Goal: Use online tool/utility: Utilize a website feature to perform a specific function

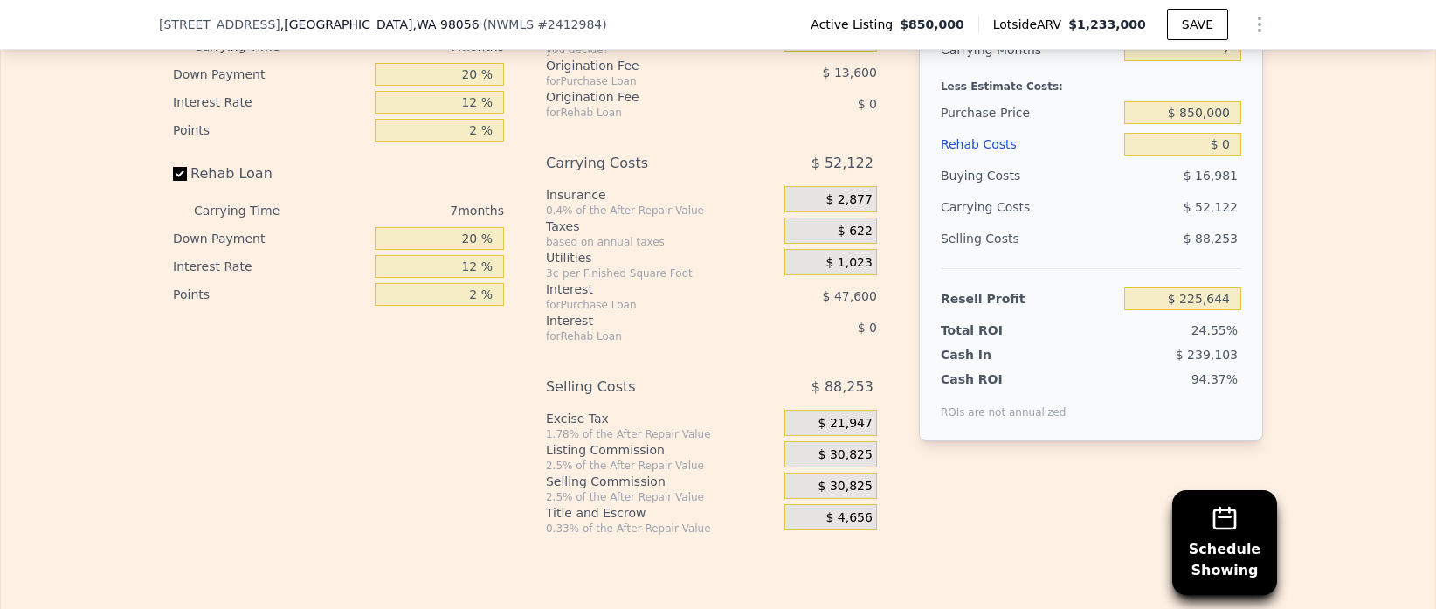
scroll to position [3032, 0]
click at [843, 424] on span "$ 21,947" at bounding box center [845, 425] width 54 height 16
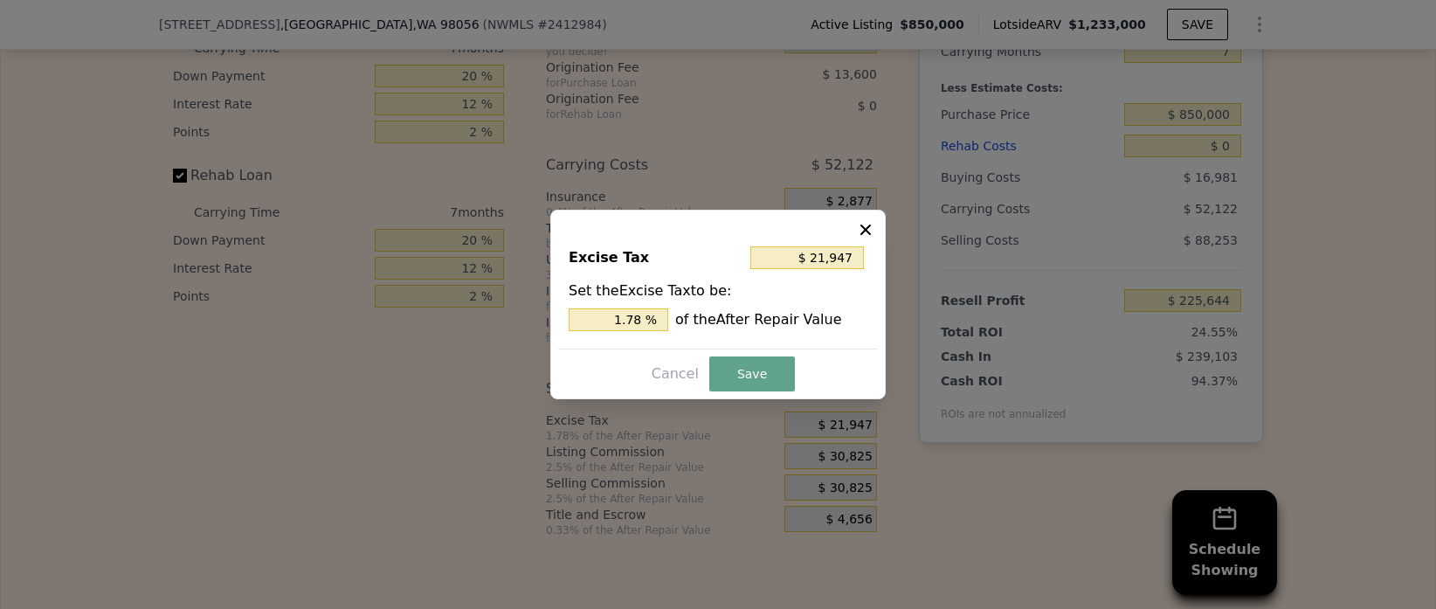
click at [858, 231] on icon at bounding box center [865, 229] width 17 height 17
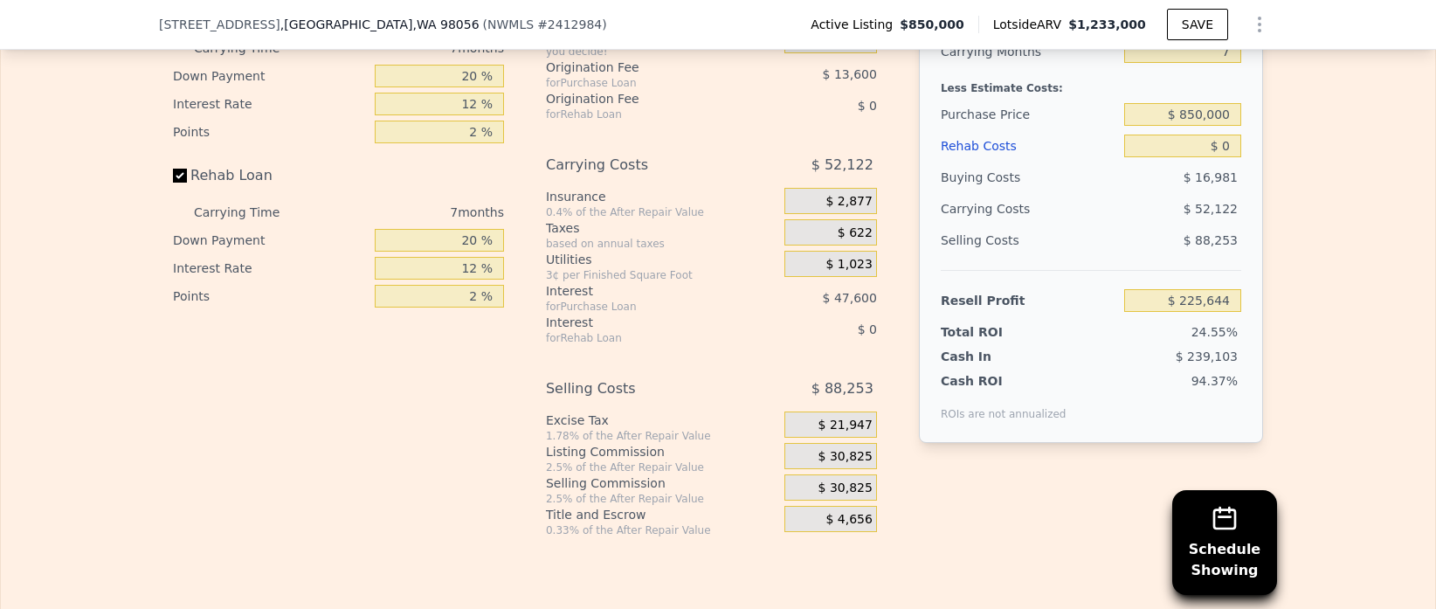
click at [858, 488] on span "$ 30,825" at bounding box center [845, 488] width 54 height 16
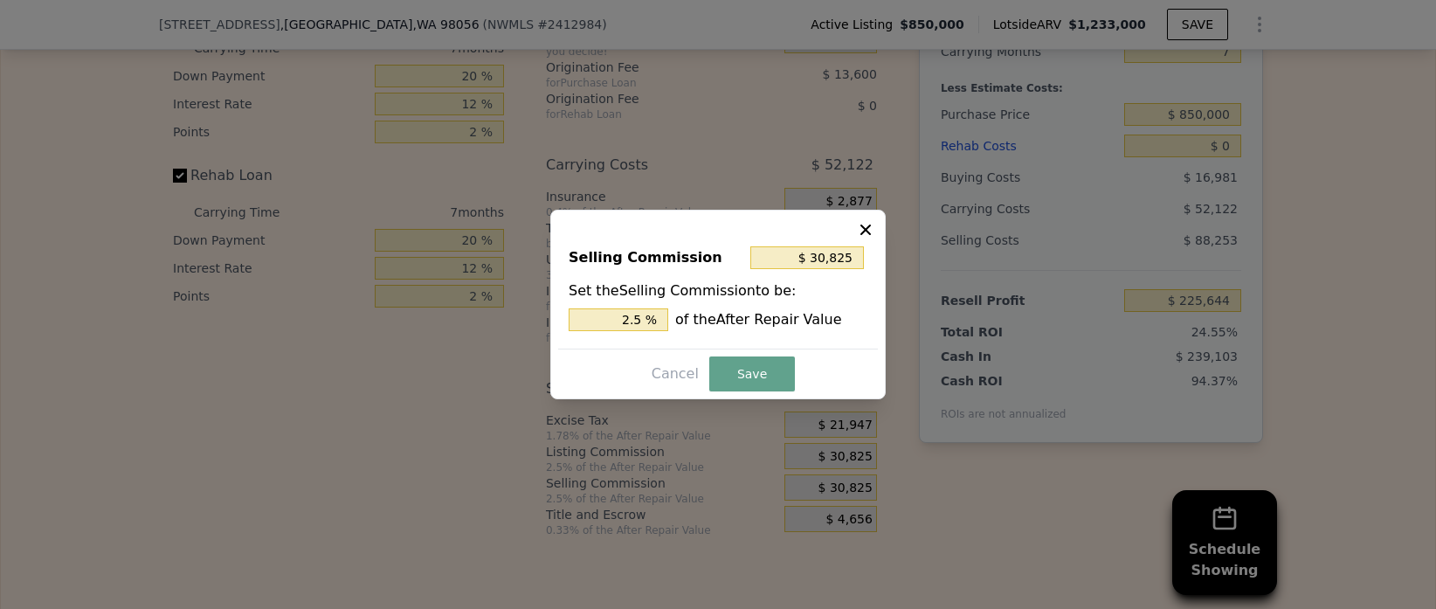
click at [867, 224] on icon at bounding box center [865, 229] width 17 height 17
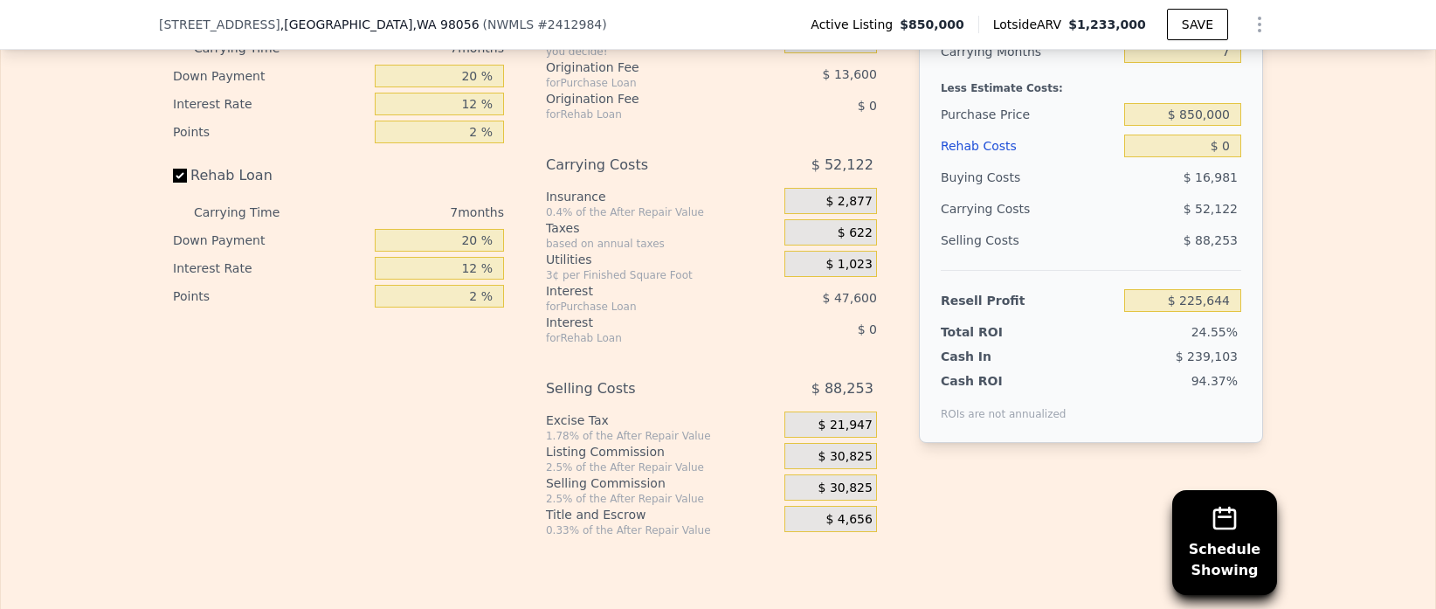
click at [854, 464] on div "$ 30,825" at bounding box center [830, 456] width 93 height 26
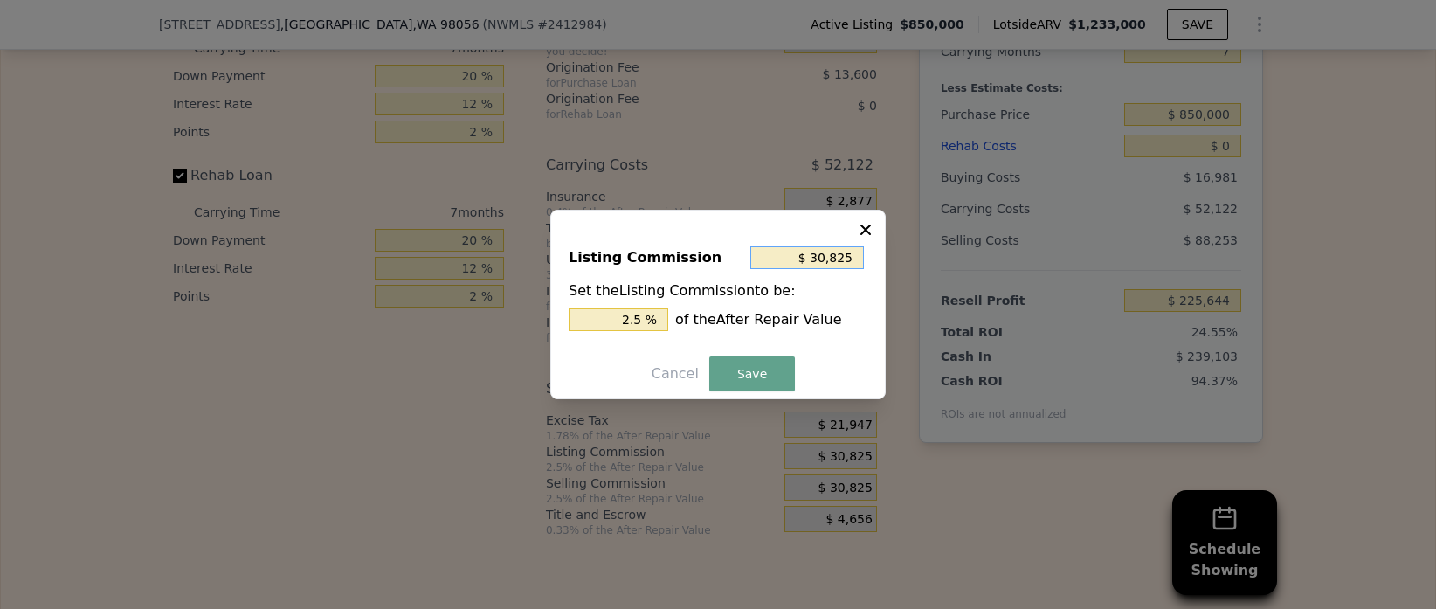
click at [824, 256] on input "$ 30,825" at bounding box center [807, 257] width 114 height 23
drag, startPoint x: 848, startPoint y: 258, endPoint x: 727, endPoint y: 241, distance: 122.6
click at [727, 242] on div "Listing Commission $ 30,825" at bounding box center [718, 261] width 299 height 38
click at [841, 251] on input "$ 30,825" at bounding box center [807, 257] width 114 height 23
type input "$ 3,085"
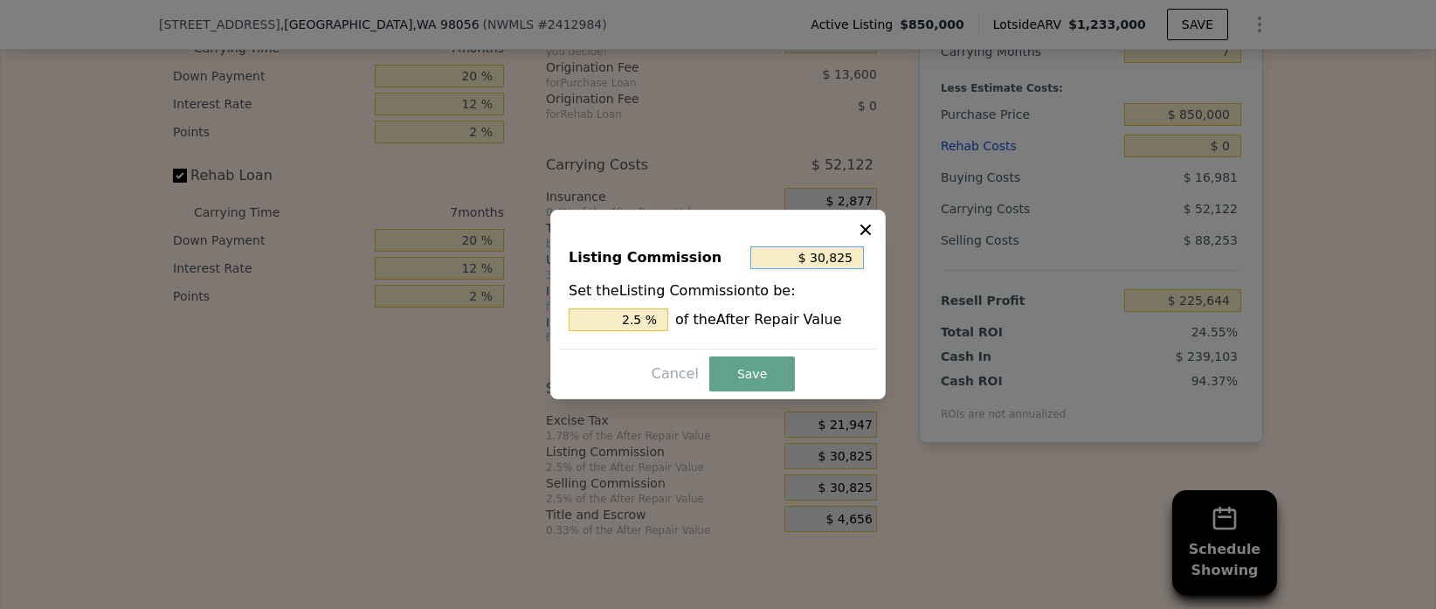
type input "0.250 %"
type input "$ 305"
type input "0.025 %"
type input "$ 35"
type input "0.003 %"
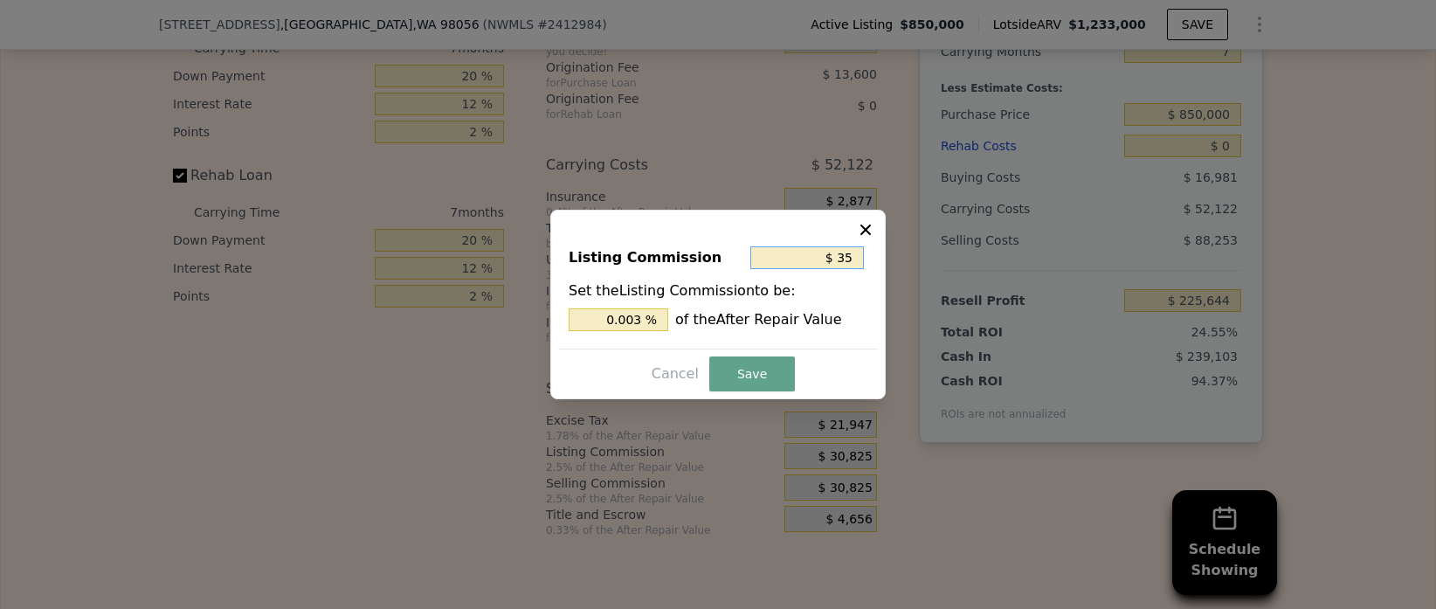
type input "$ 3"
type input "0.000 %"
type input "$ 3"
click at [736, 371] on button "Save" at bounding box center [752, 373] width 86 height 35
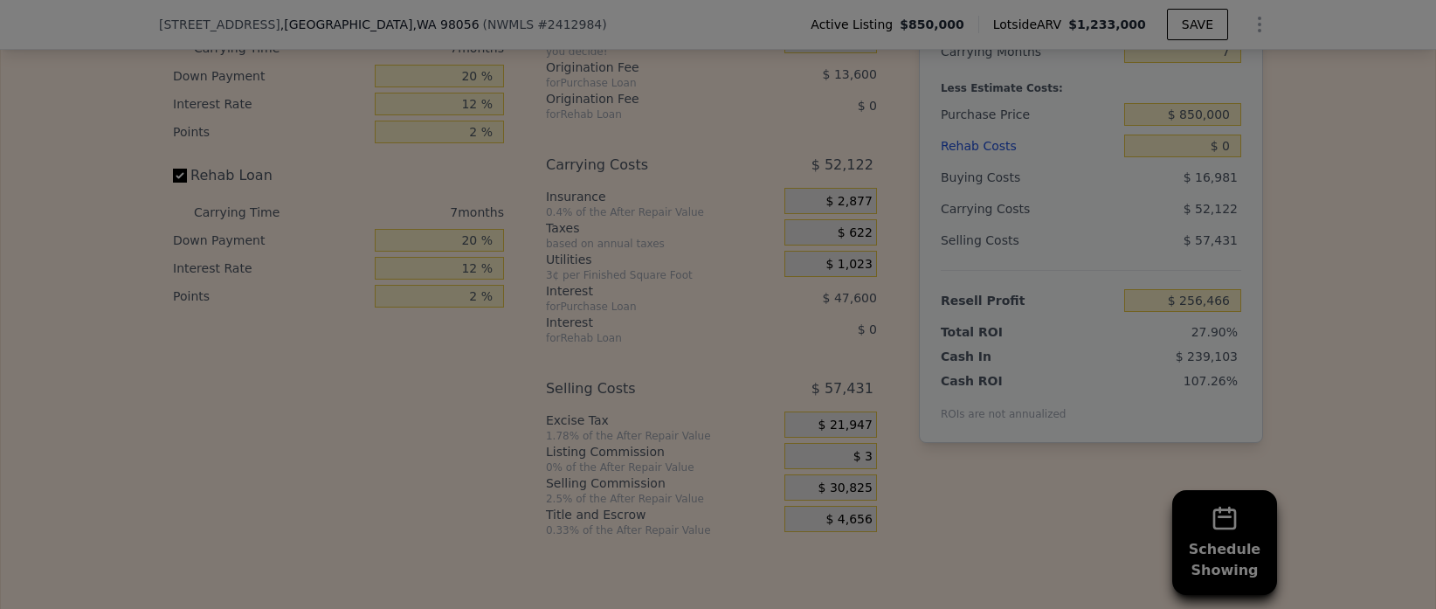
type input "$ 256,466"
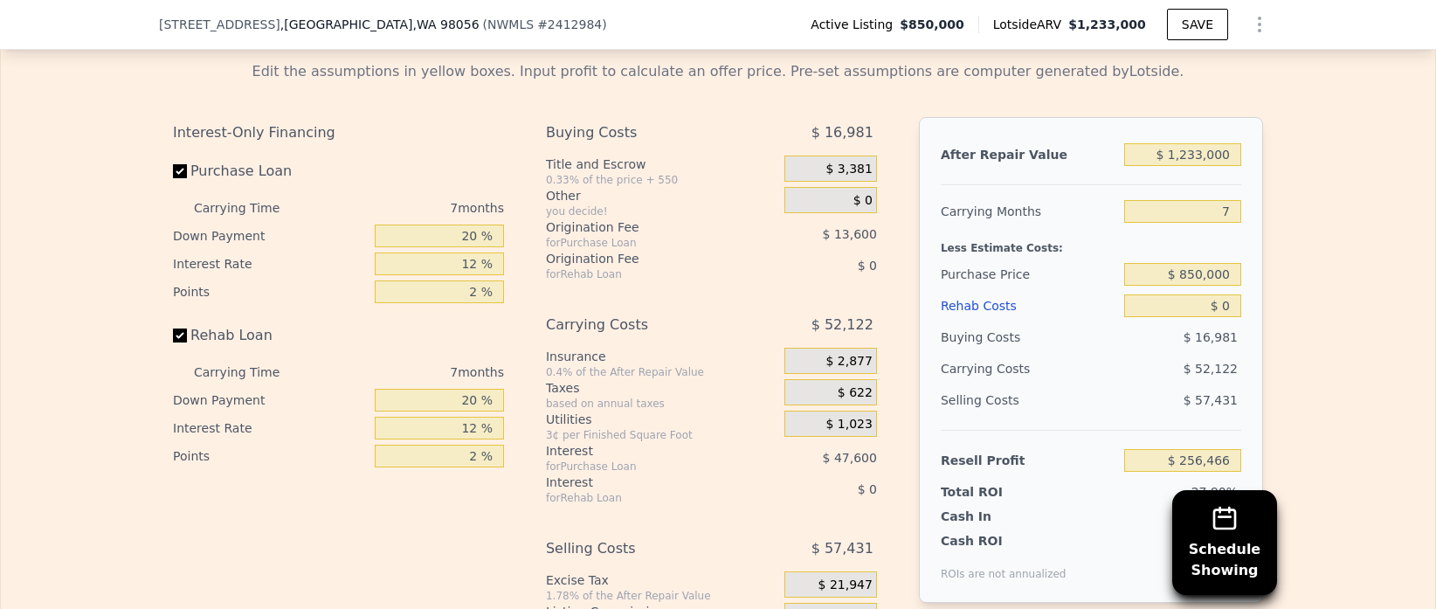
scroll to position [2870, 0]
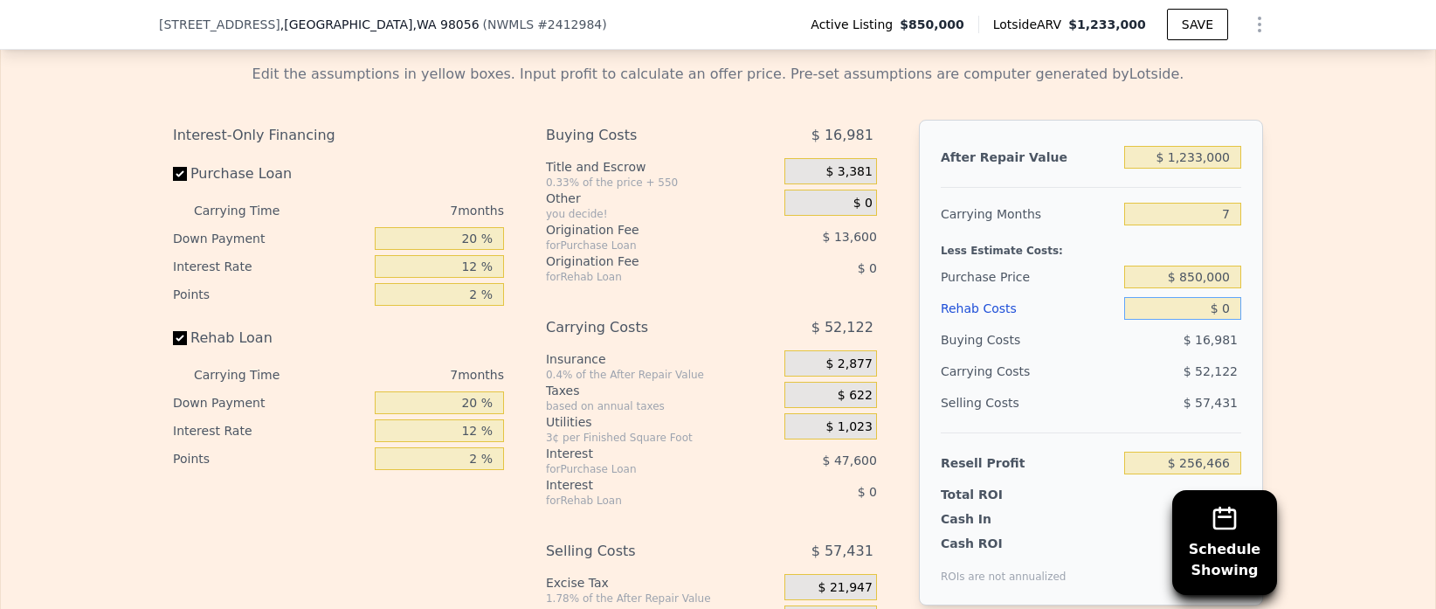
click at [1223, 312] on input "$ 0" at bounding box center [1182, 308] width 117 height 23
click at [1235, 309] on input "$ 0" at bounding box center [1182, 308] width 117 height 23
type input "$ 01"
type input "$ 256,465"
type input "$ 015"
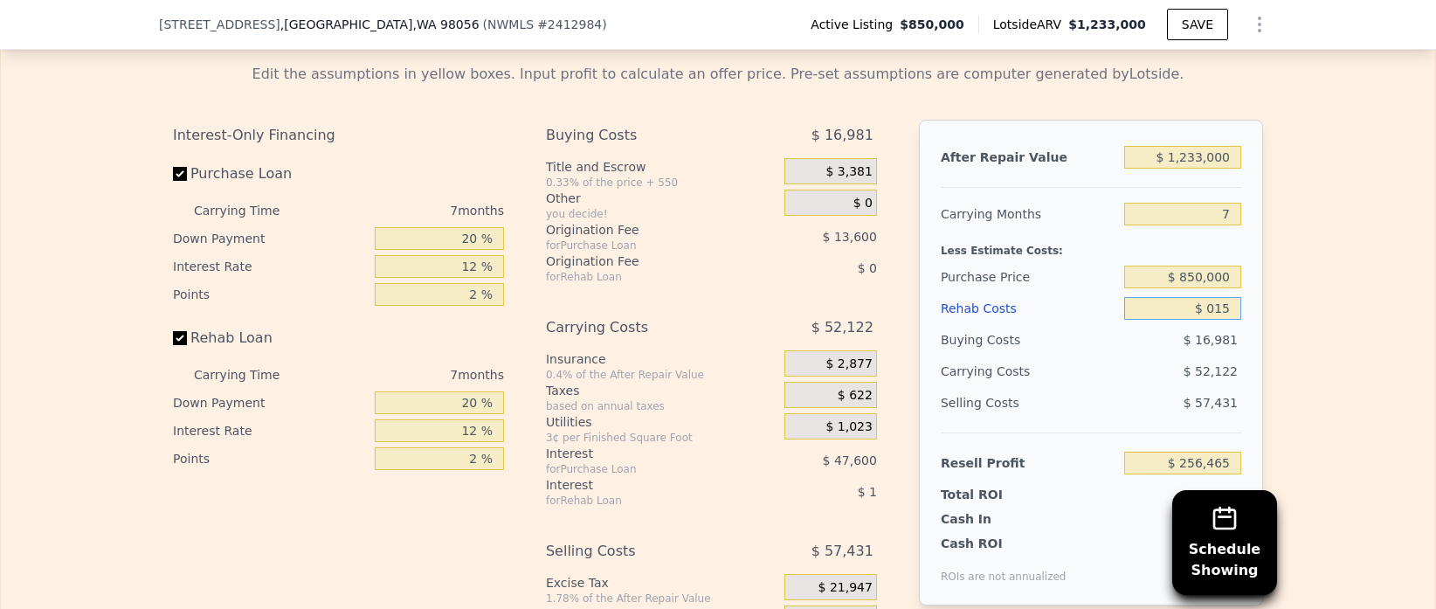
type input "$ 256,451"
type input "$ 0"
type input "$ 256,466"
type input "$ 10"
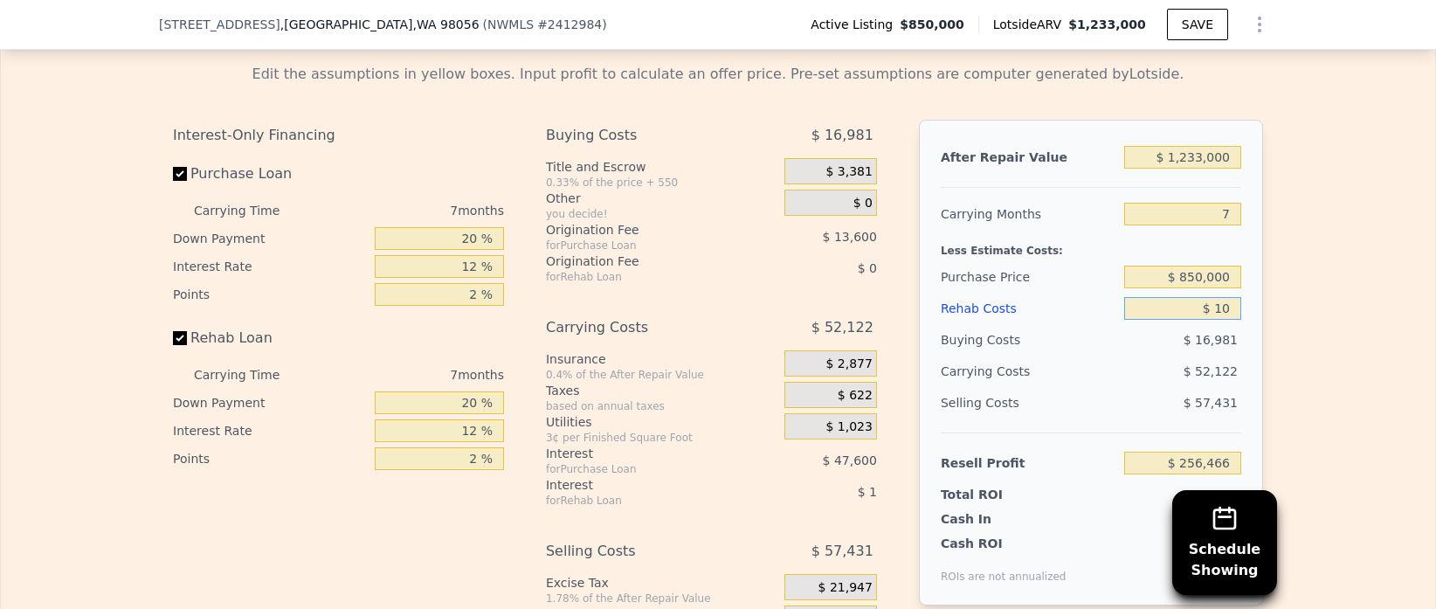
type input "$ 256,456"
type input "$ 150"
type input "$ 256,307"
type input "$ 1,500"
type input "$ 254,858"
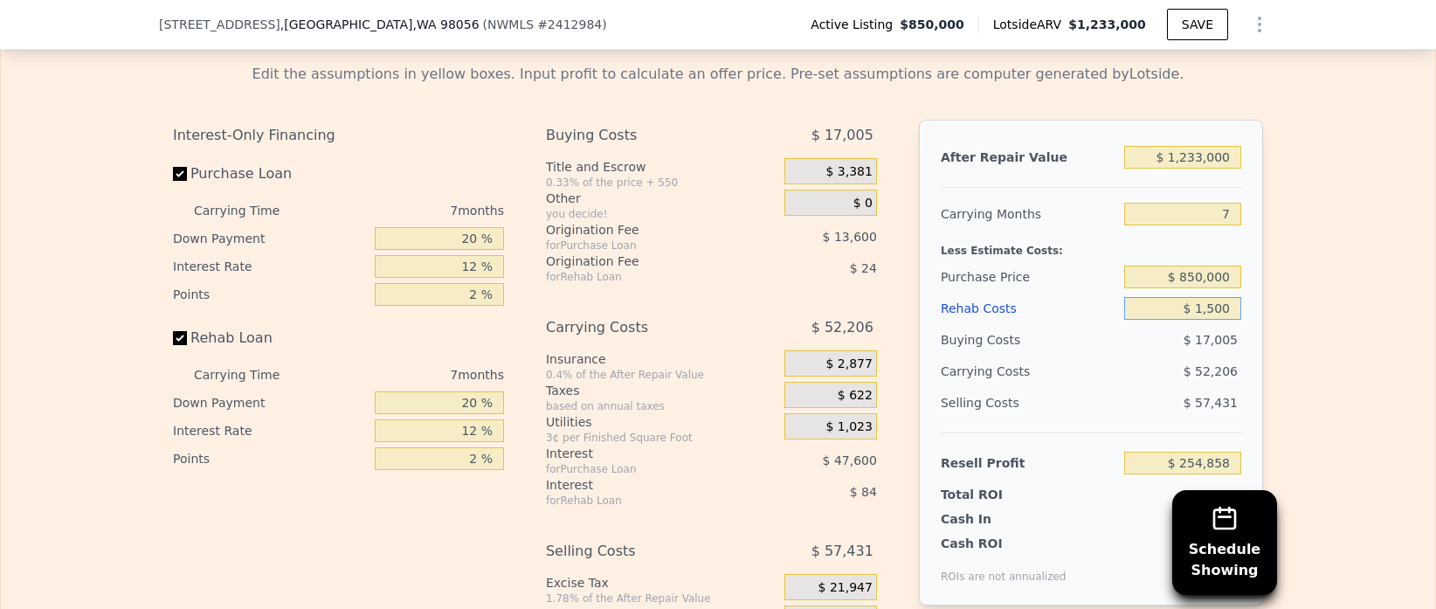
type input "$ 15,000"
type input "$ 240,386"
type input "$ 150,000"
type input "$ 95,666"
type input "$ 150,000"
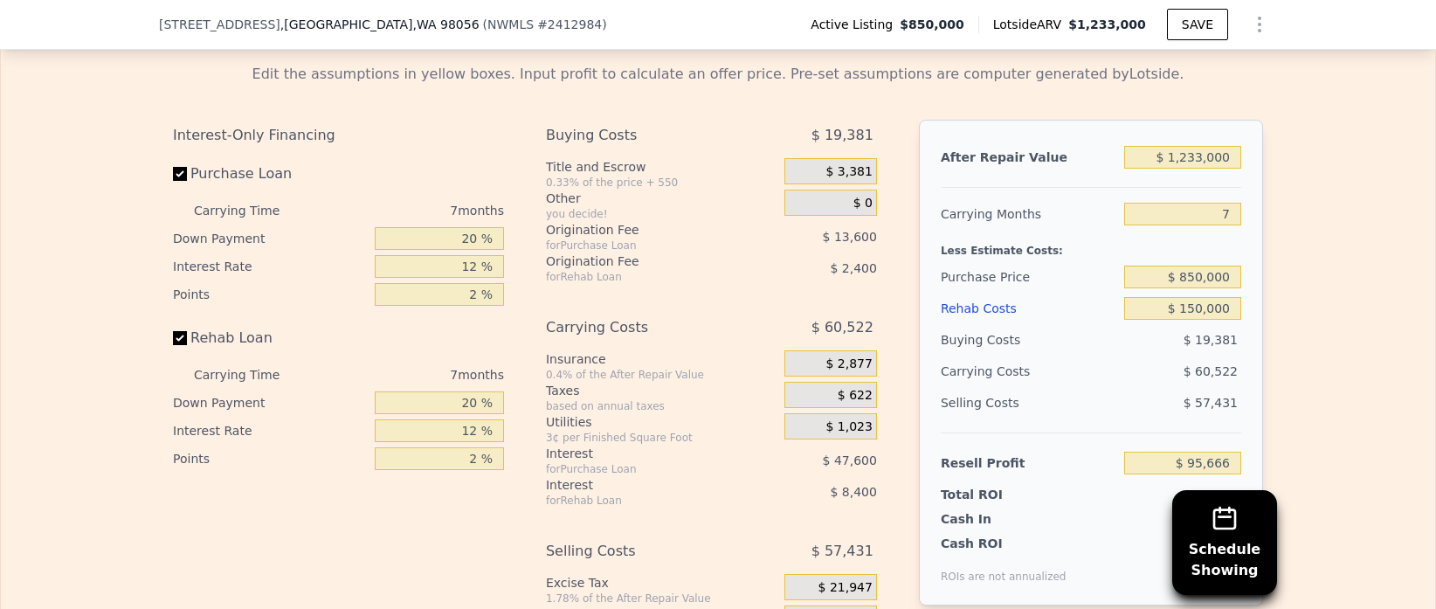
click at [1361, 318] on div "Edit the assumptions in yellow boxes. Input profit to calculate an offer price.…" at bounding box center [718, 375] width 1434 height 650
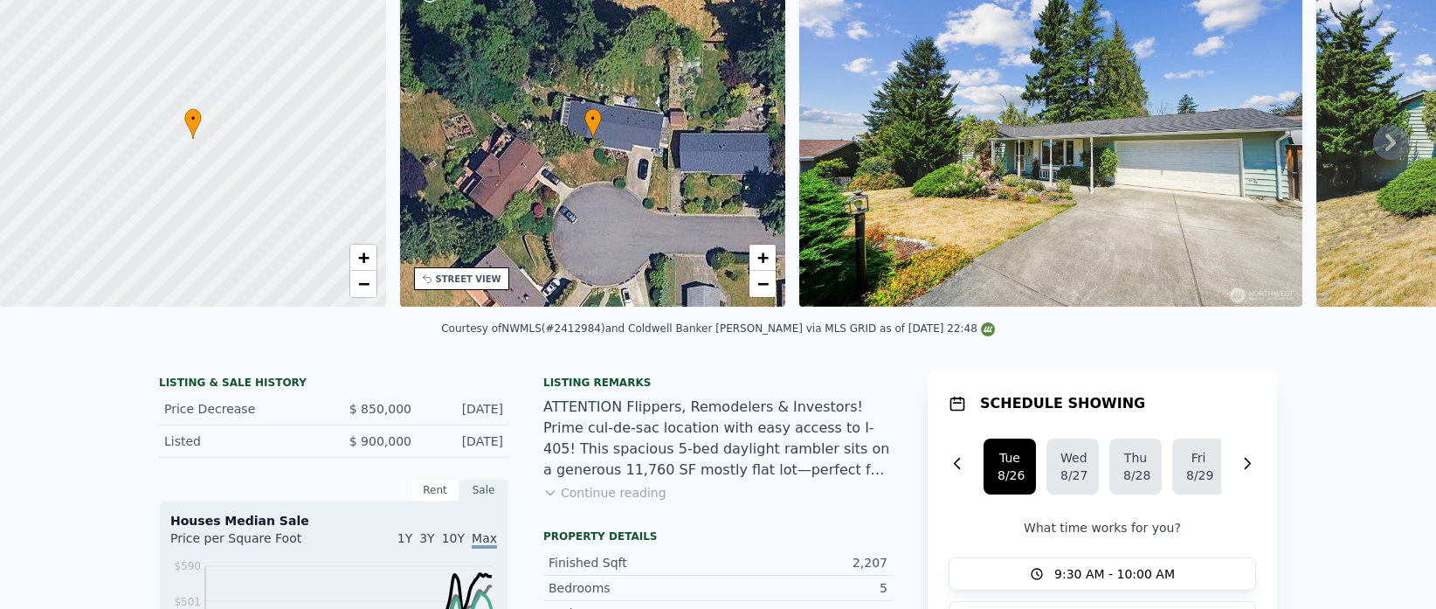
scroll to position [0, 0]
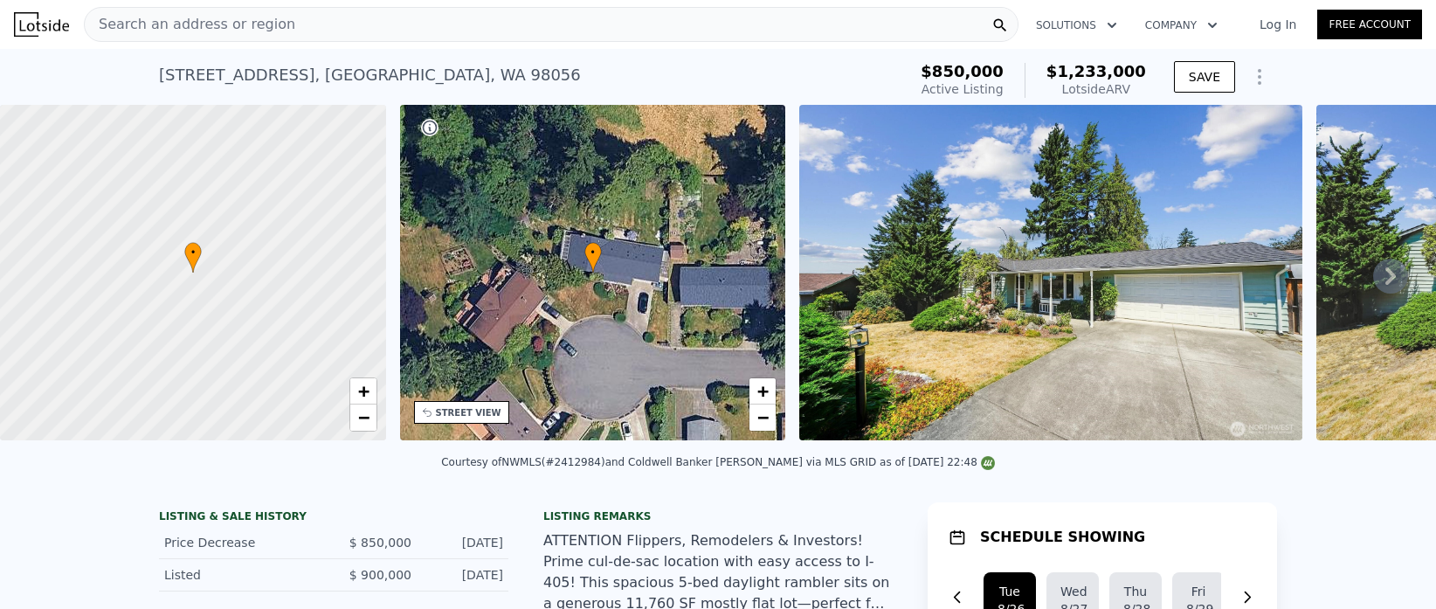
click at [251, 21] on span "Search an address or region" at bounding box center [190, 24] width 210 height 21
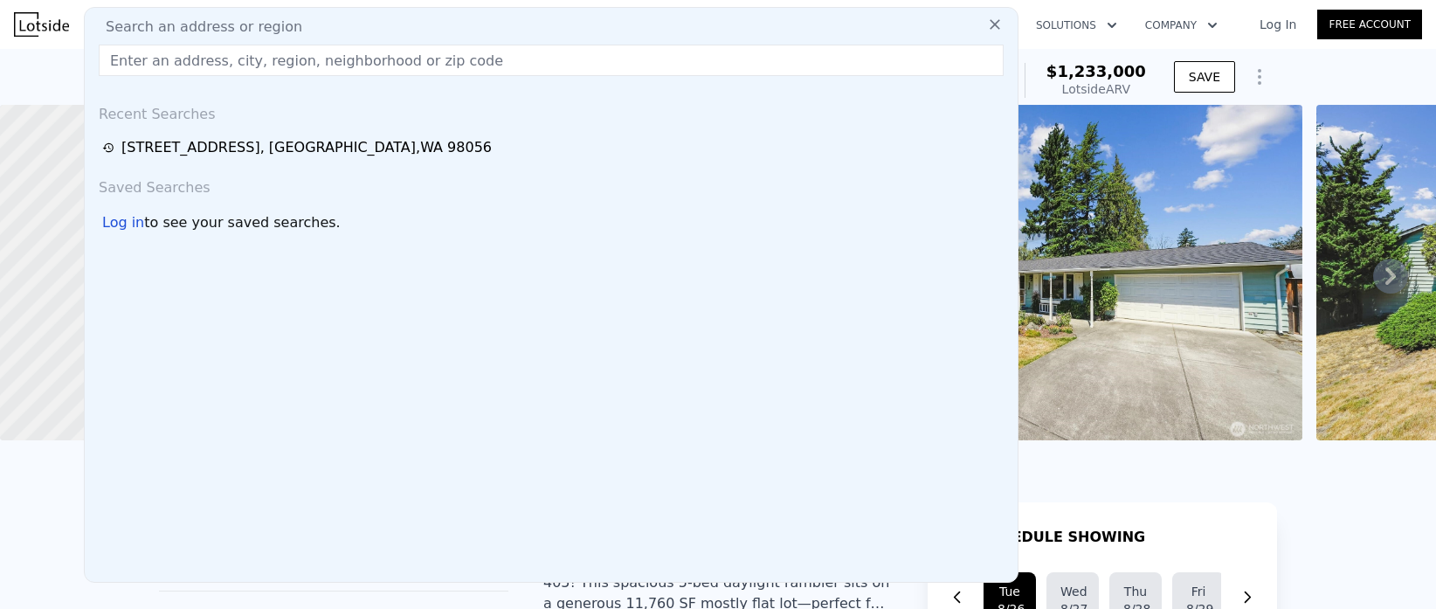
click at [264, 16] on div "Search an address or region Recent Searches [STREET_ADDRESS] Saved Searches Log…" at bounding box center [551, 294] width 934 height 575
click at [227, 67] on input "text" at bounding box center [551, 60] width 905 height 31
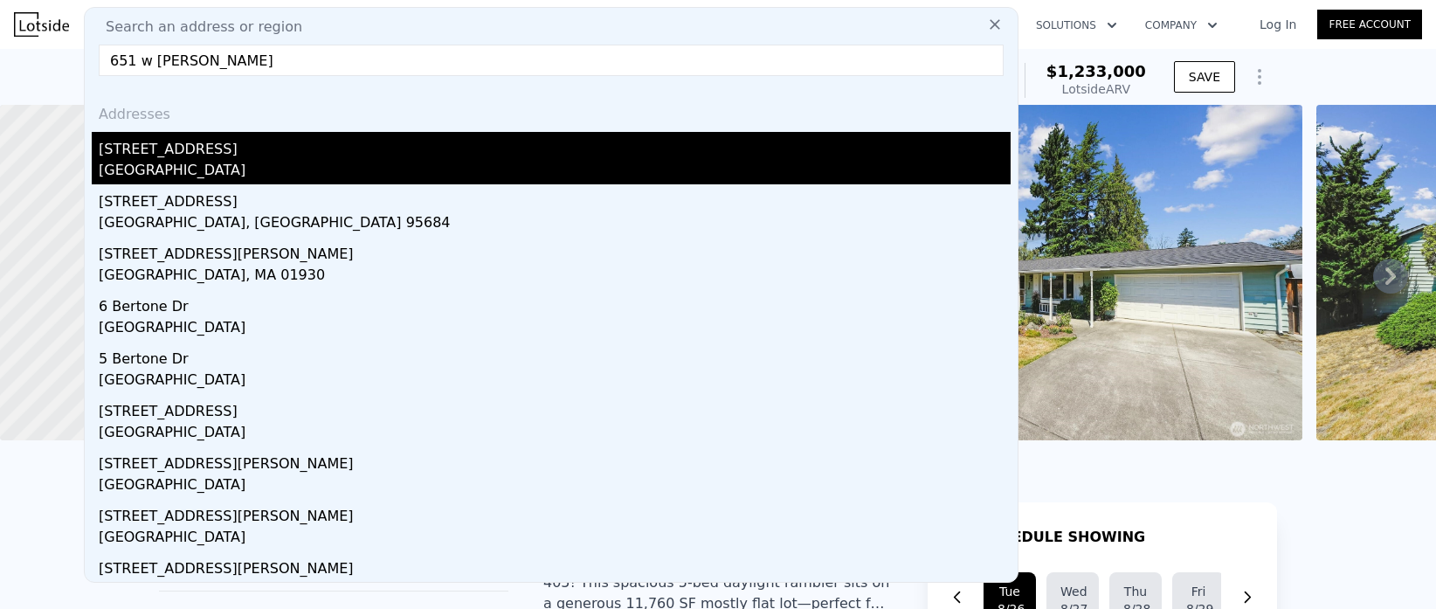
type input "651 w [PERSON_NAME]"
click at [165, 160] on div "[GEOGRAPHIC_DATA]" at bounding box center [555, 172] width 912 height 24
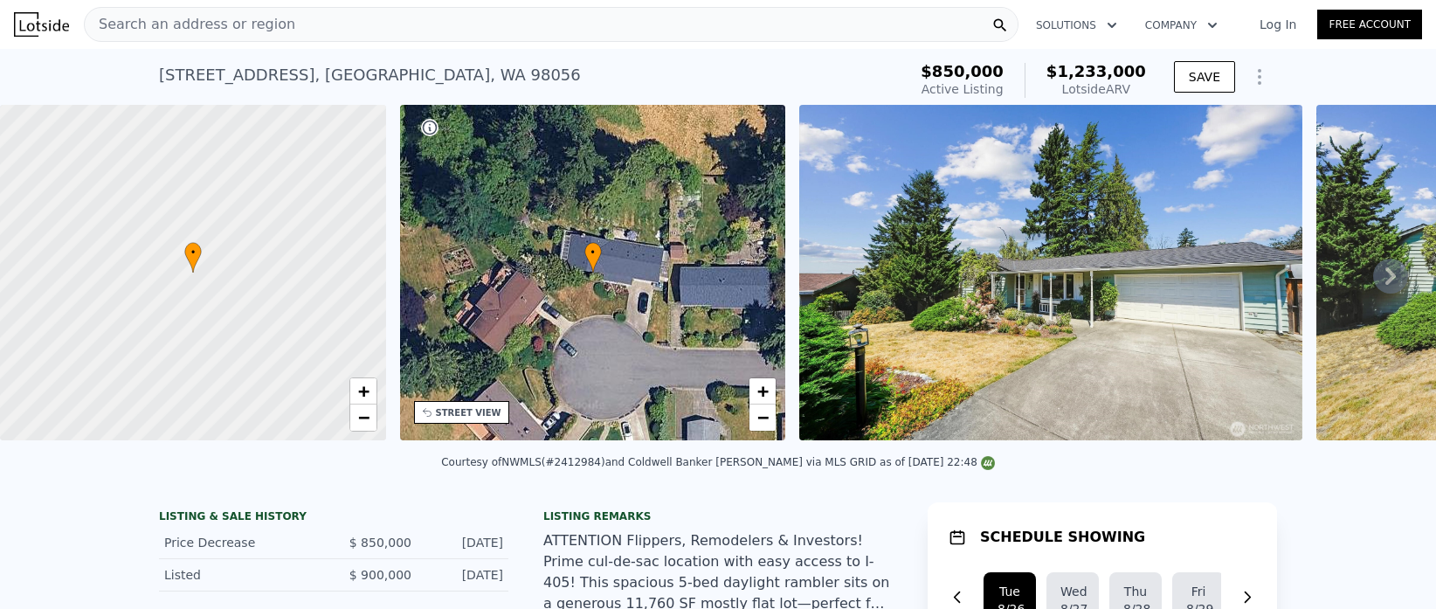
type input "2"
type input "1"
type input "1040"
type input "2770"
type input "3175"
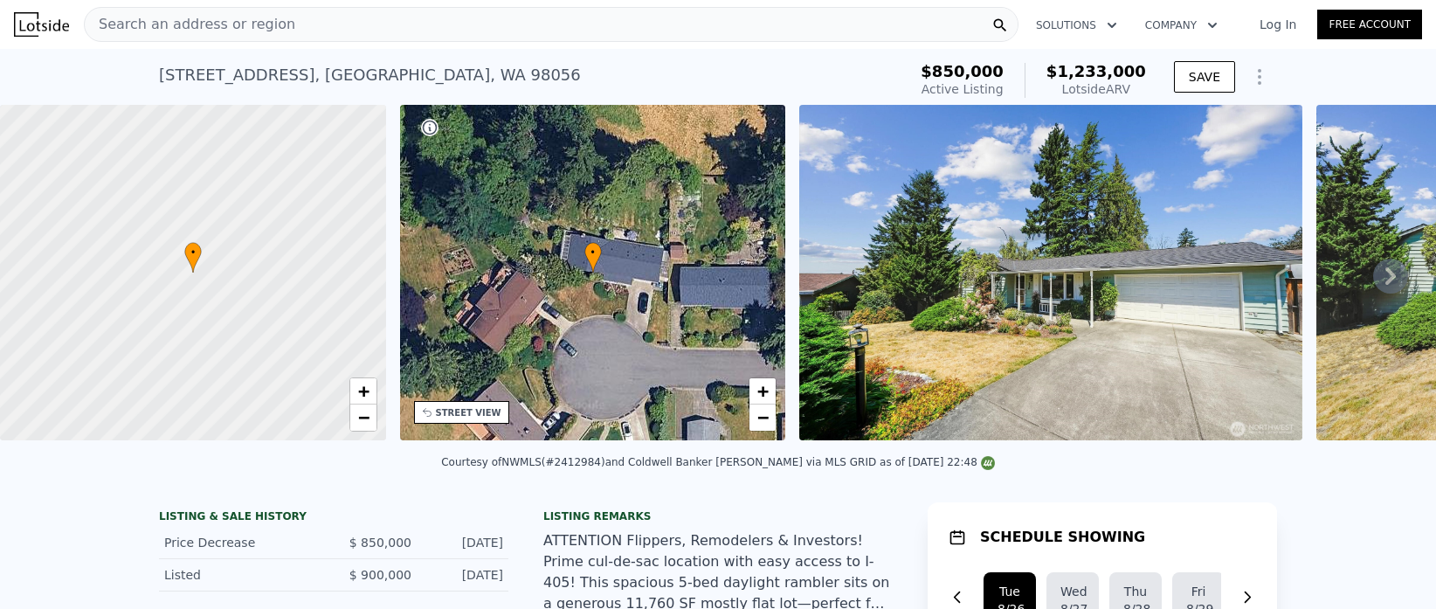
type input "6350"
type input "$ 1,453,000"
type input "8"
type input "$ 0"
type input "$ 369,217"
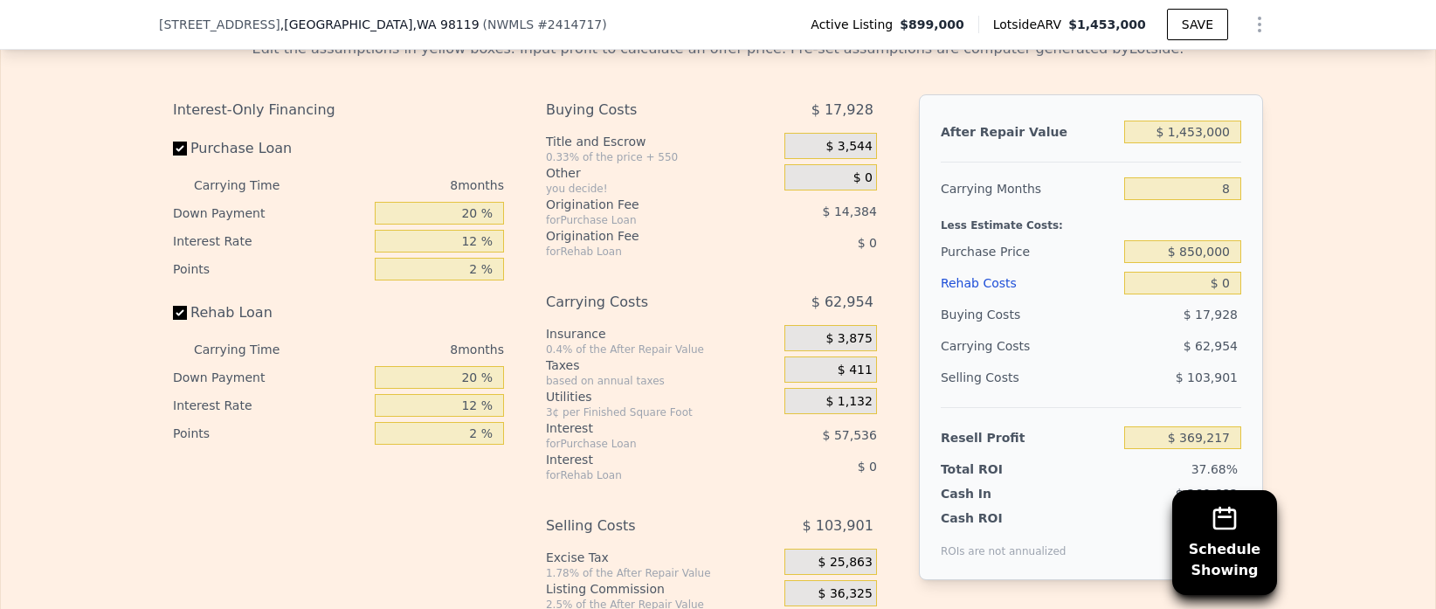
scroll to position [2640, 0]
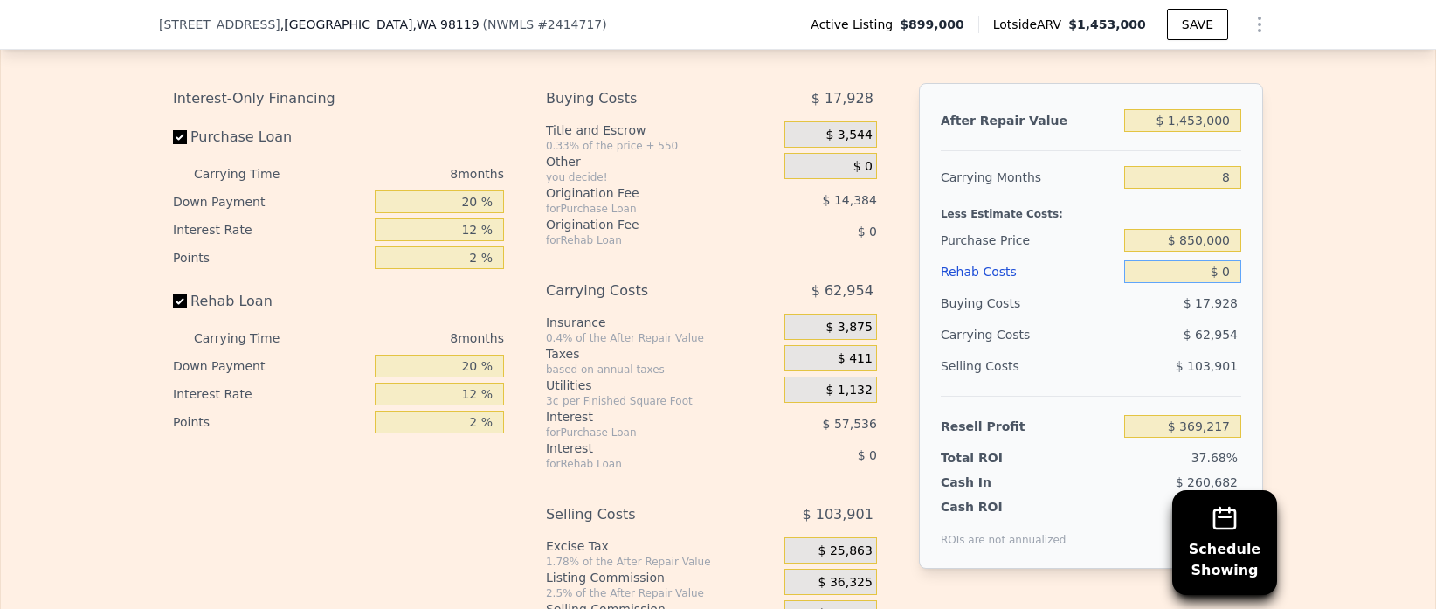
click at [1226, 272] on input "$ 0" at bounding box center [1182, 271] width 117 height 23
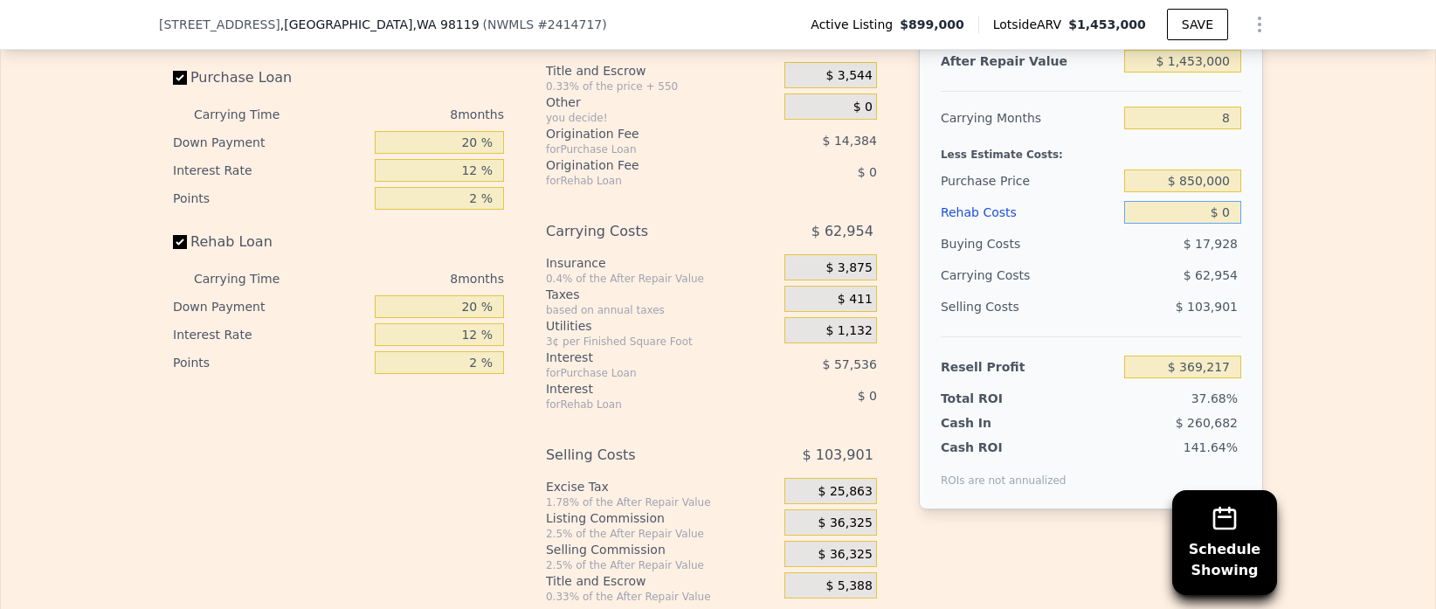
scroll to position [2698, 0]
type input "$ 02"
type input "$ 369,215"
type input "$ 0200,000"
type input "$ 153,217"
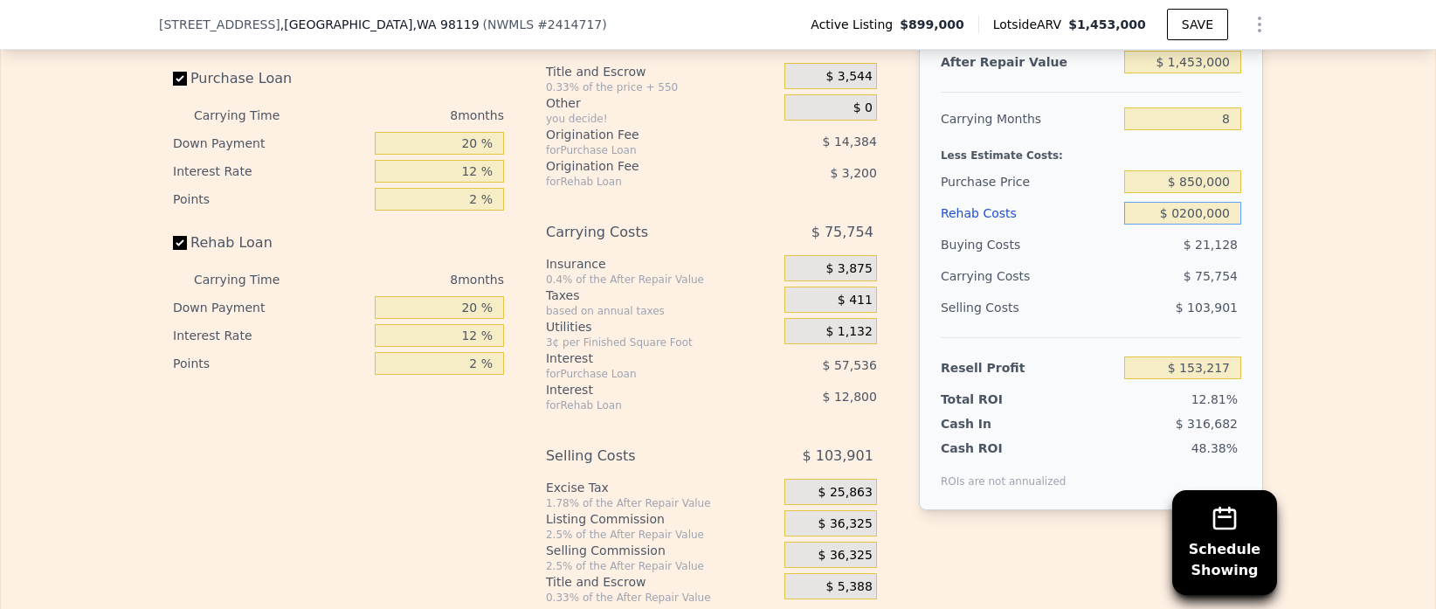
click at [1186, 212] on input "$ 0200,000" at bounding box center [1182, 213] width 117 height 23
type input "$ 200,000"
click at [1392, 317] on div "Edit the assumptions in yellow boxes. Input profit to calculate an offer price.…" at bounding box center [718, 280] width 1434 height 650
click at [1199, 361] on input "$ 153,217" at bounding box center [1182, 367] width 117 height 23
click at [1402, 387] on div "Edit the assumptions in yellow boxes. Input profit to calculate an offer price.…" at bounding box center [718, 280] width 1434 height 650
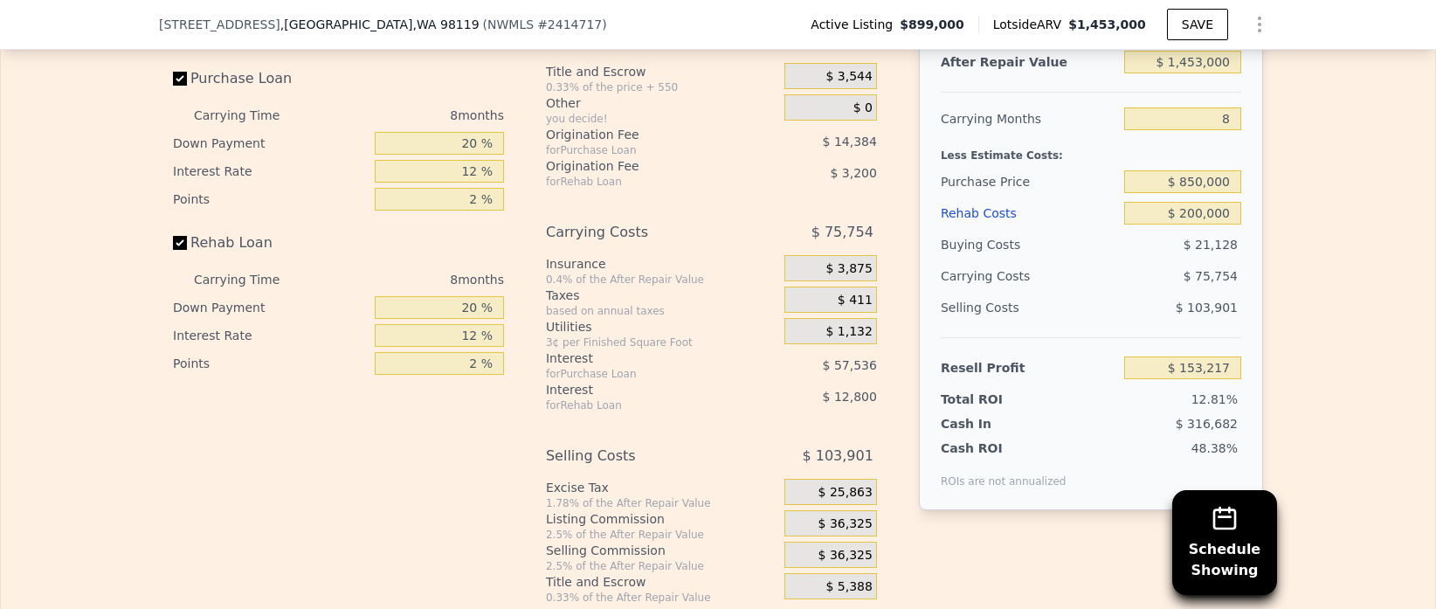
type input "$ 899,000"
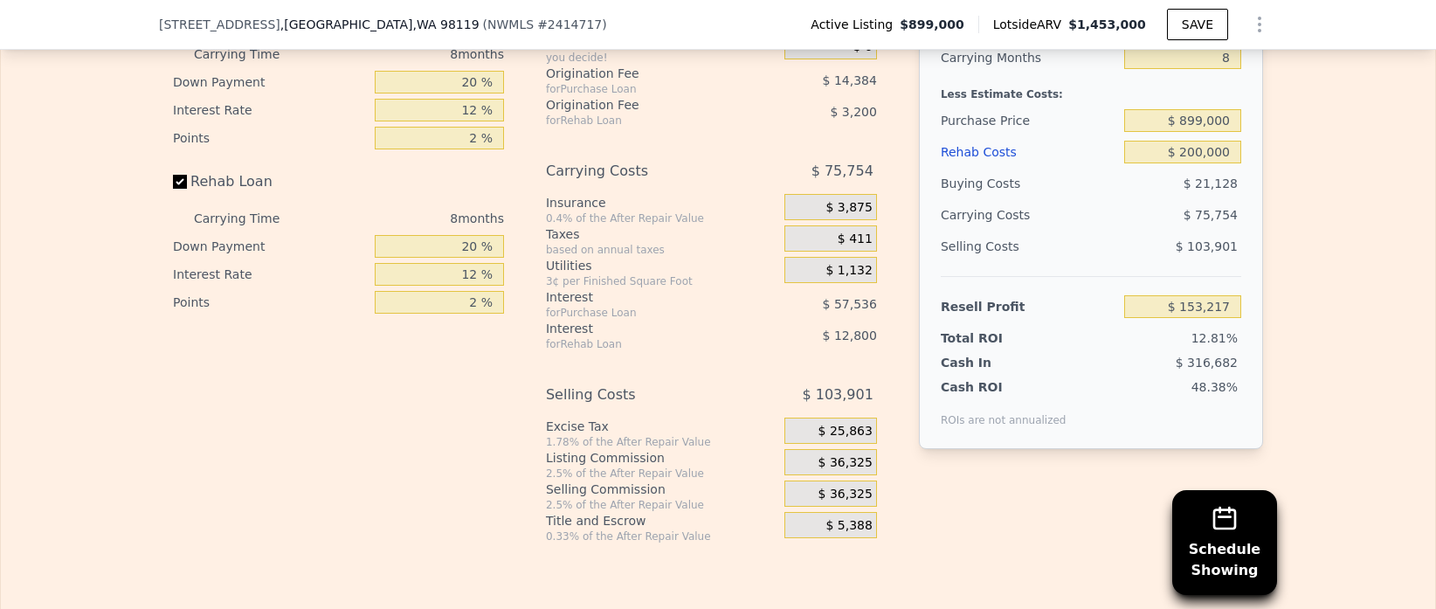
scroll to position [2772, 0]
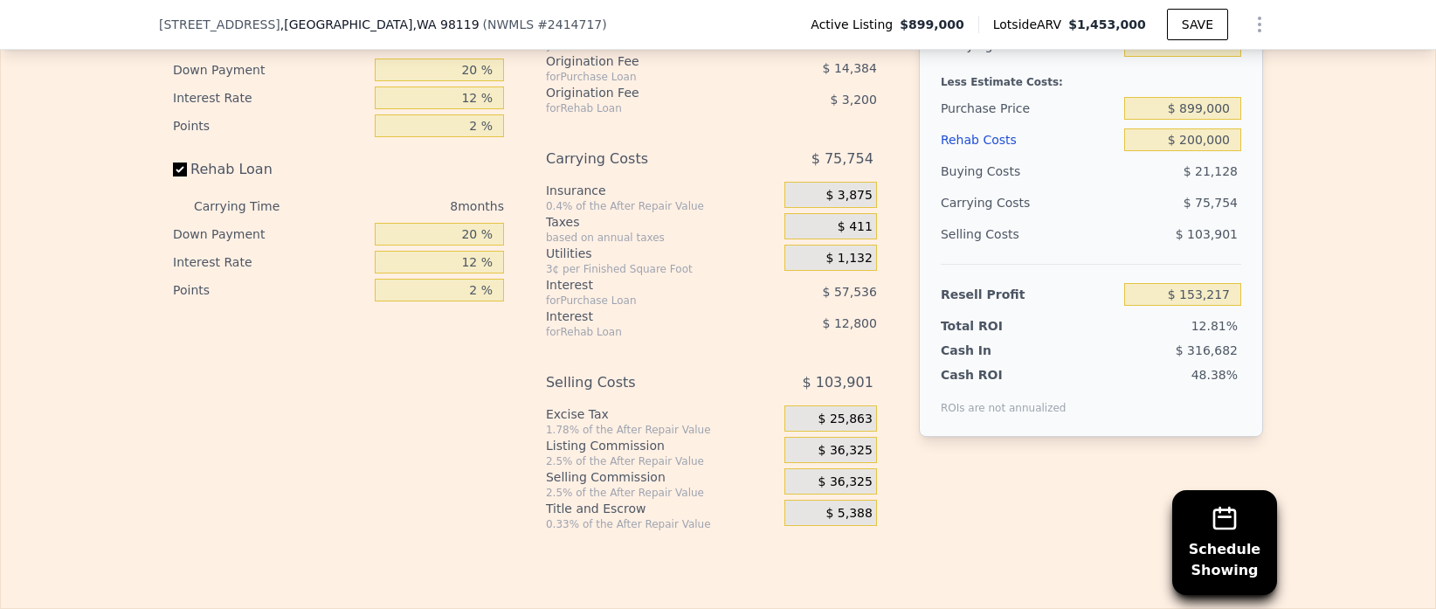
click at [860, 446] on span "$ 36,325" at bounding box center [845, 451] width 54 height 16
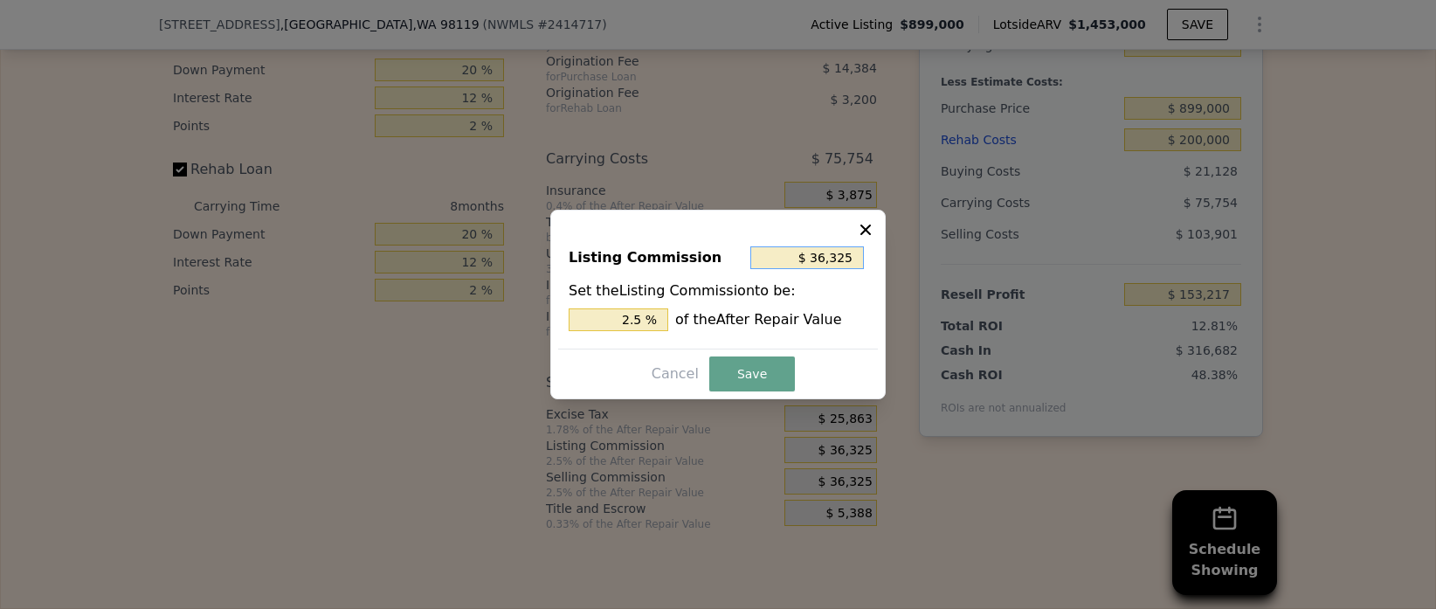
click at [829, 251] on input "$ 36,325" at bounding box center [807, 257] width 114 height 23
type input "$ 0"
type input "0 %"
type input "$ 0"
click at [766, 368] on button "Save" at bounding box center [752, 373] width 86 height 35
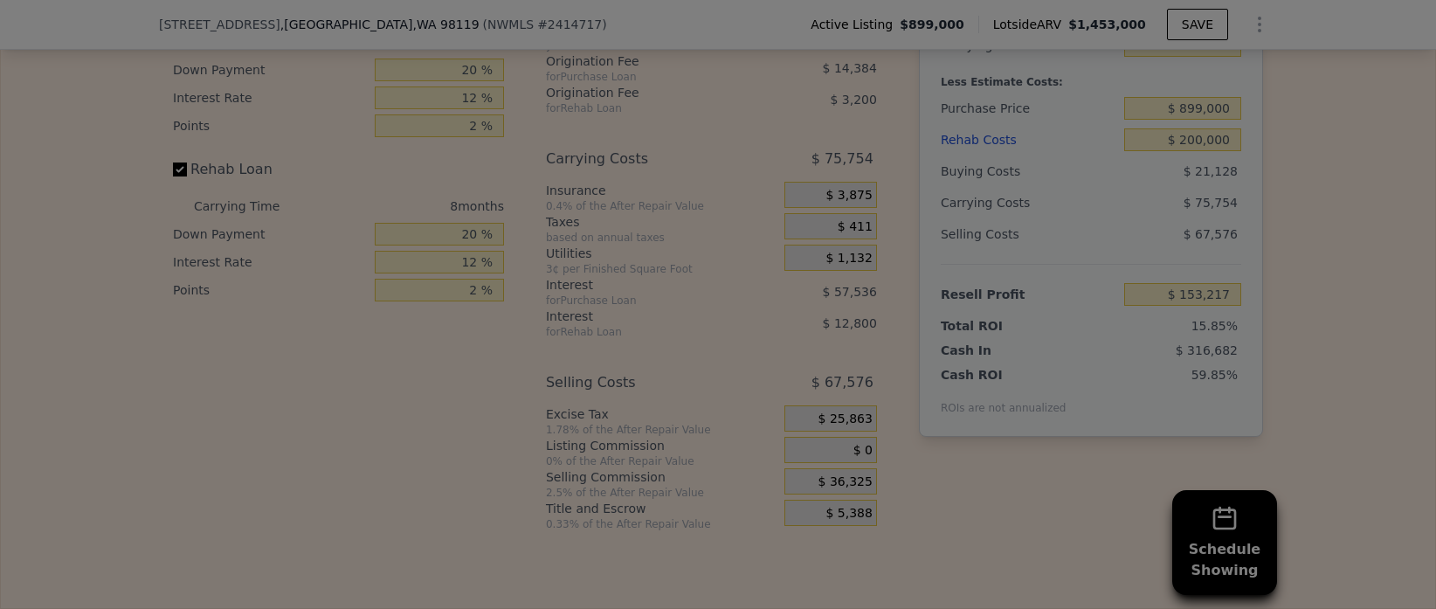
type input "$ 189,542"
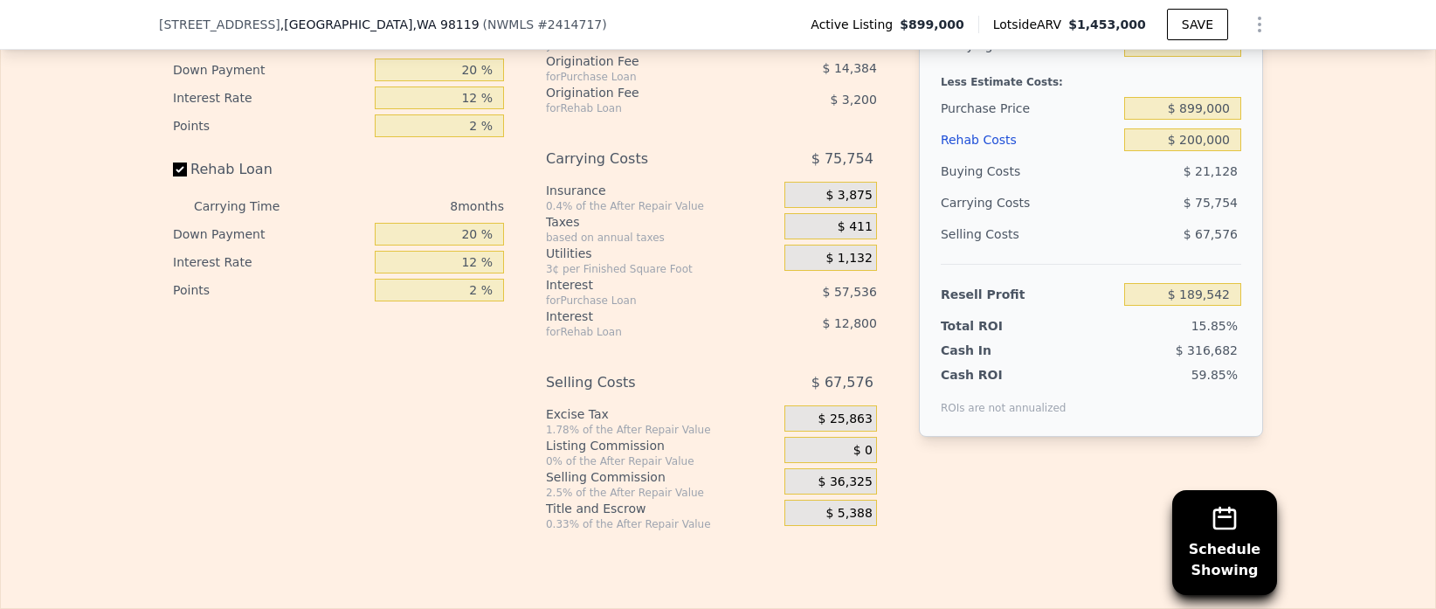
click at [1295, 296] on div "Edit the assumptions in yellow boxes. Input profit to calculate an offer price.…" at bounding box center [718, 206] width 1434 height 650
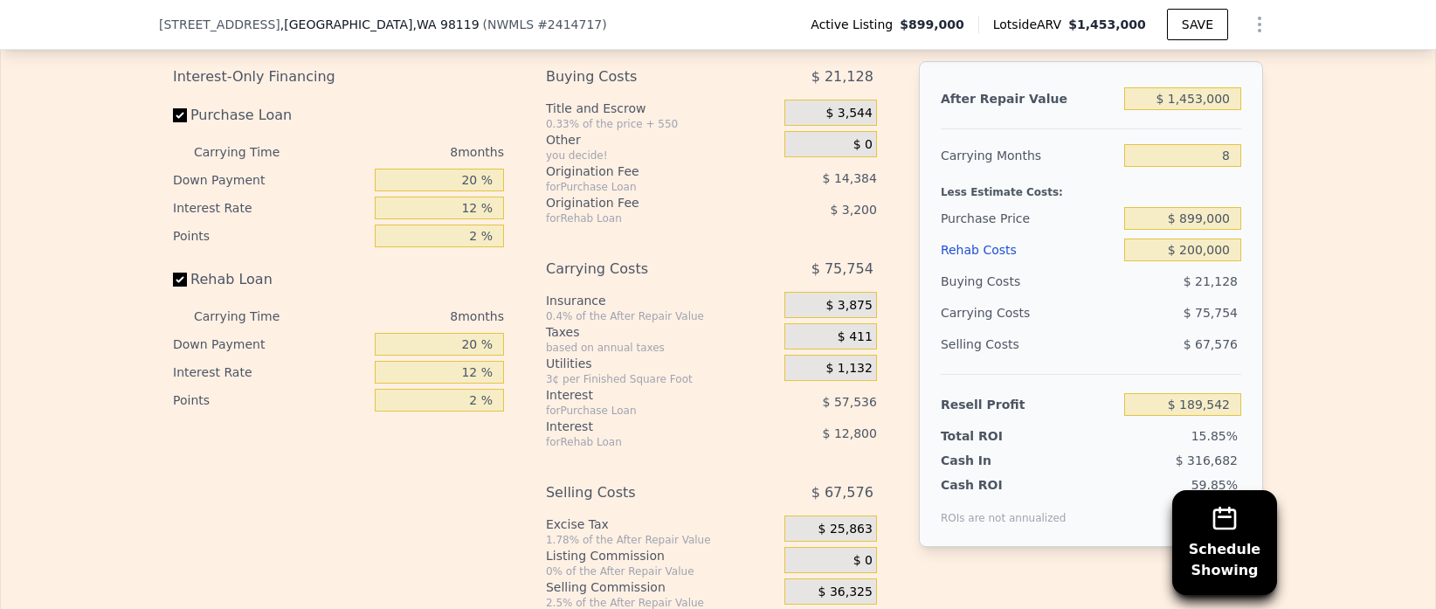
scroll to position [2664, 0]
click at [1357, 254] on div "Edit the assumptions in yellow boxes. Input profit to calculate an offer price.…" at bounding box center [718, 314] width 1434 height 650
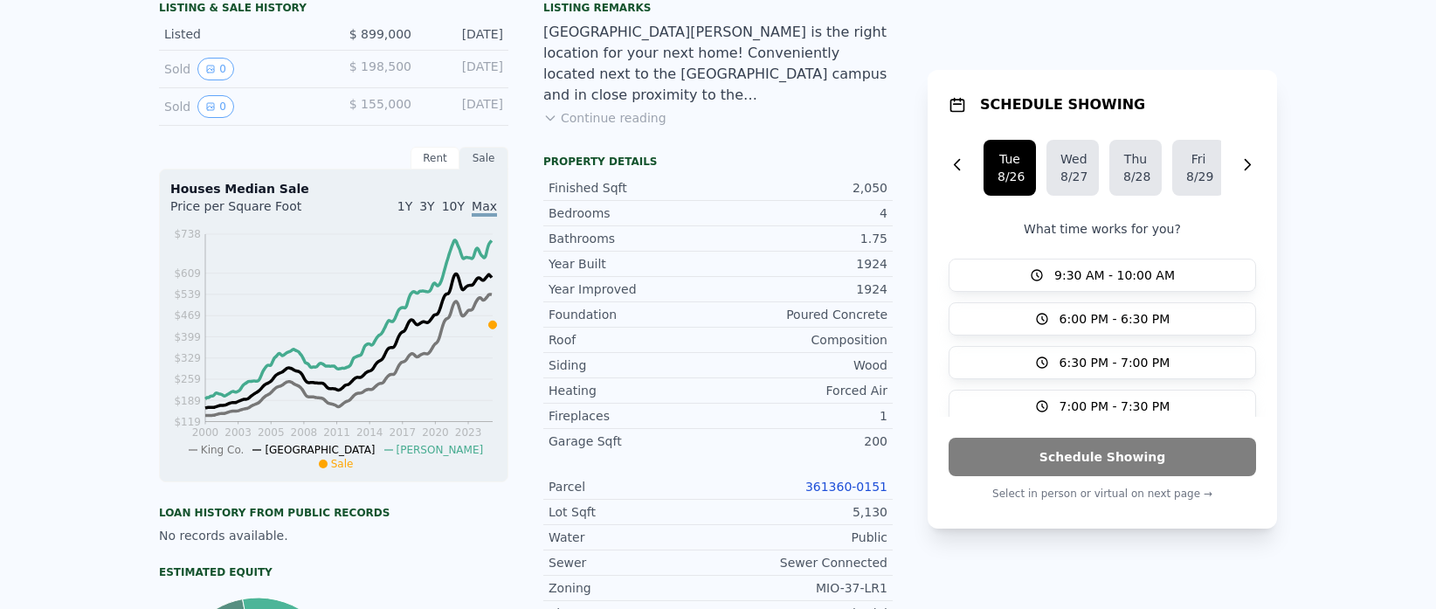
scroll to position [0, 0]
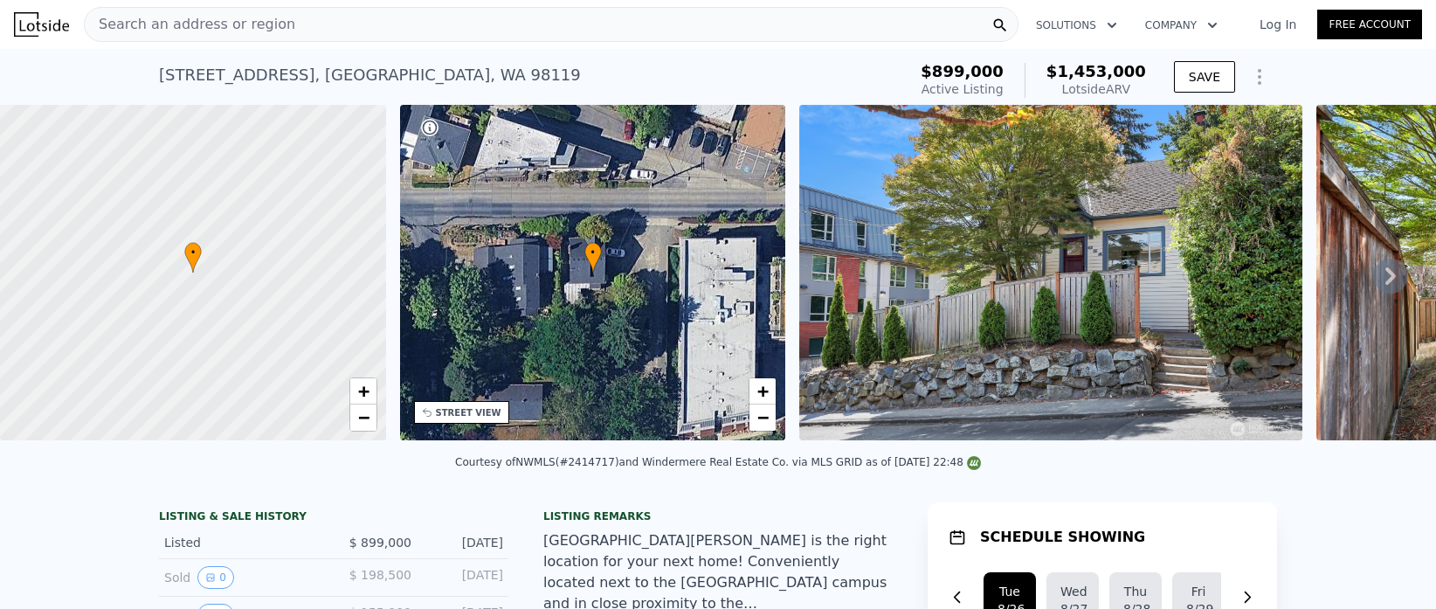
click at [1390, 286] on icon at bounding box center [1390, 275] width 35 height 35
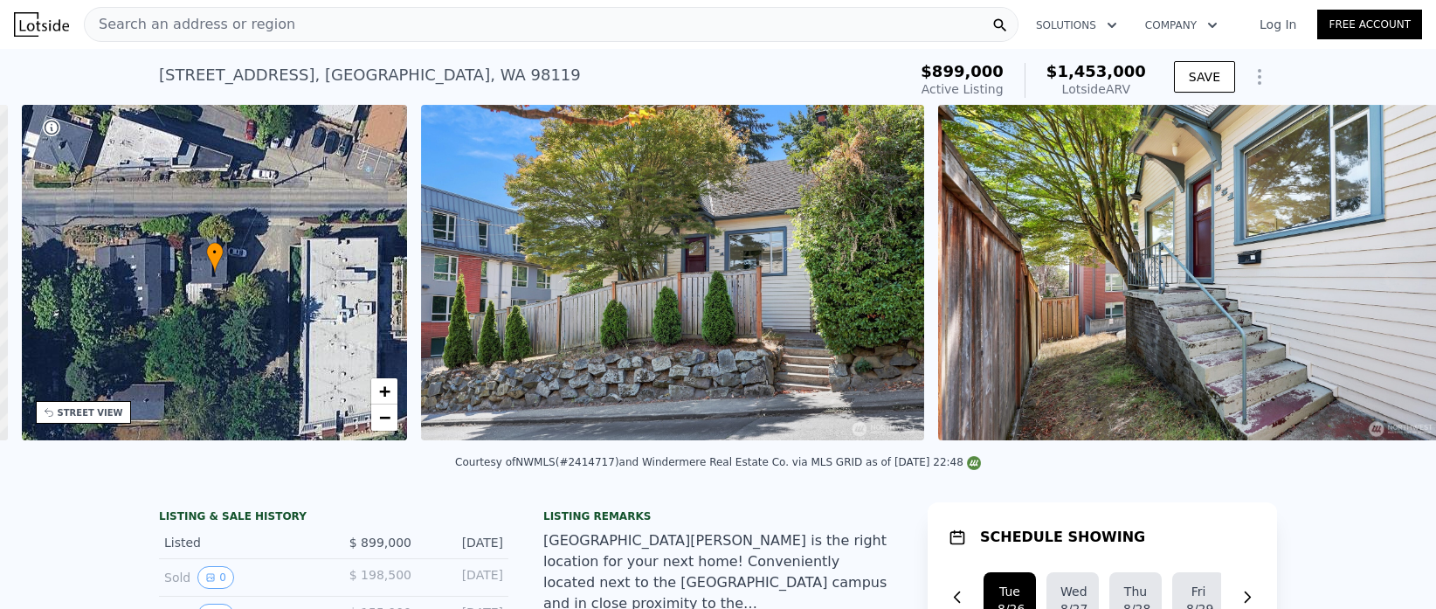
scroll to position [0, 406]
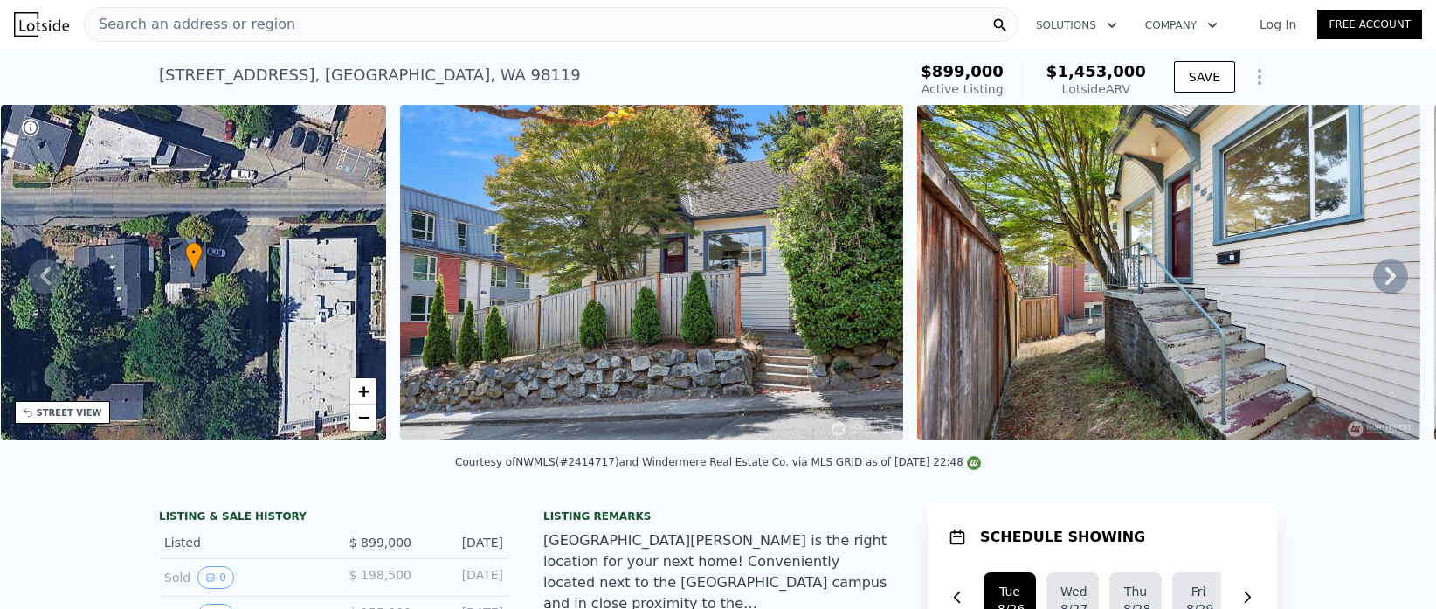
click at [1389, 286] on icon at bounding box center [1390, 275] width 35 height 35
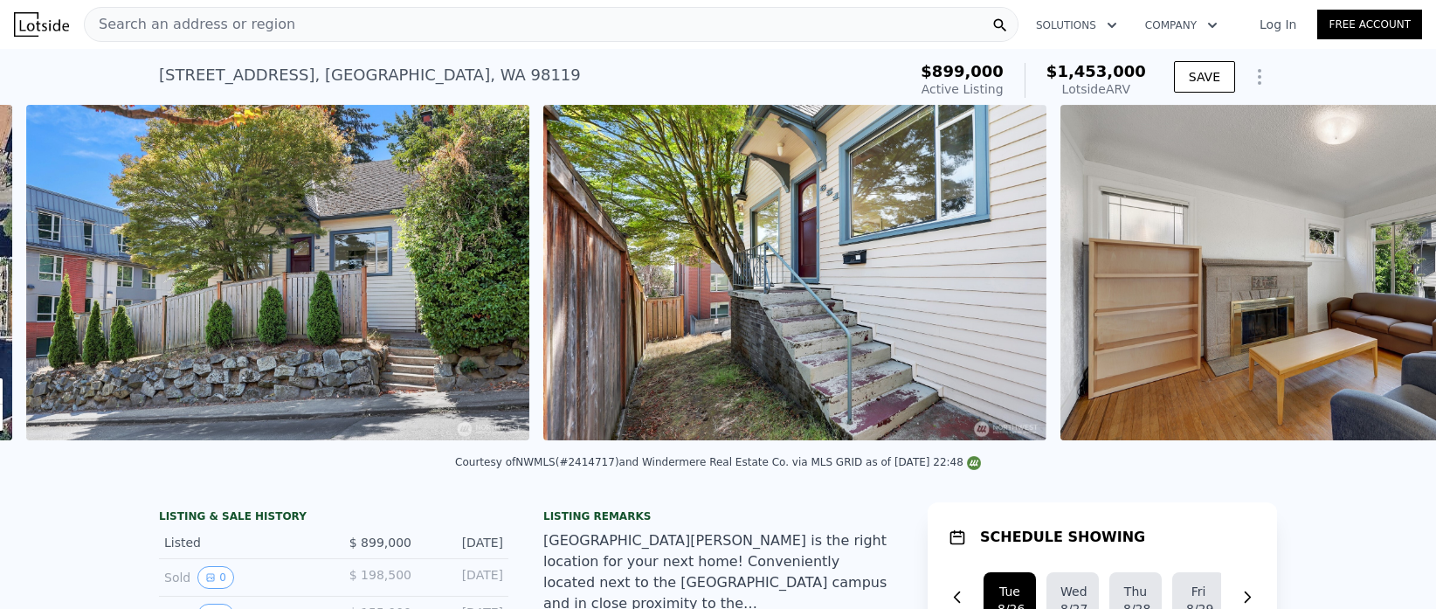
scroll to position [0, 799]
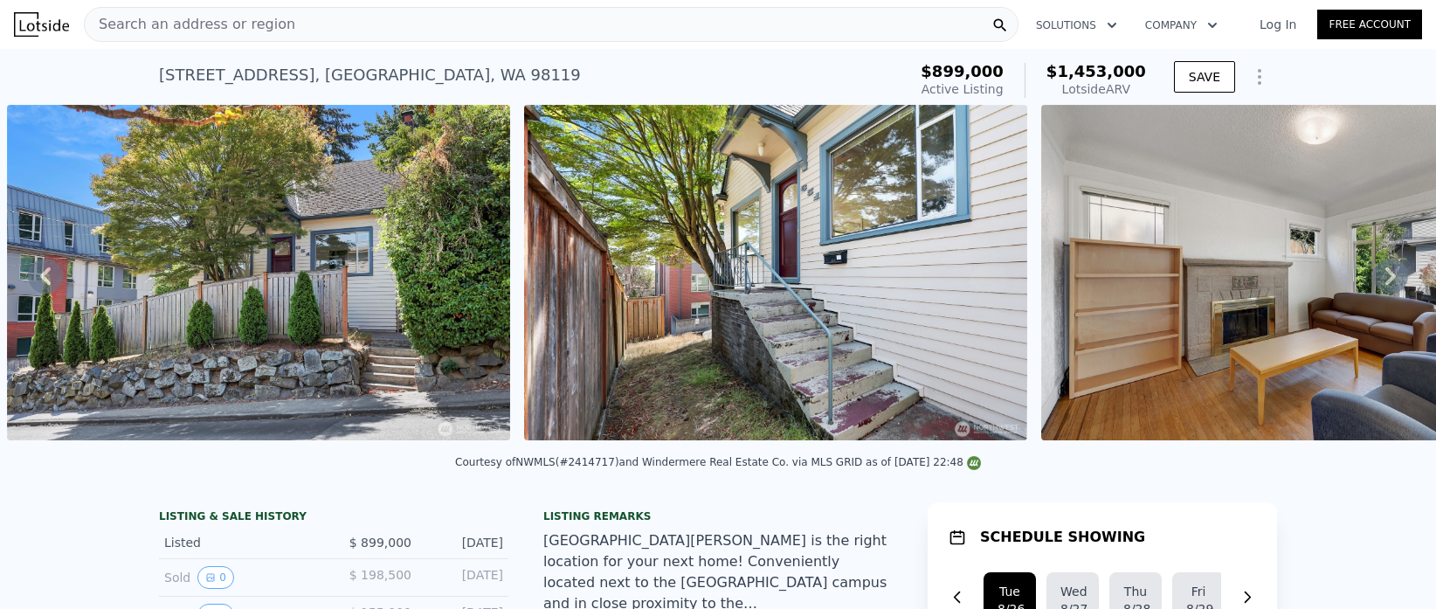
click at [1389, 286] on icon at bounding box center [1390, 275] width 35 height 35
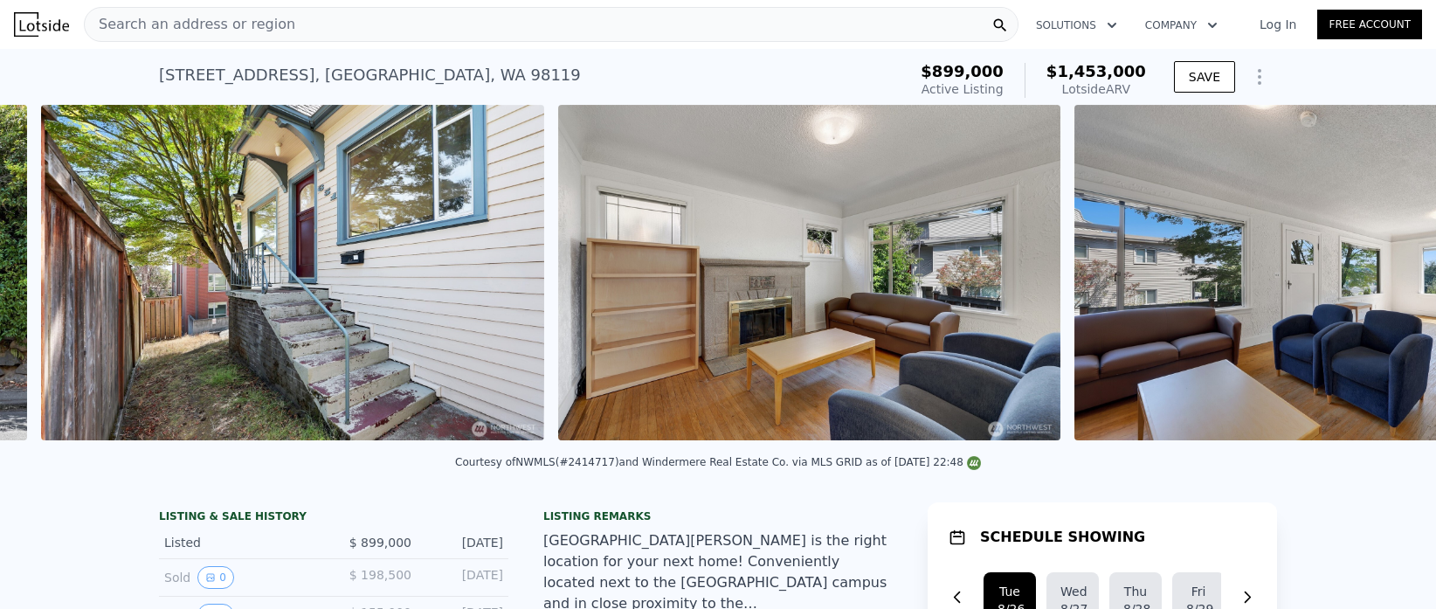
scroll to position [0, 1316]
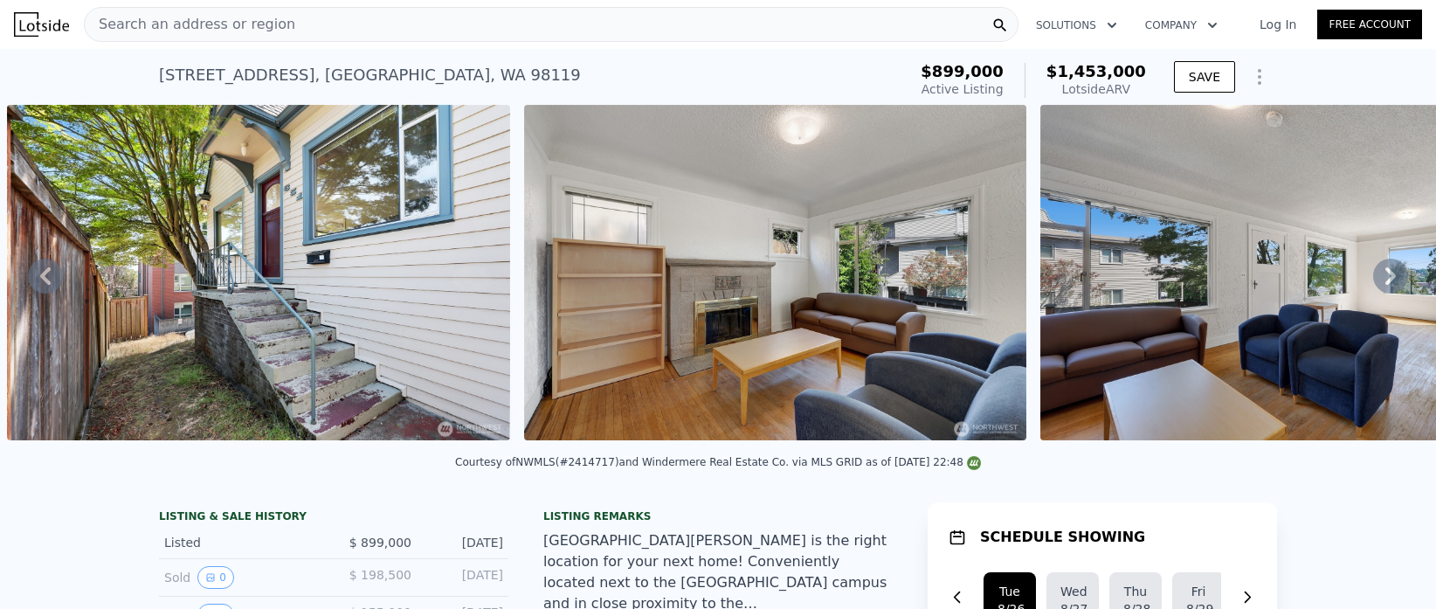
click at [1389, 283] on icon at bounding box center [1390, 275] width 35 height 35
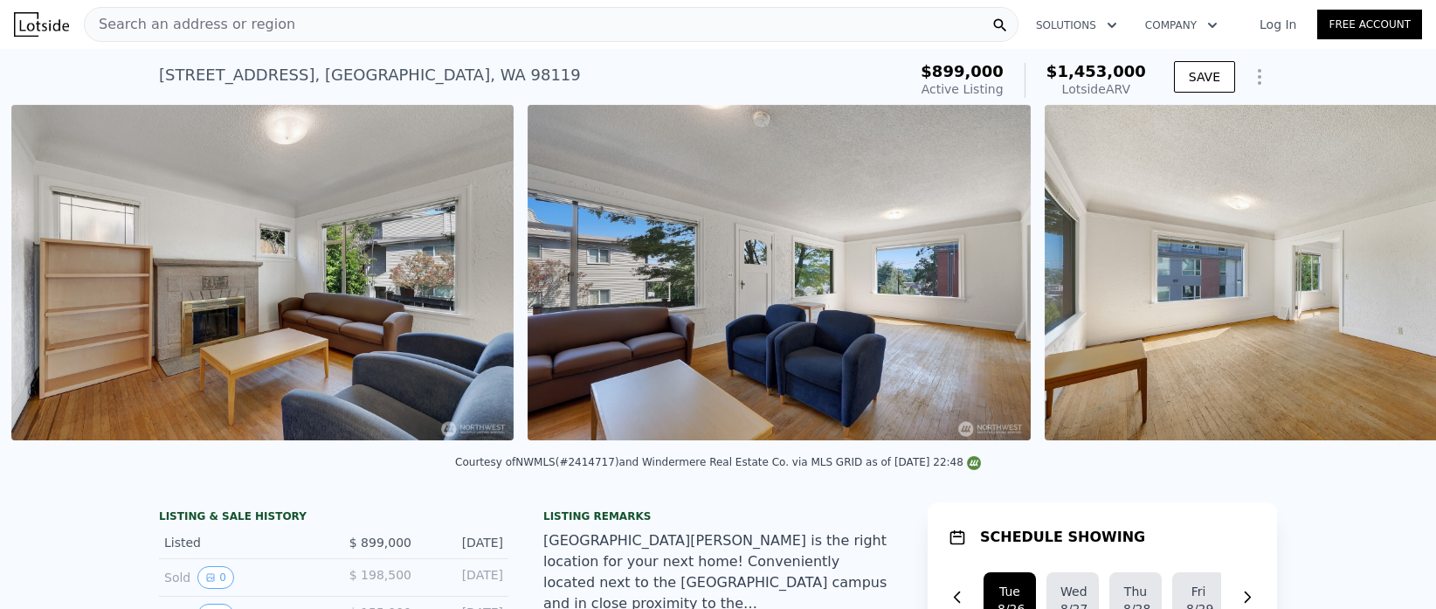
scroll to position [0, 1833]
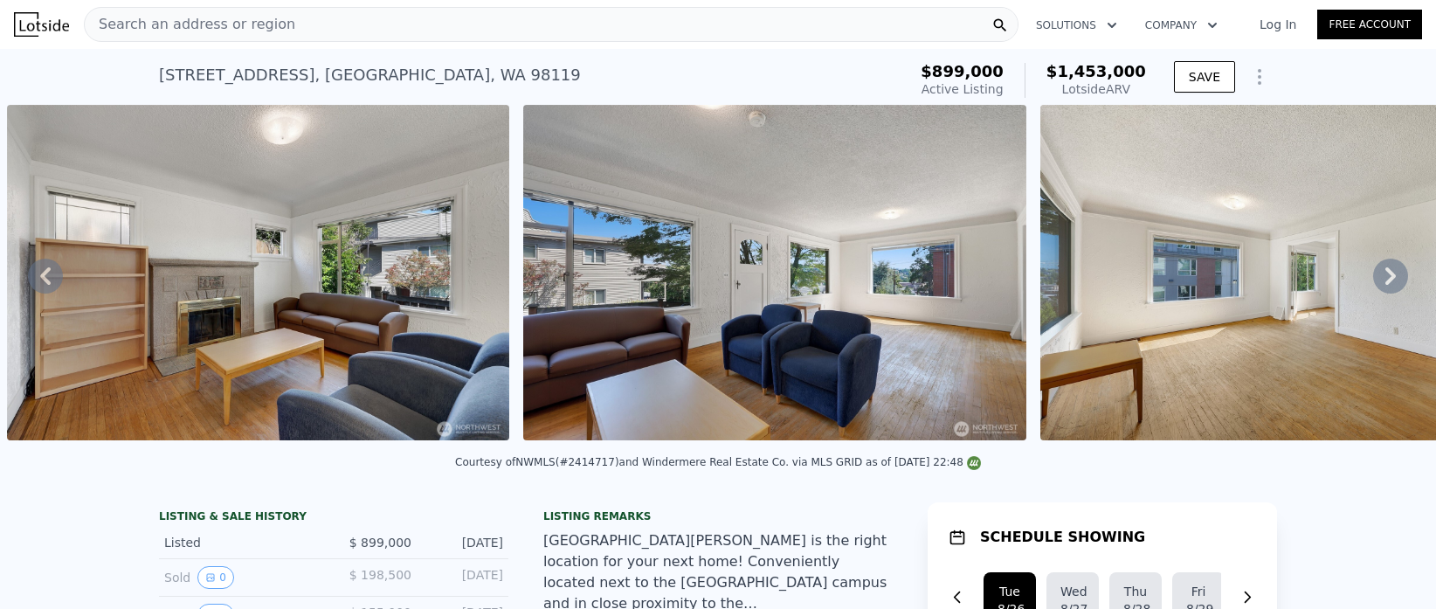
click at [1389, 283] on icon at bounding box center [1390, 275] width 35 height 35
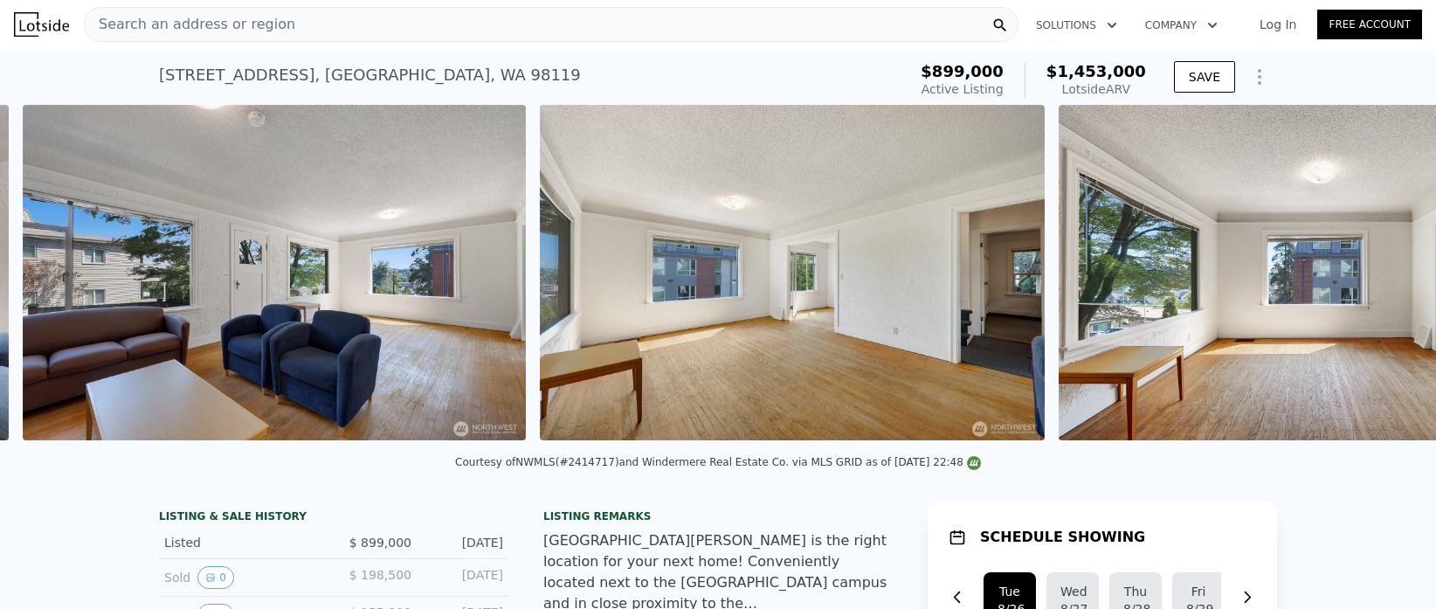
scroll to position [0, 2349]
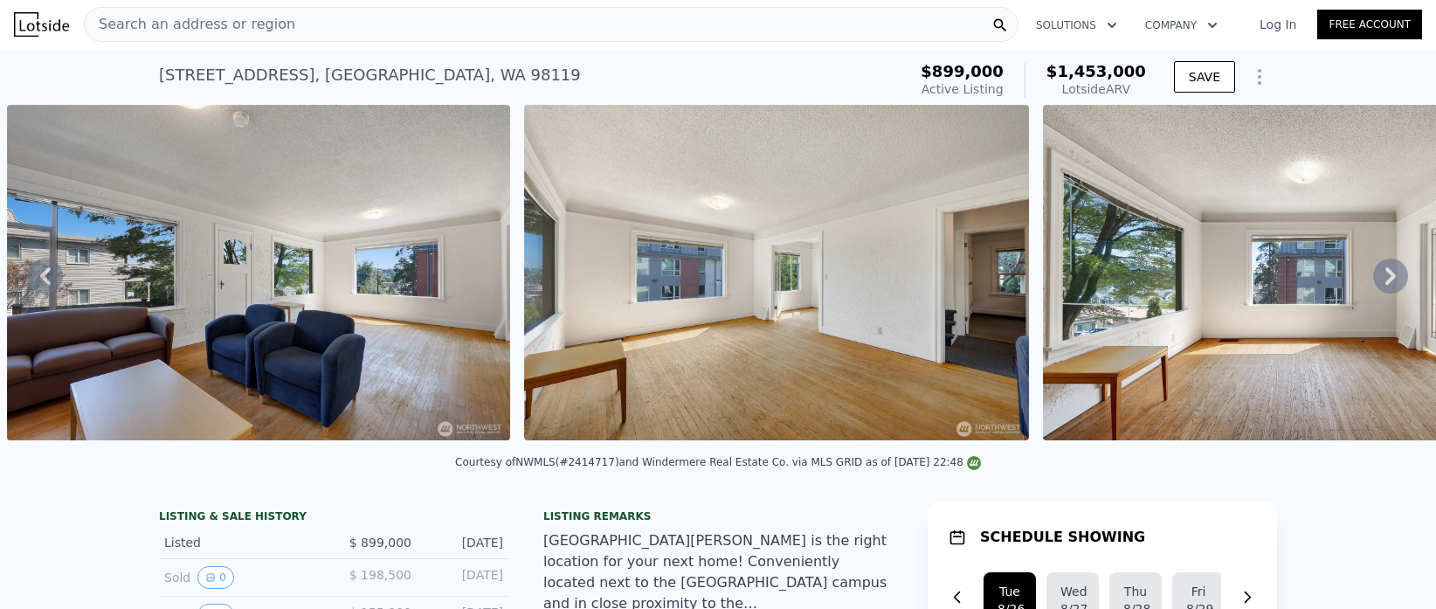
click at [1389, 283] on icon at bounding box center [1390, 275] width 35 height 35
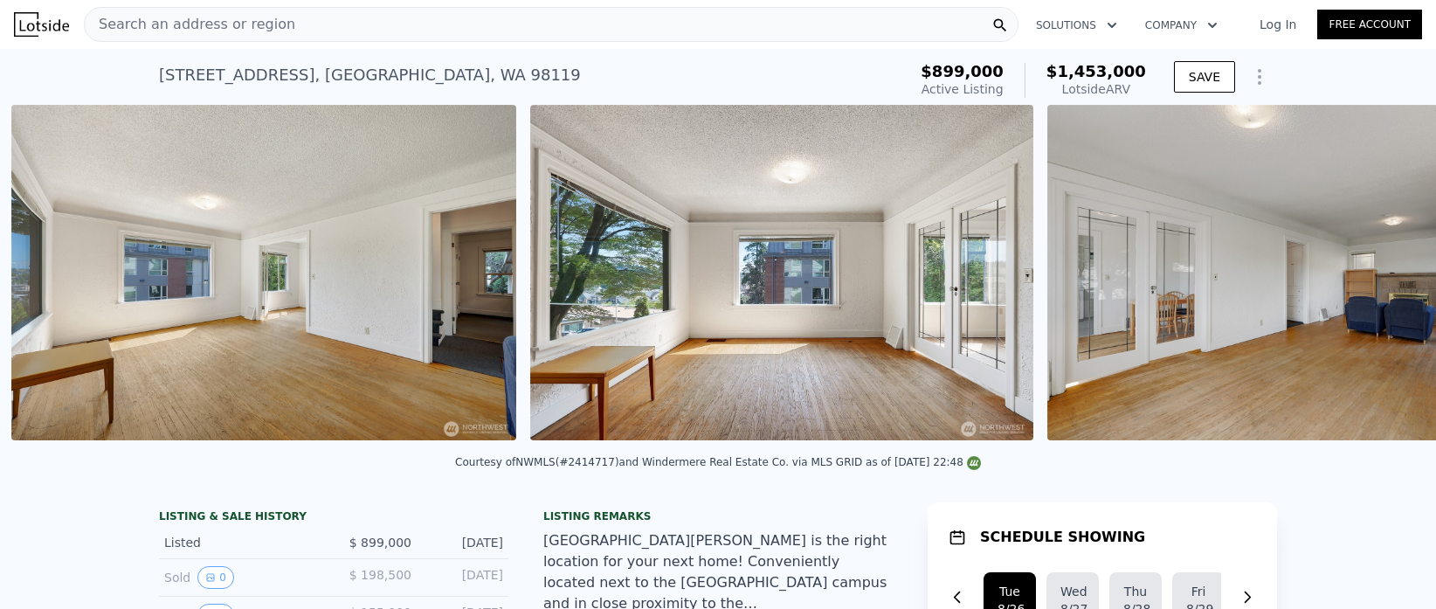
scroll to position [0, 2866]
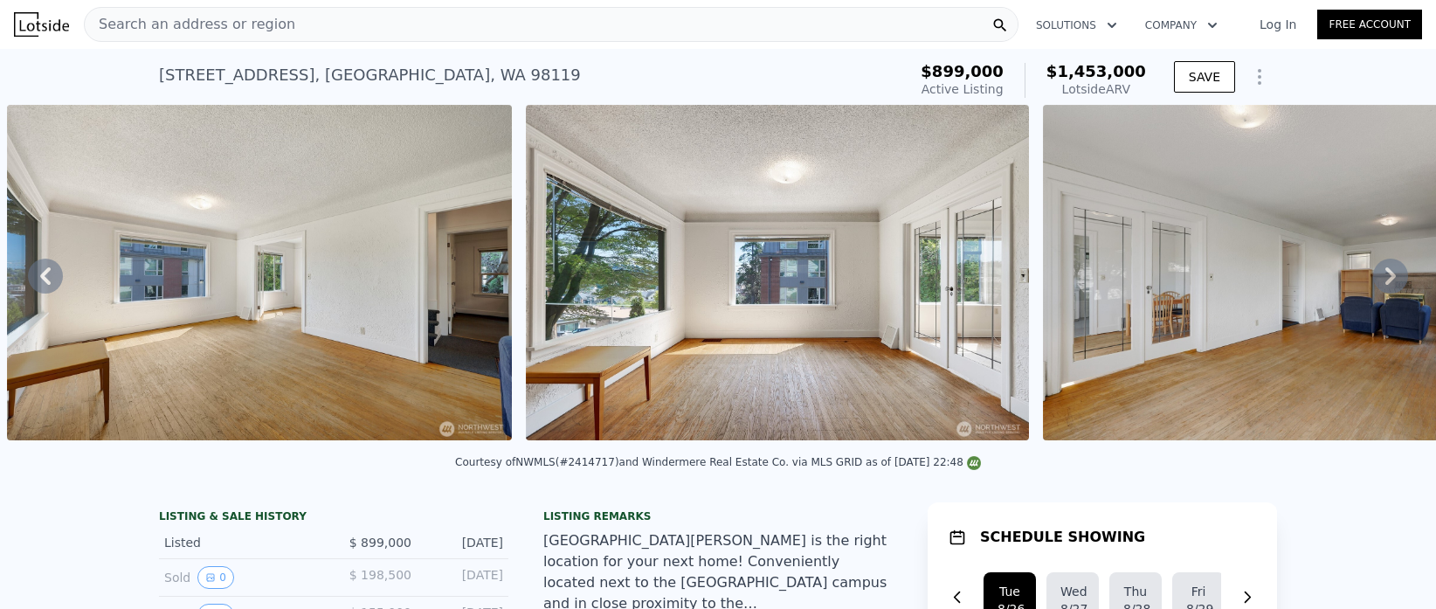
click at [1389, 283] on icon at bounding box center [1390, 275] width 35 height 35
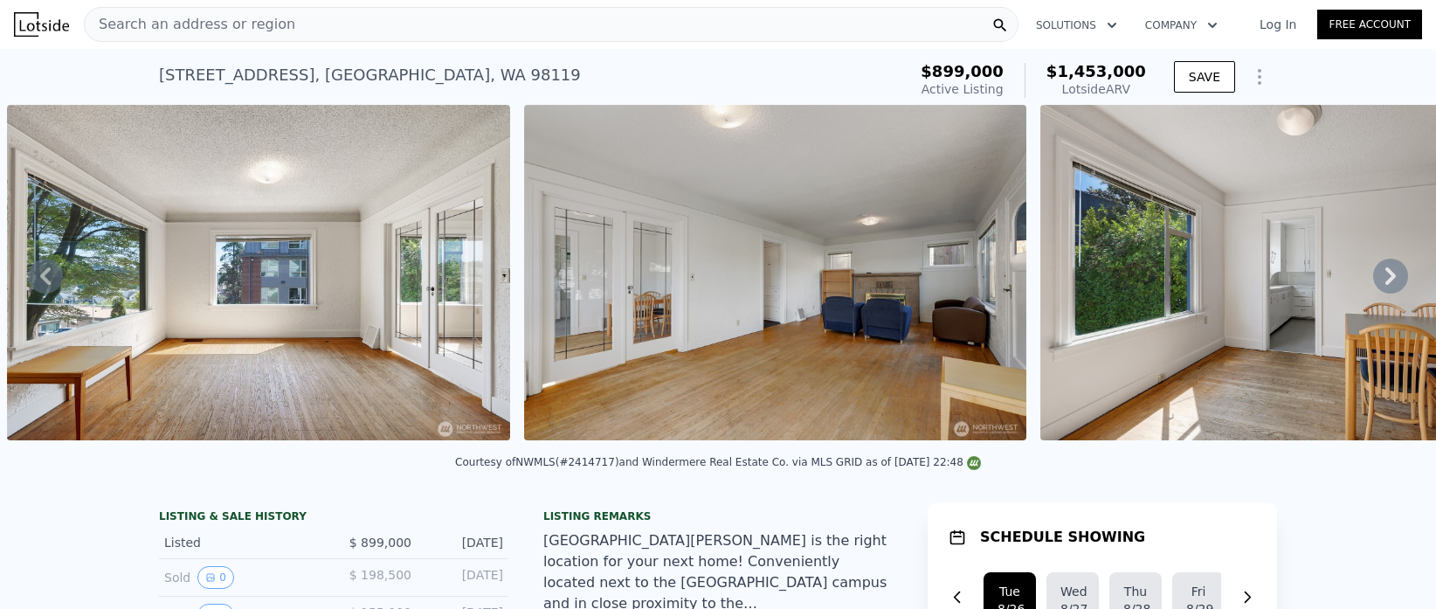
click at [1389, 283] on icon at bounding box center [1390, 275] width 35 height 35
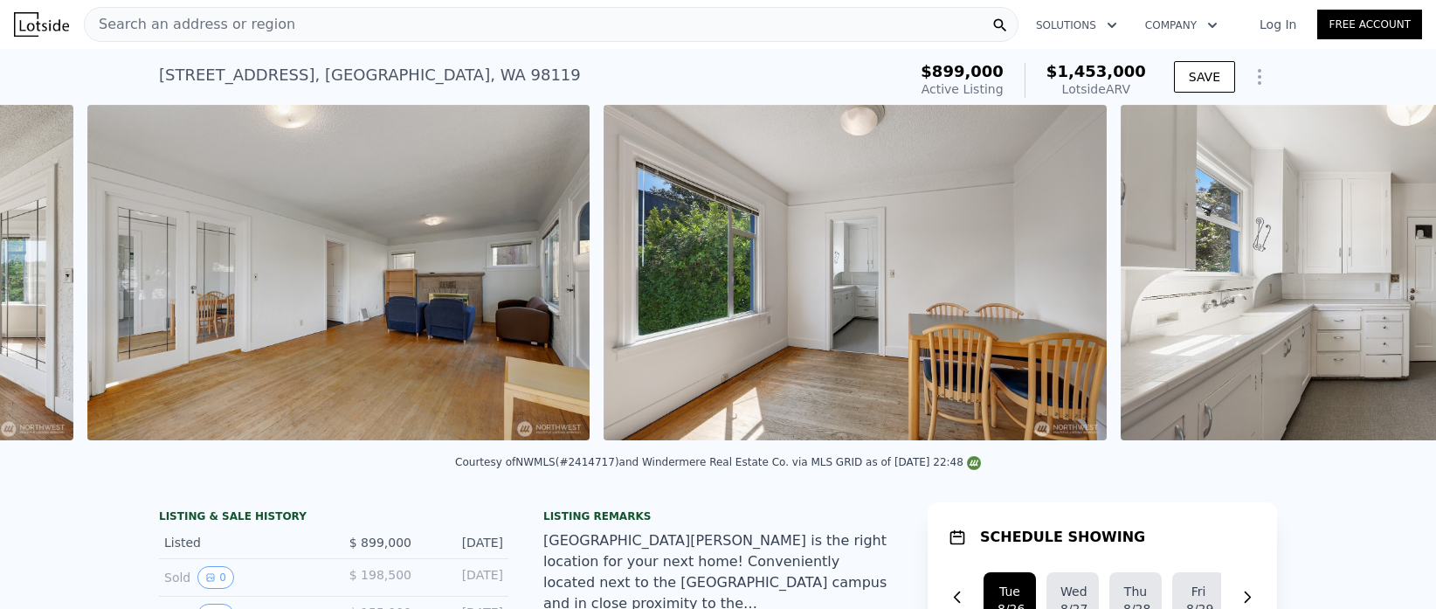
scroll to position [0, 3902]
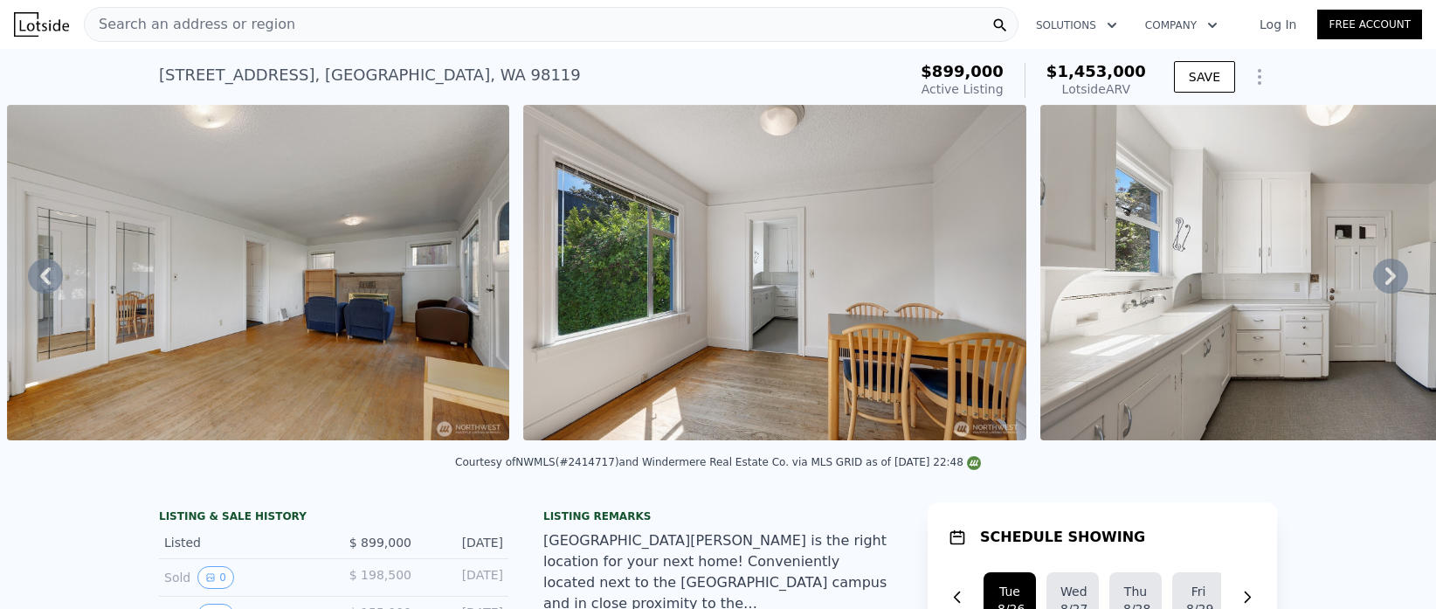
click at [1389, 283] on icon at bounding box center [1390, 275] width 35 height 35
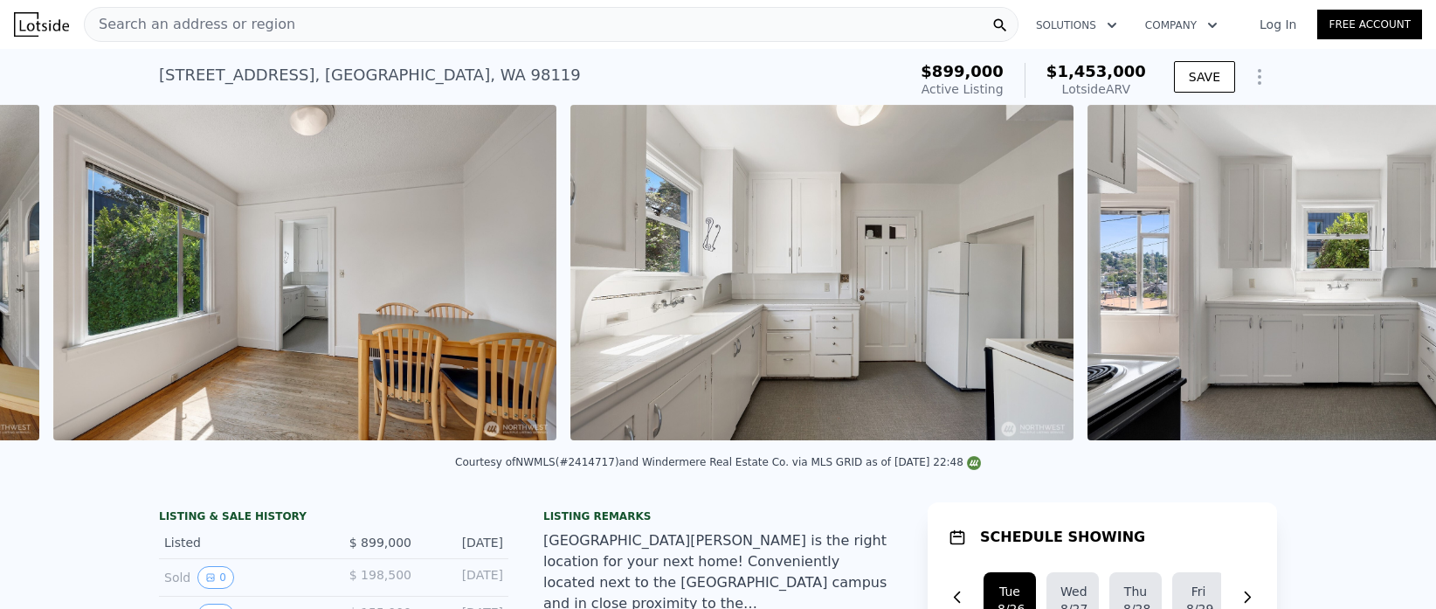
scroll to position [0, 4417]
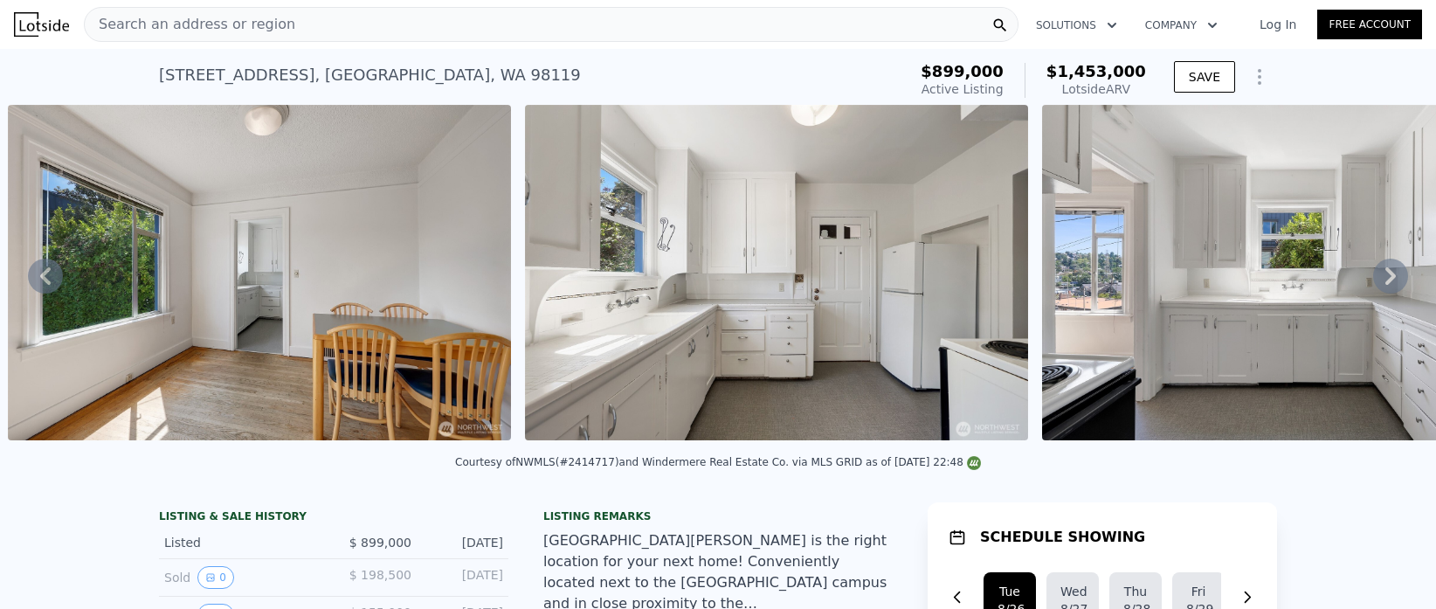
click at [1389, 283] on icon at bounding box center [1390, 275] width 35 height 35
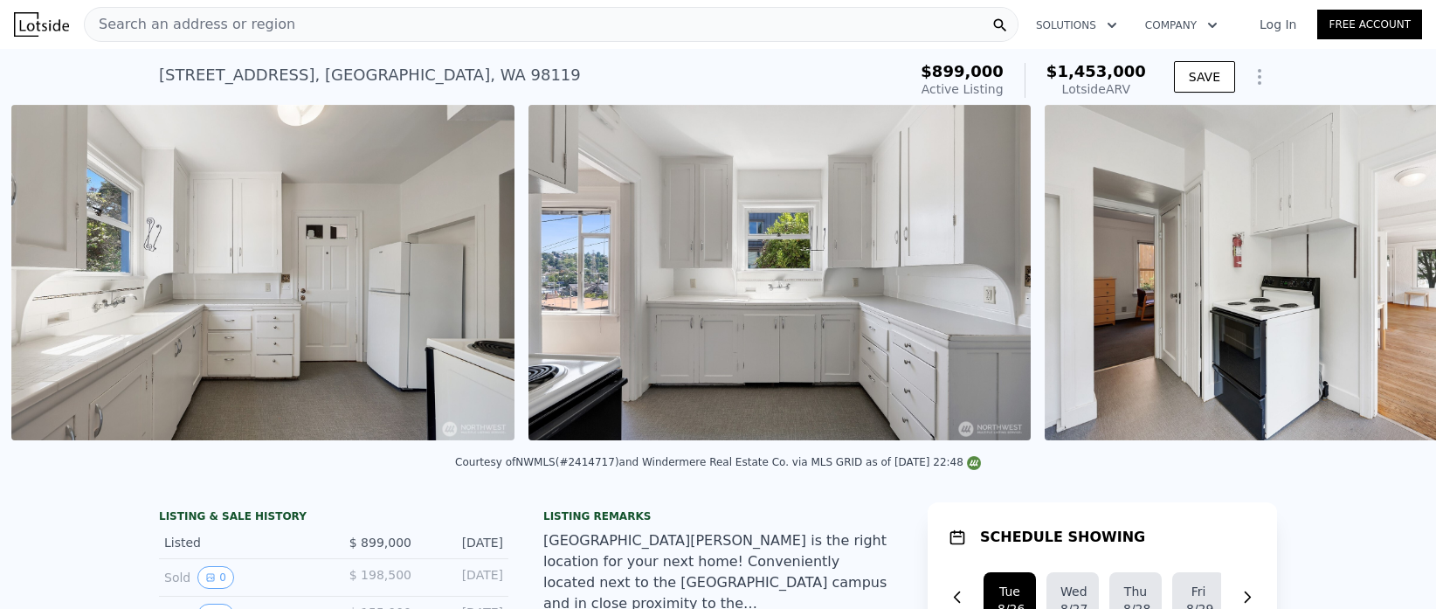
scroll to position [0, 4935]
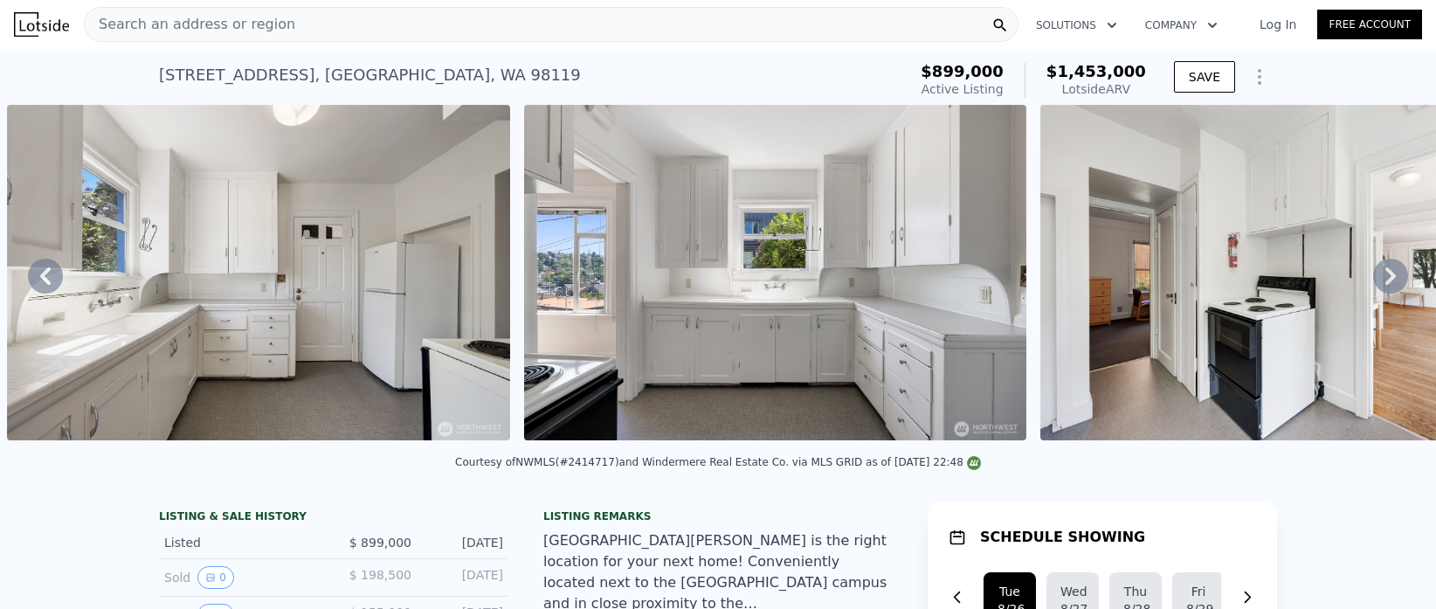
click at [1389, 283] on icon at bounding box center [1390, 275] width 35 height 35
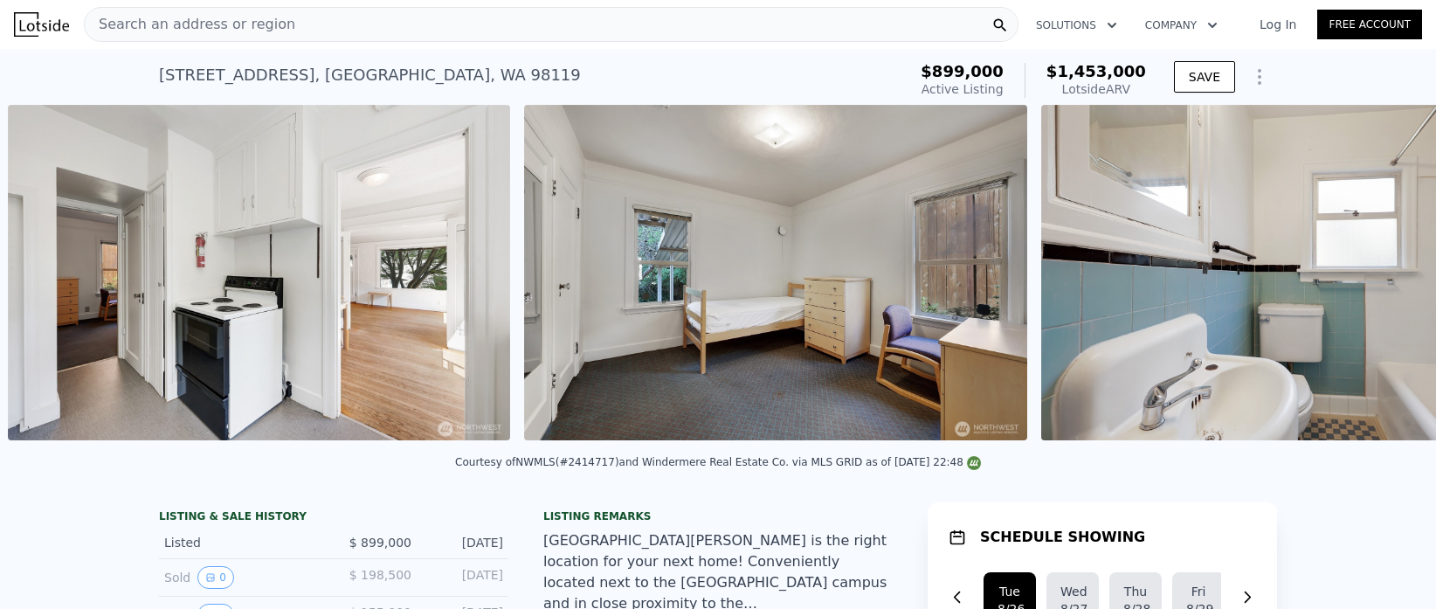
scroll to position [0, 5968]
click at [1389, 283] on icon at bounding box center [1390, 275] width 35 height 35
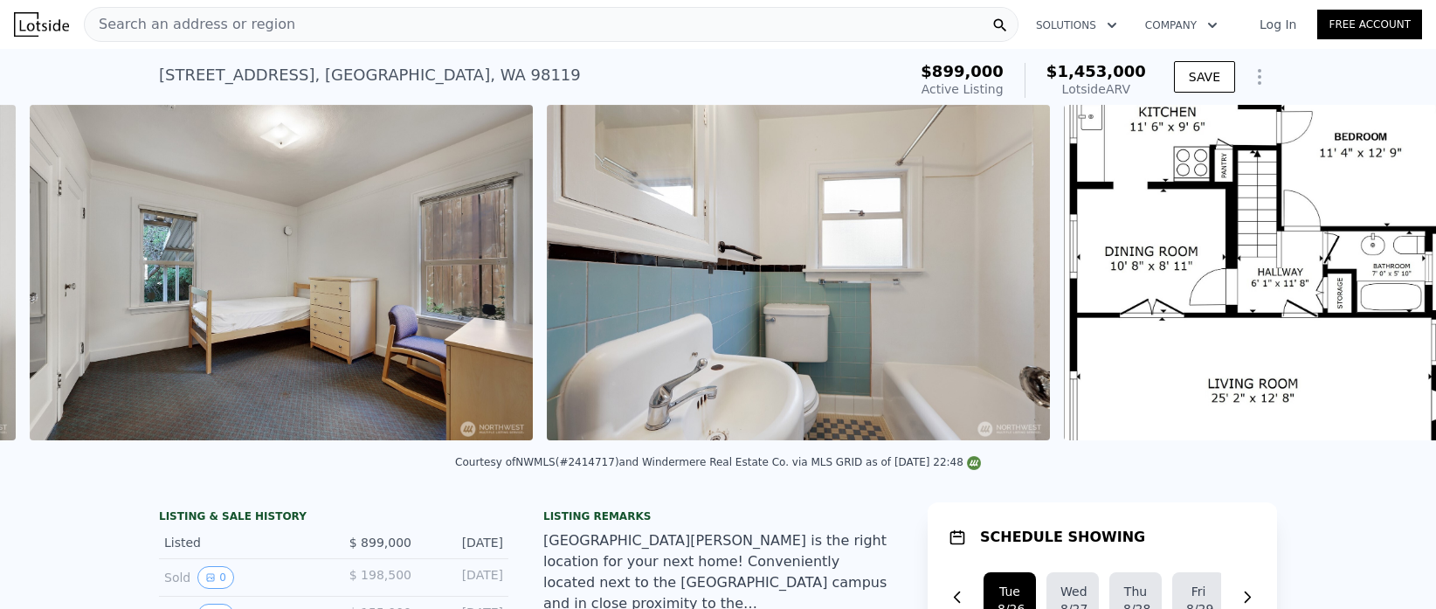
scroll to position [0, 6484]
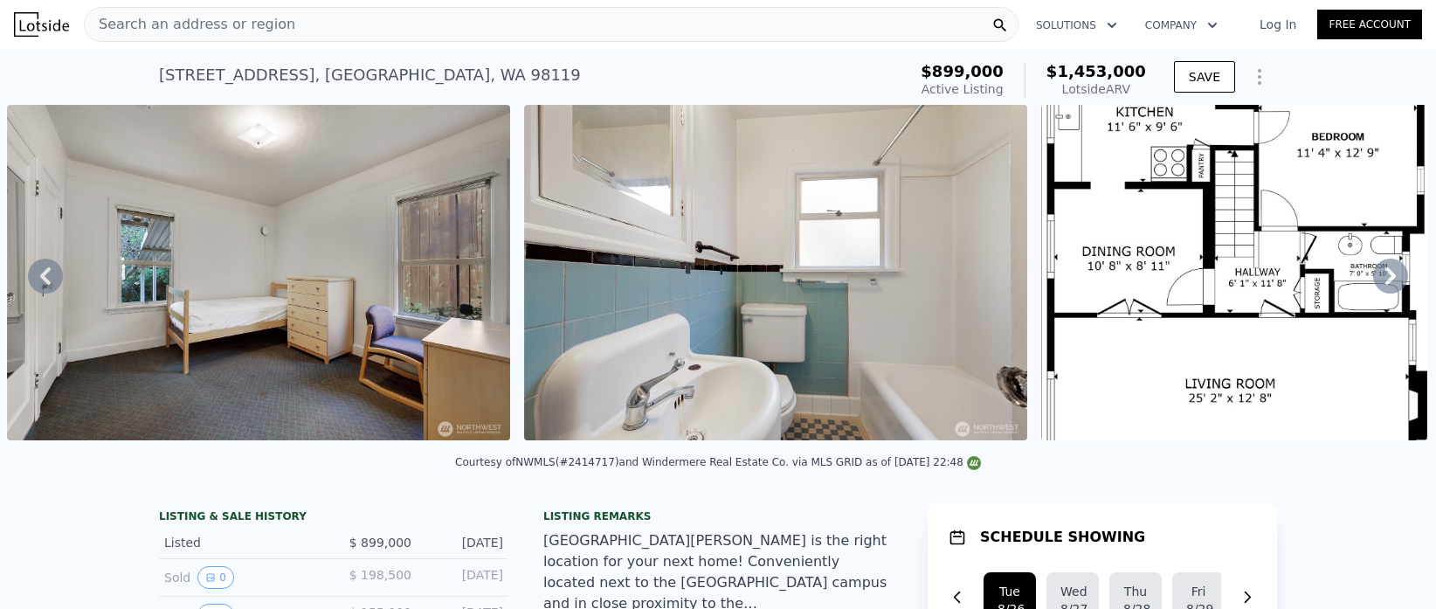
click at [1389, 283] on icon at bounding box center [1390, 275] width 35 height 35
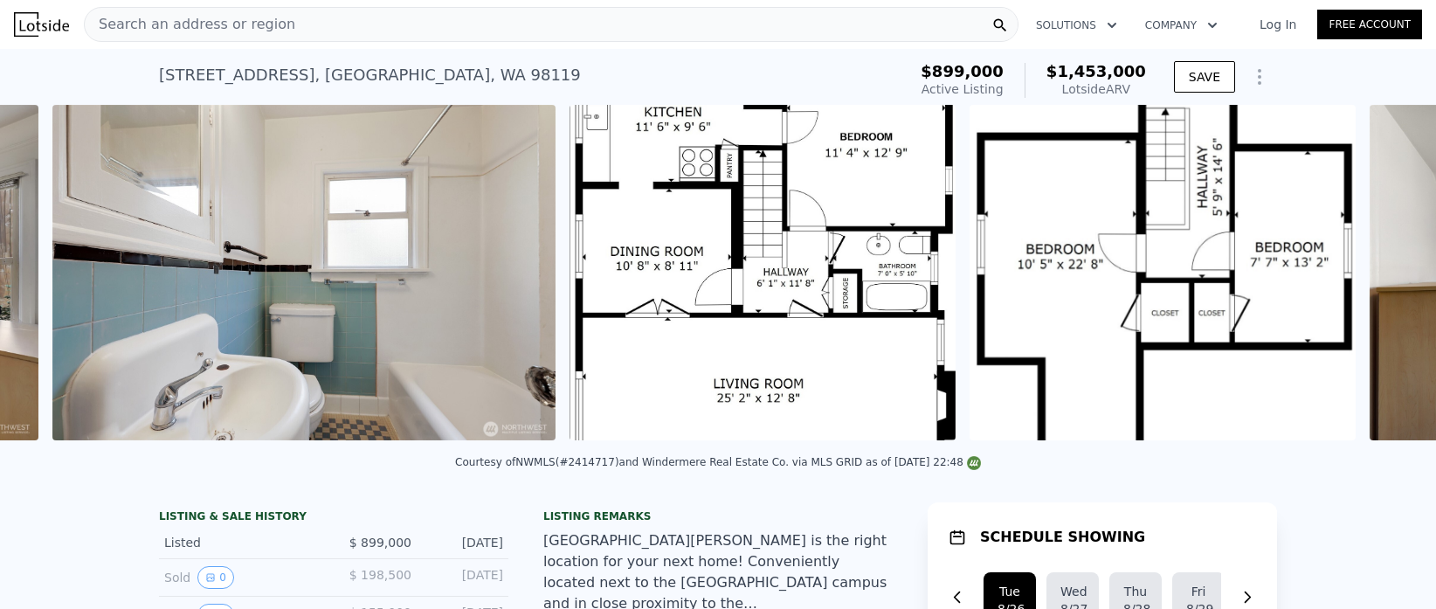
scroll to position [0, 7001]
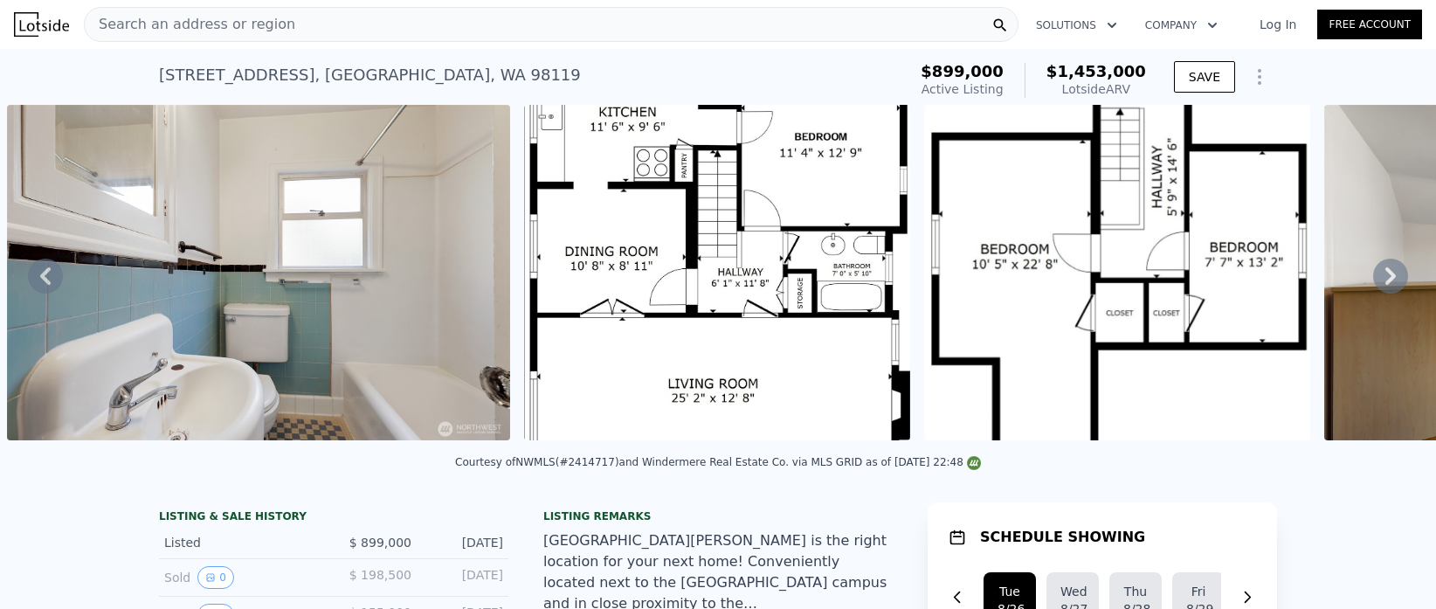
click at [627, 362] on img at bounding box center [717, 272] width 386 height 335
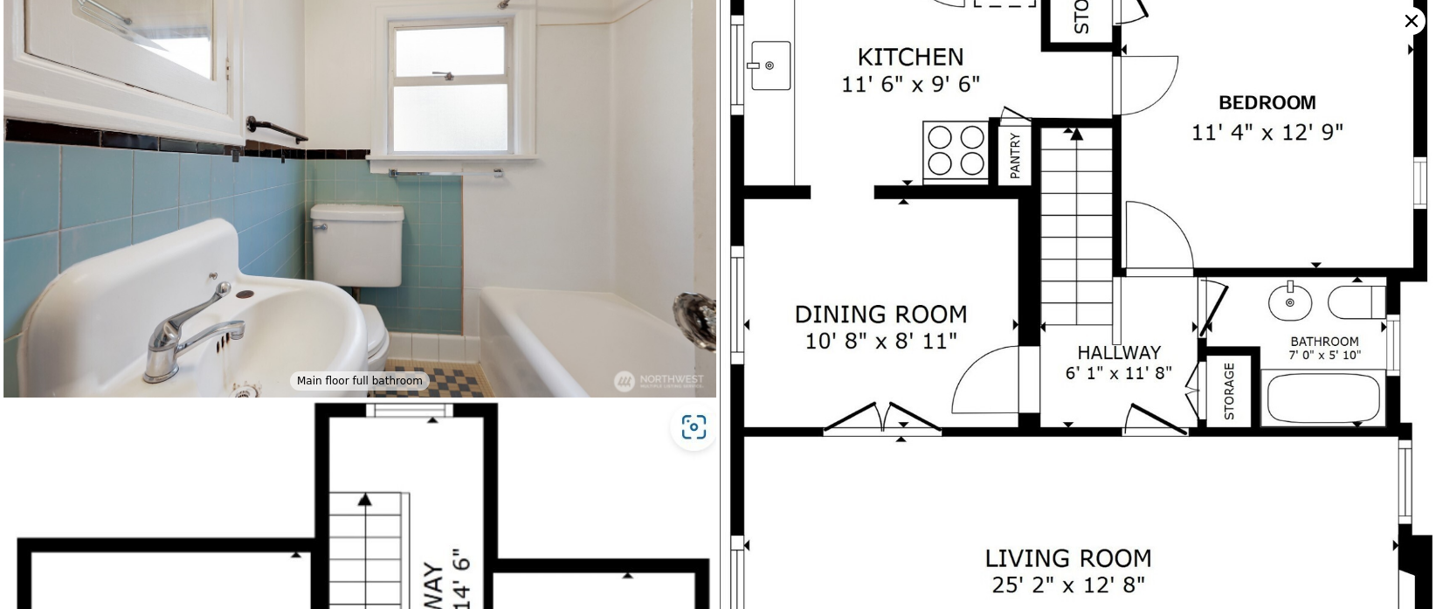
scroll to position [2873, 0]
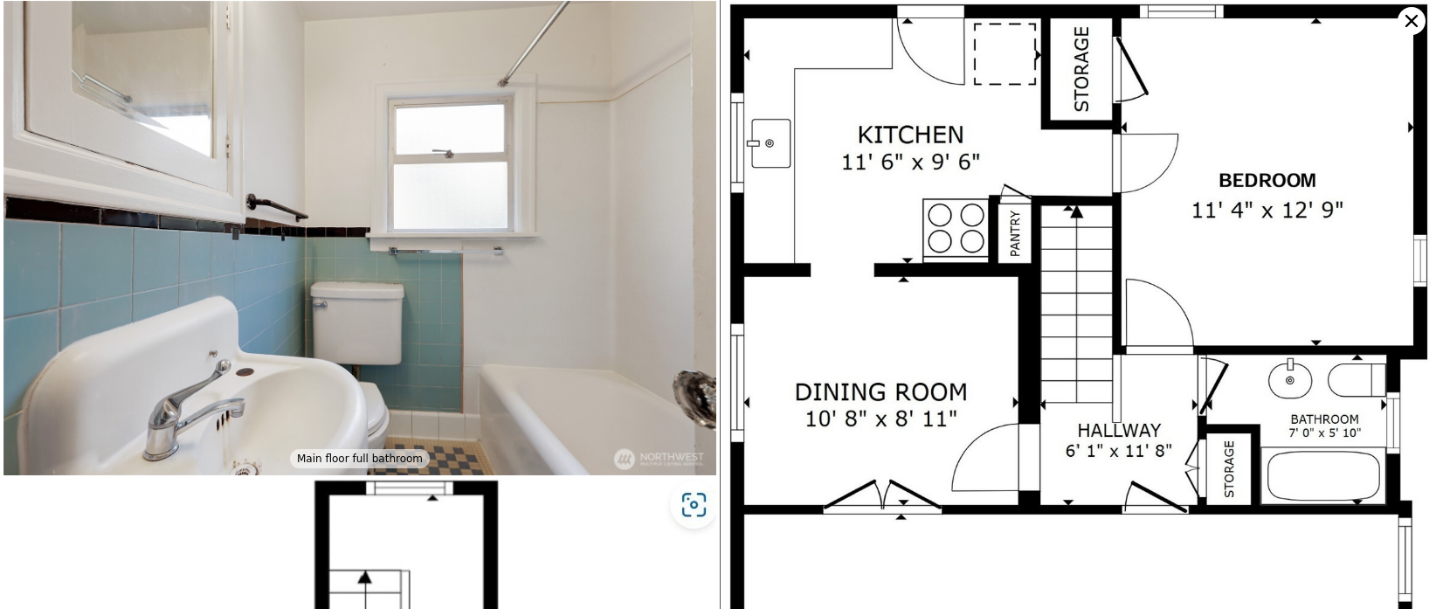
click at [1416, 18] on icon at bounding box center [1411, 21] width 28 height 28
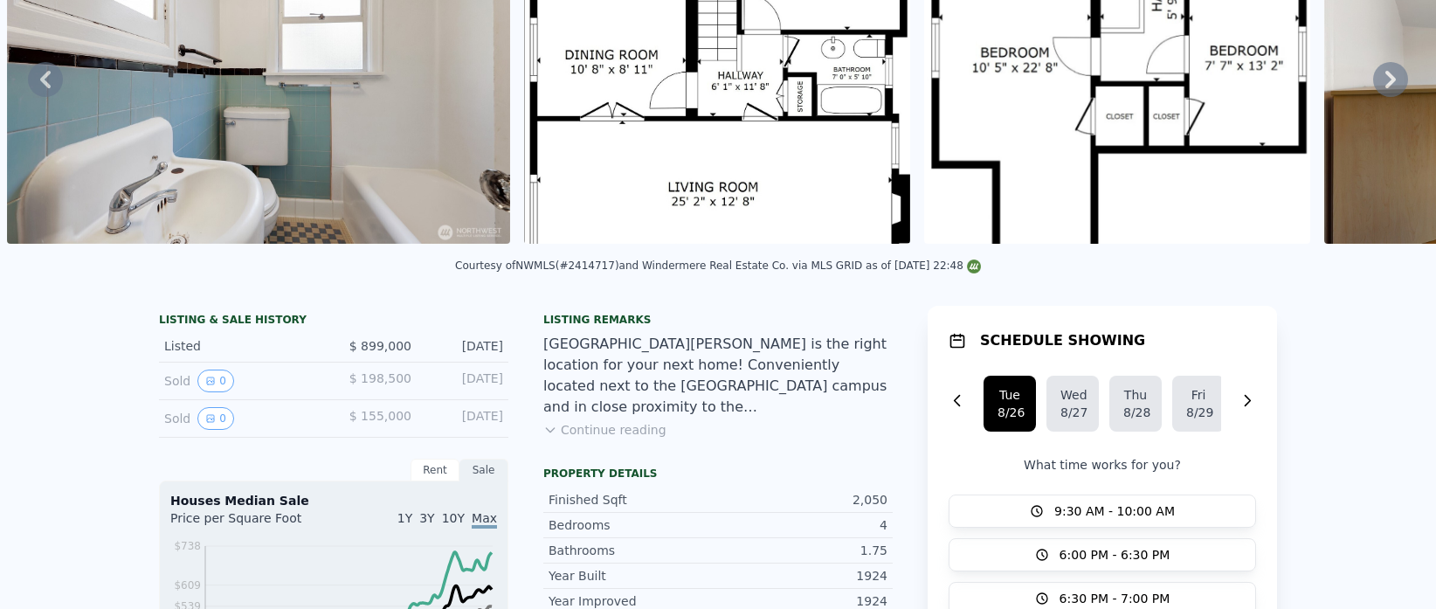
scroll to position [18, 0]
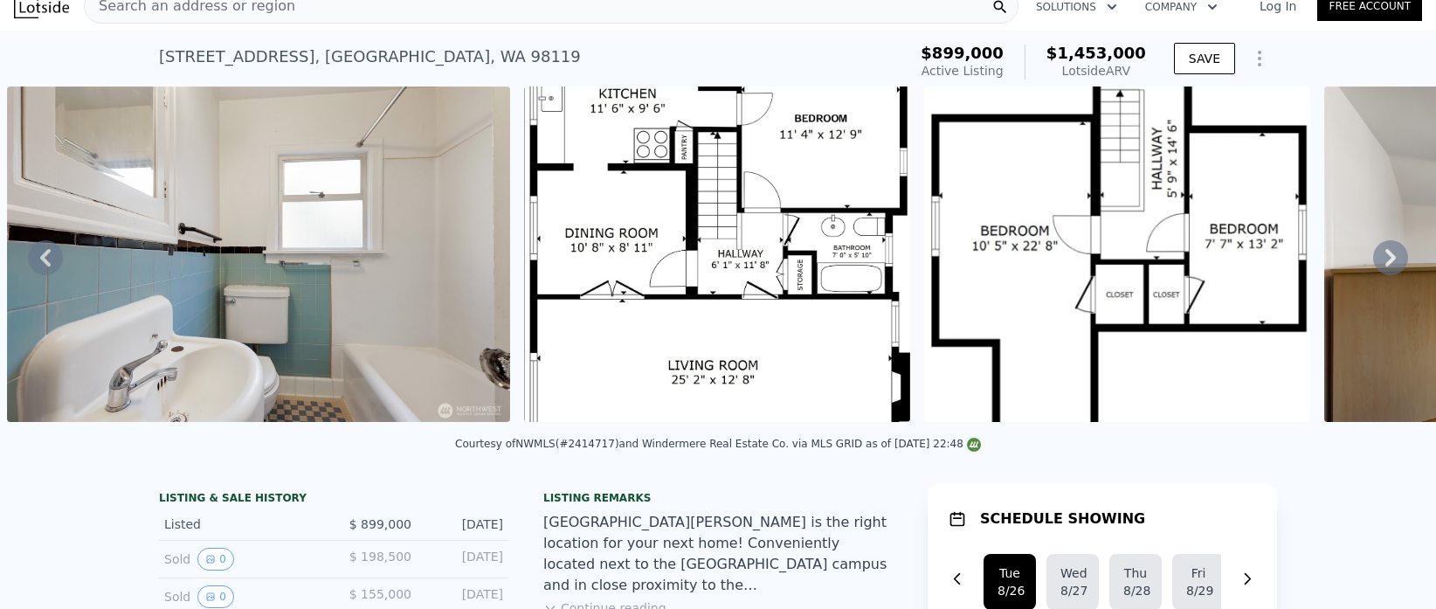
click at [376, 271] on img at bounding box center [258, 253] width 503 height 335
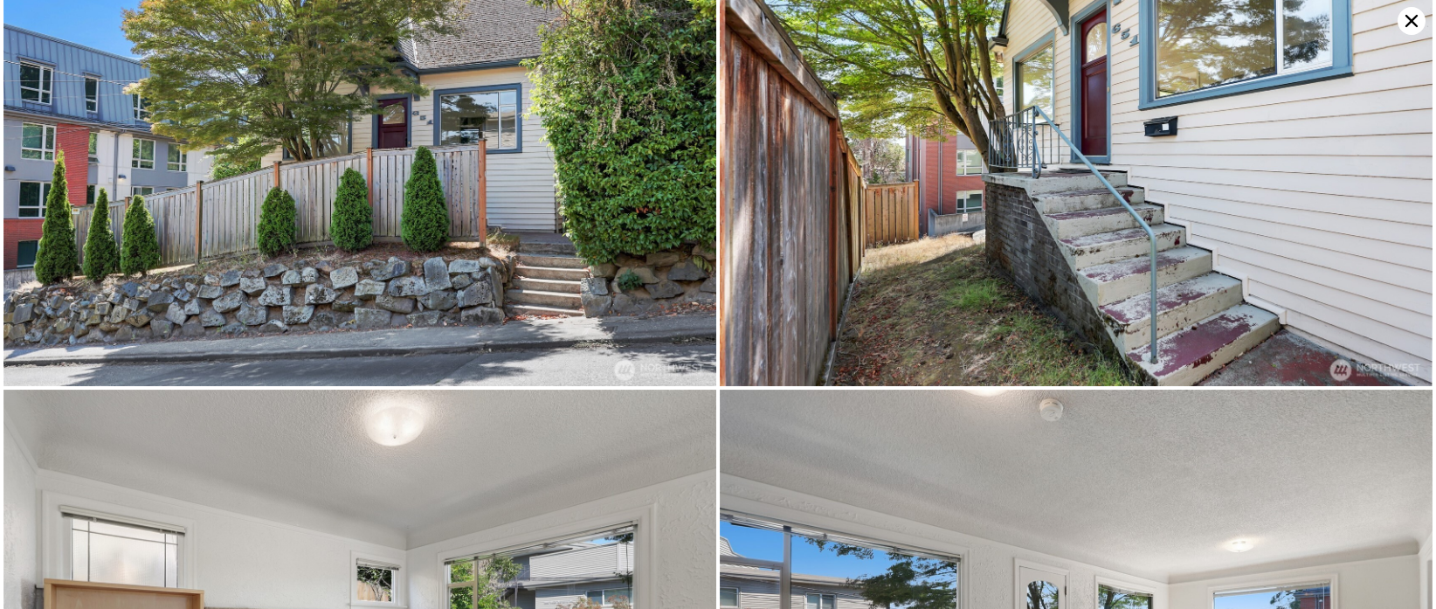
scroll to position [0, 0]
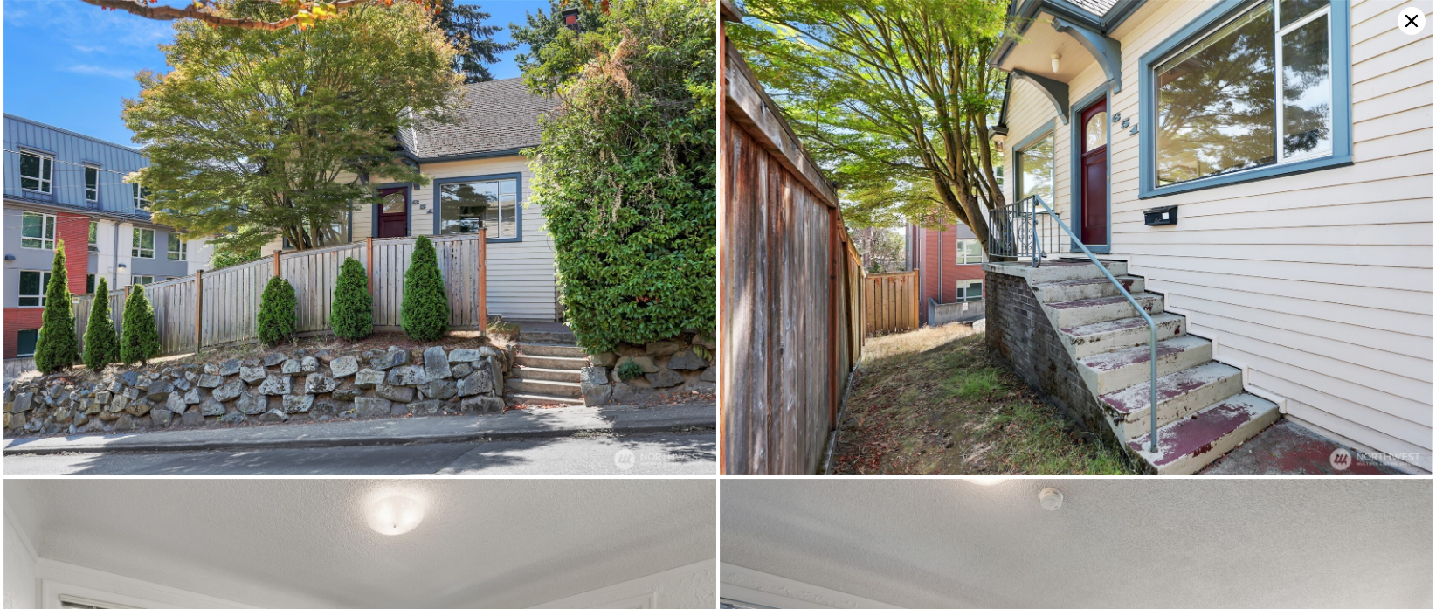
click at [1416, 28] on icon at bounding box center [1411, 21] width 28 height 28
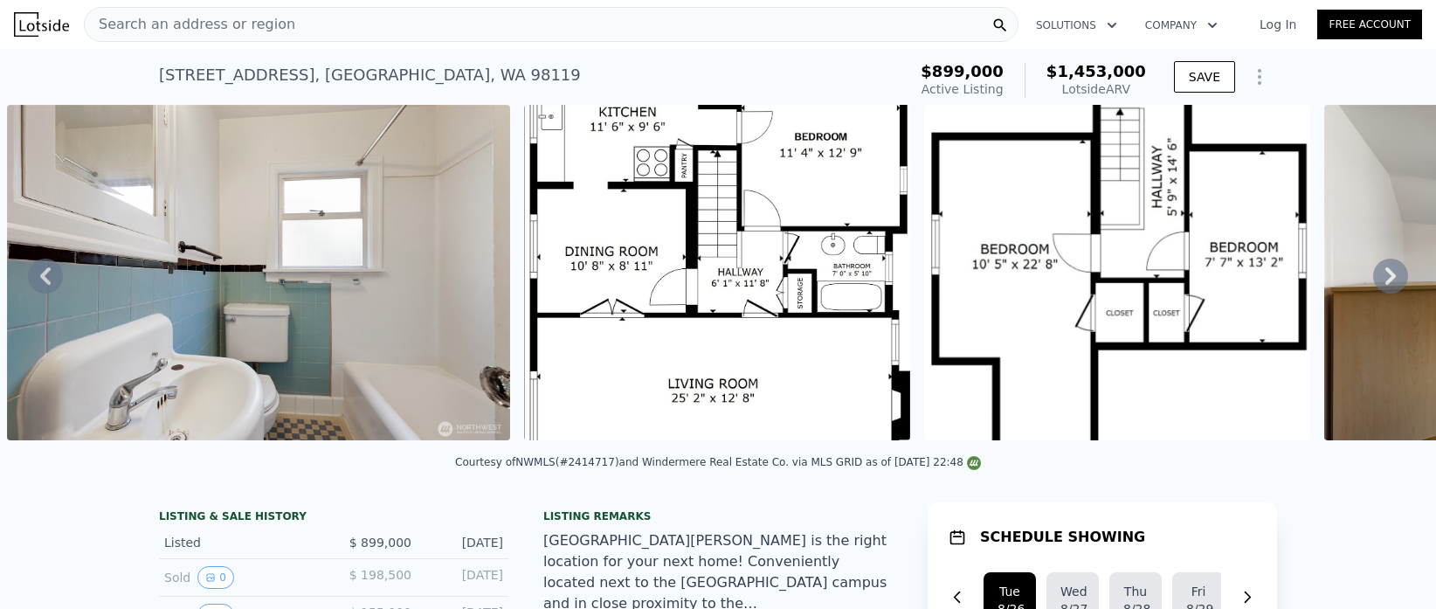
click at [283, 12] on div "Search an address or region" at bounding box center [551, 24] width 934 height 35
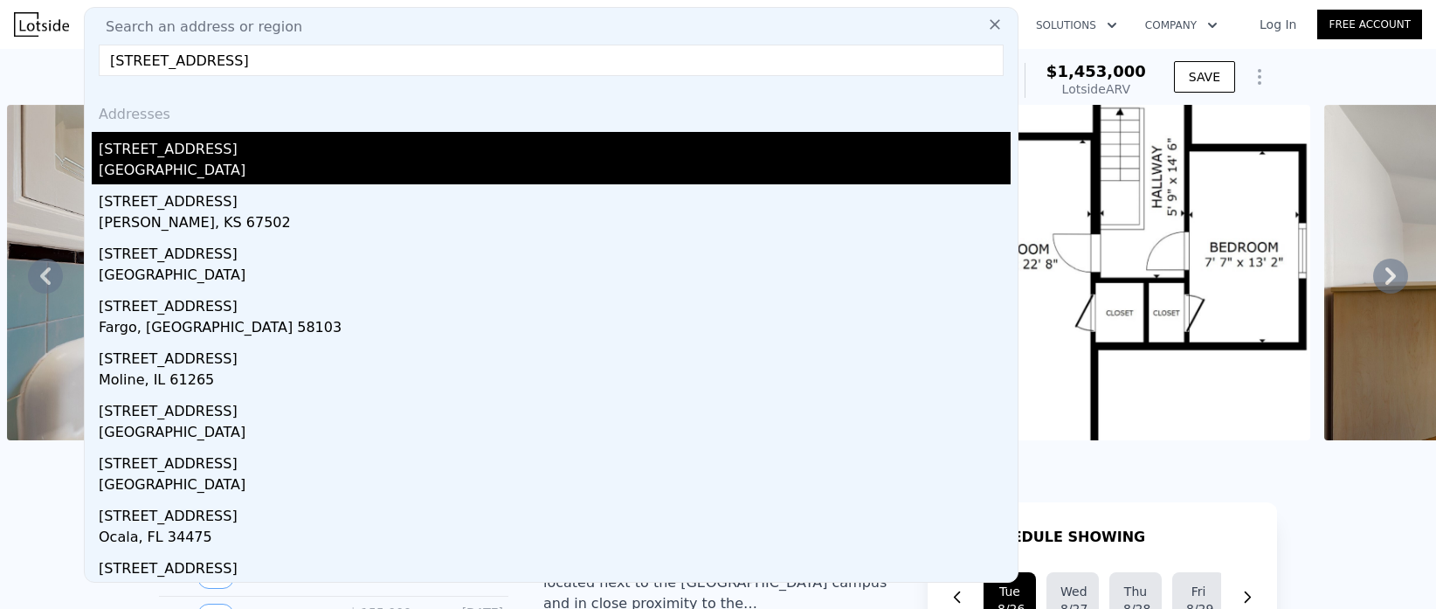
type input "[STREET_ADDRESS]"
click at [181, 166] on div "[GEOGRAPHIC_DATA]" at bounding box center [555, 172] width 912 height 24
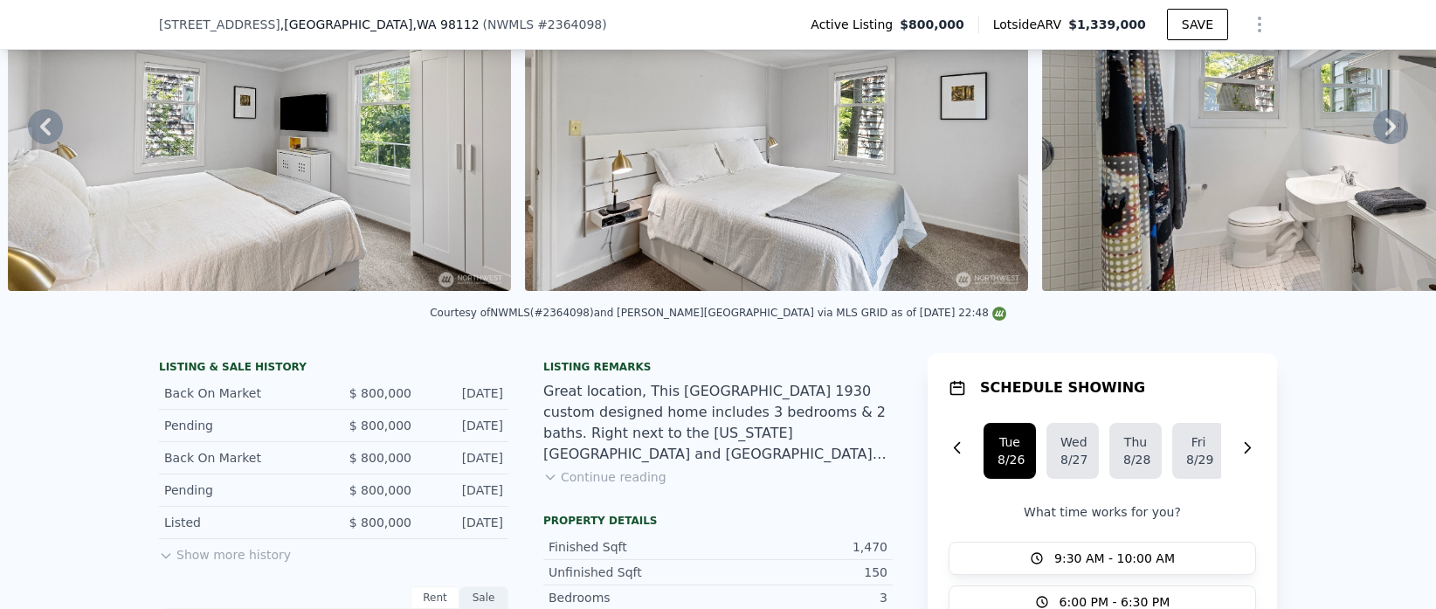
scroll to position [125, 0]
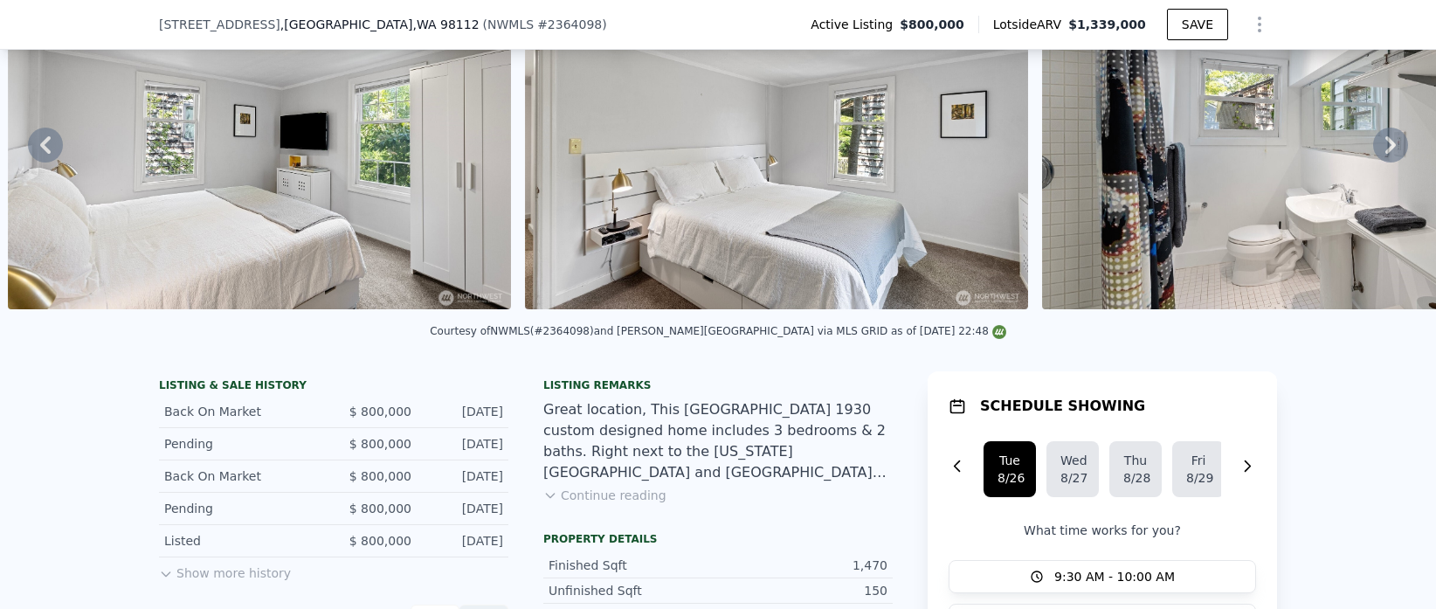
click at [1388, 140] on icon at bounding box center [1390, 144] width 10 height 17
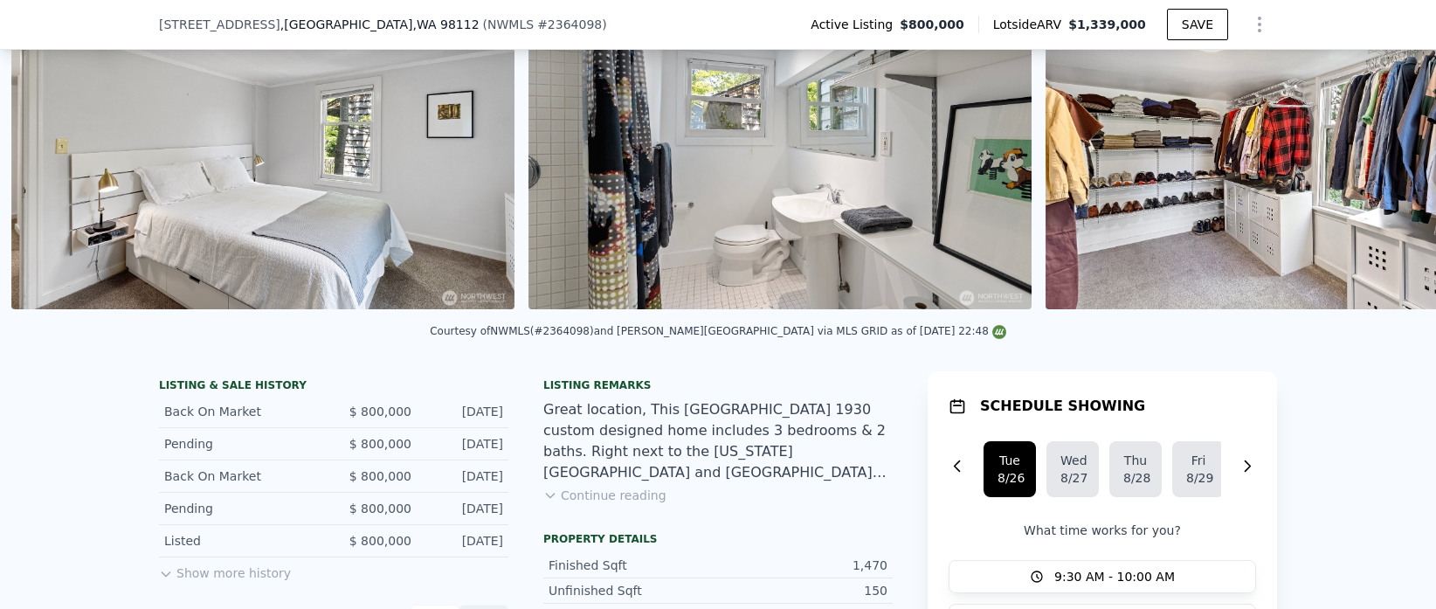
scroll to position [0, 7710]
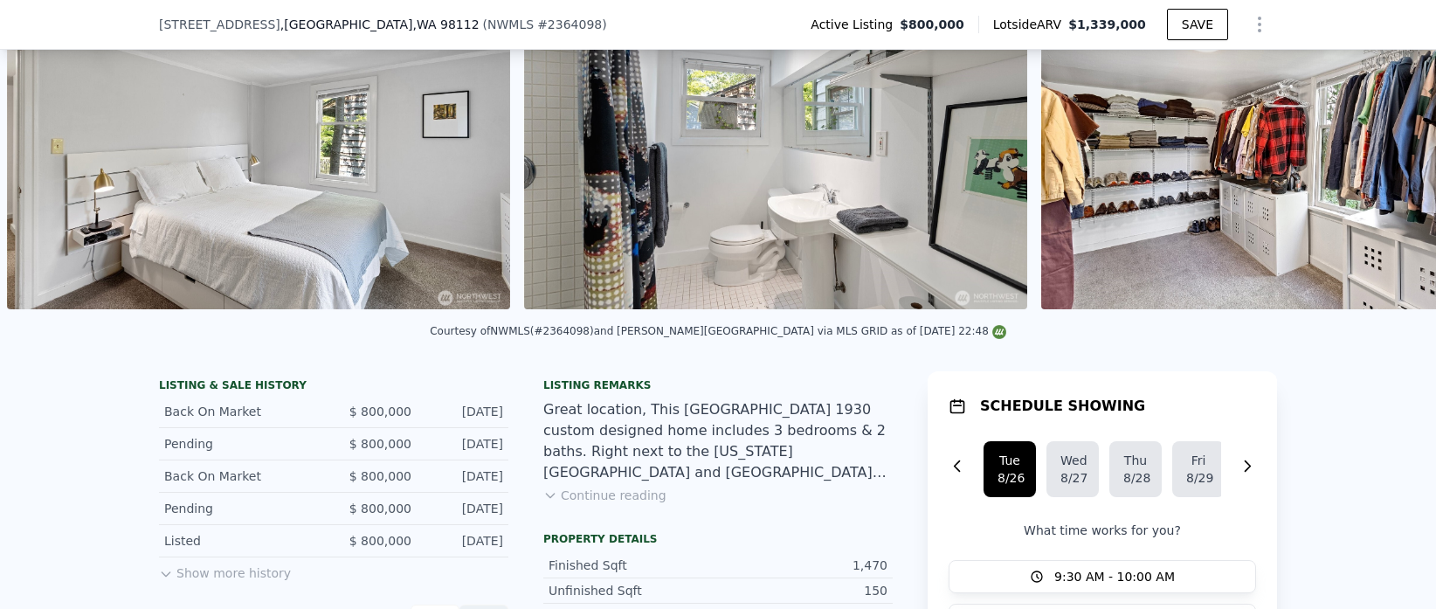
click at [1388, 140] on img at bounding box center [1292, 141] width 503 height 335
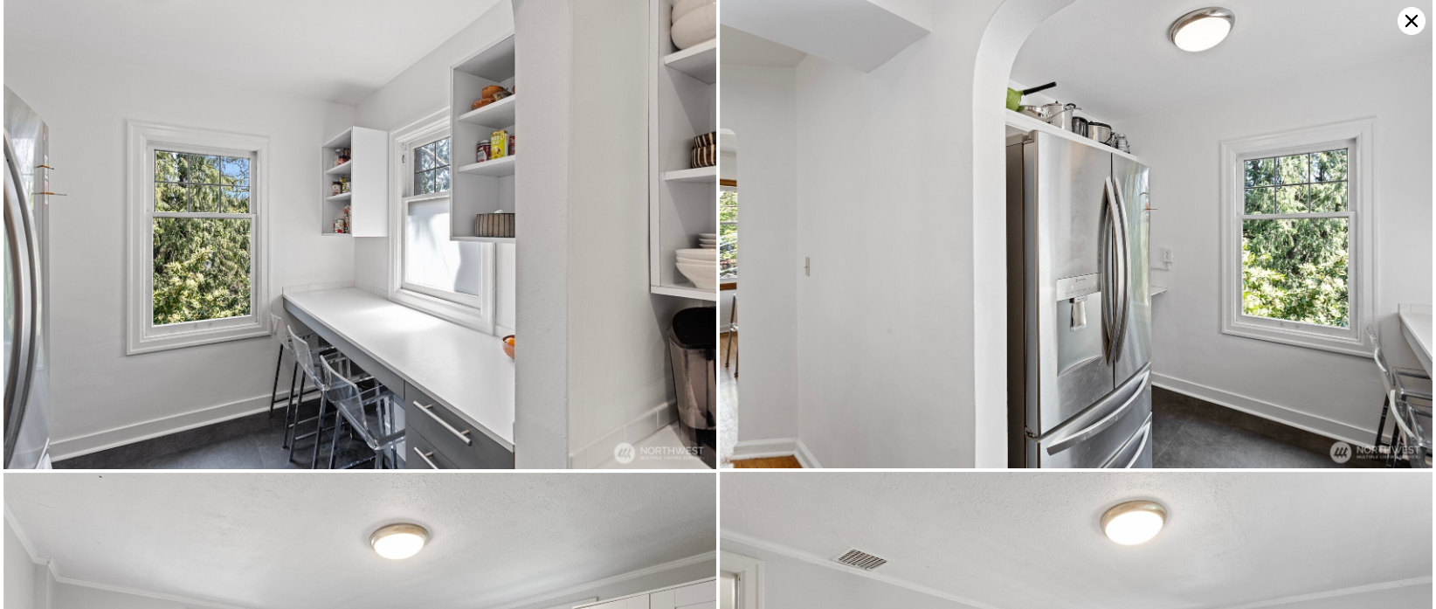
scroll to position [4304, 0]
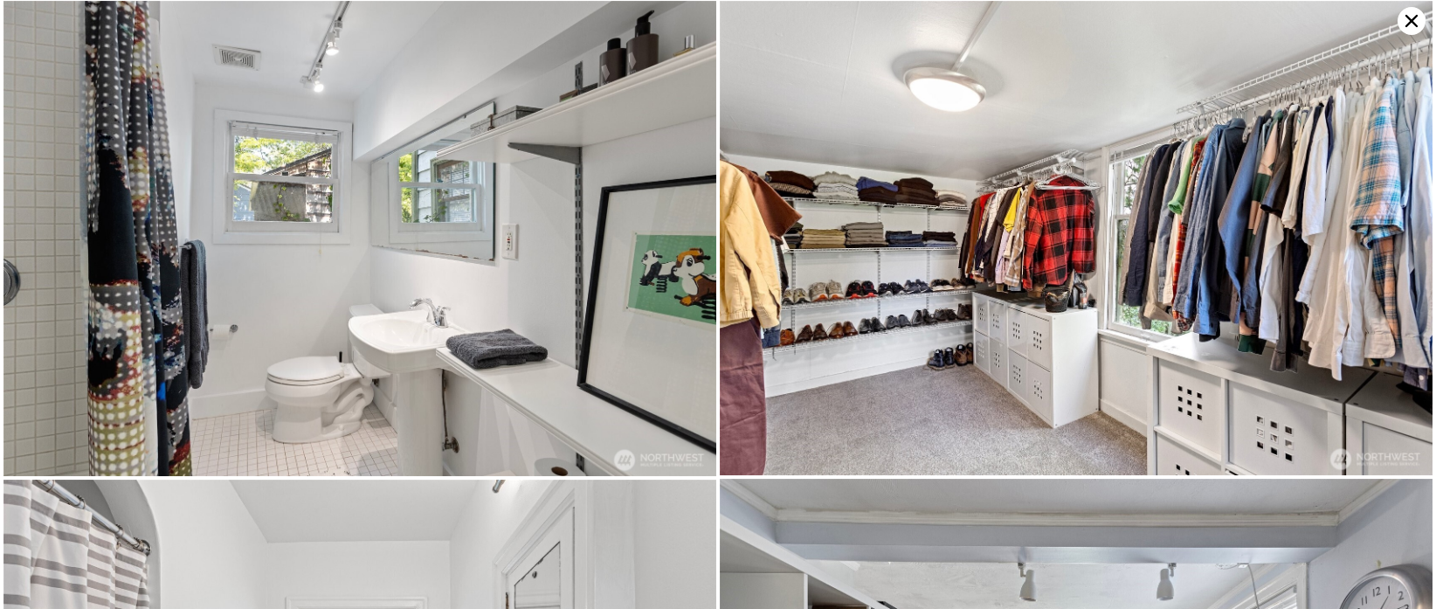
click at [1399, 23] on icon at bounding box center [1411, 21] width 28 height 28
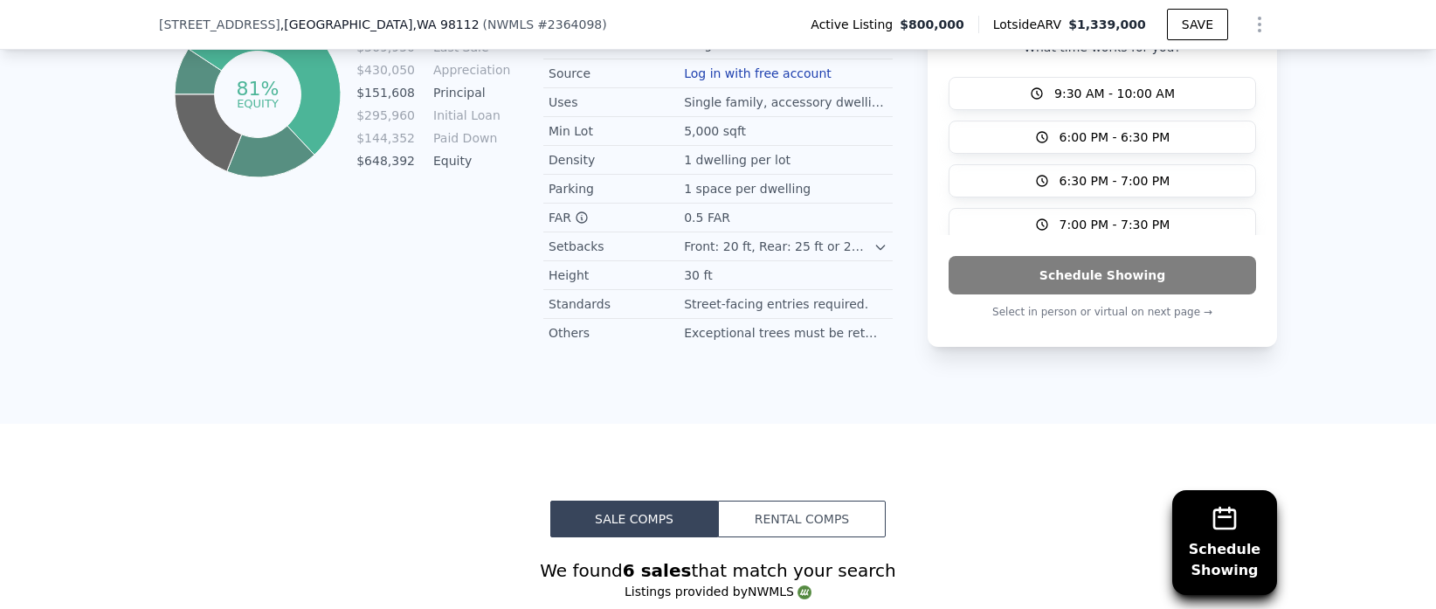
scroll to position [1162, 0]
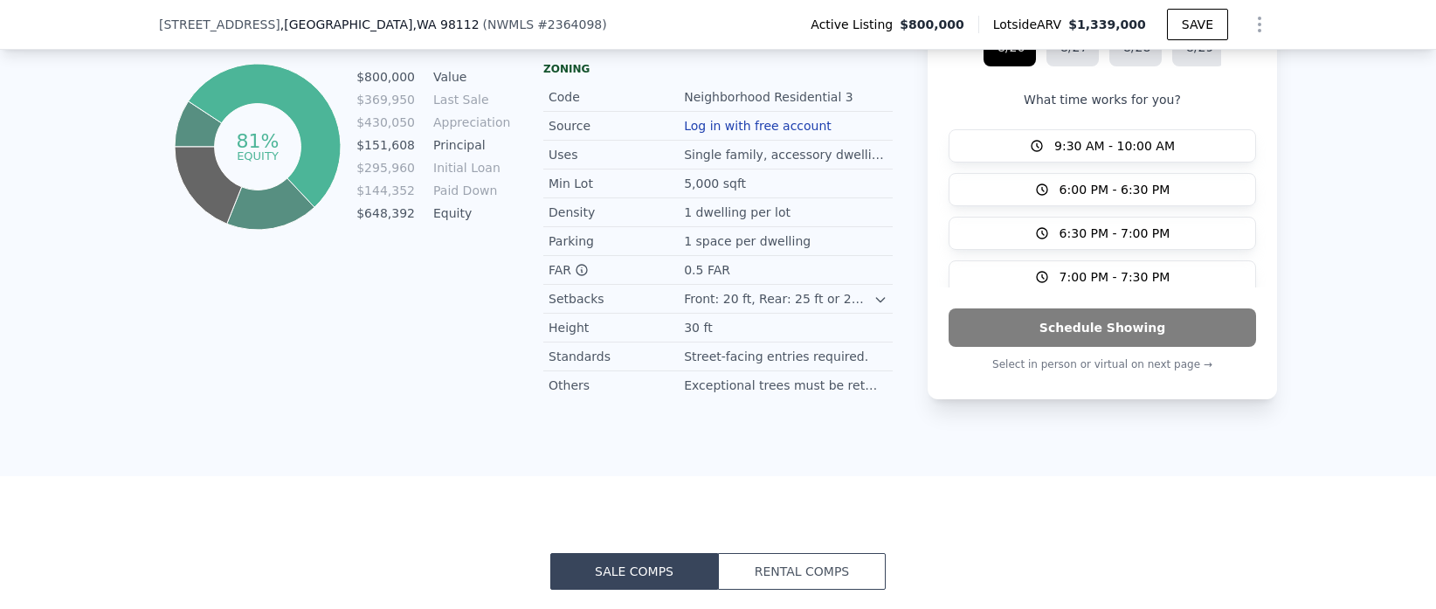
click at [804, 186] on div "5,000 sqft" at bounding box center [785, 183] width 203 height 17
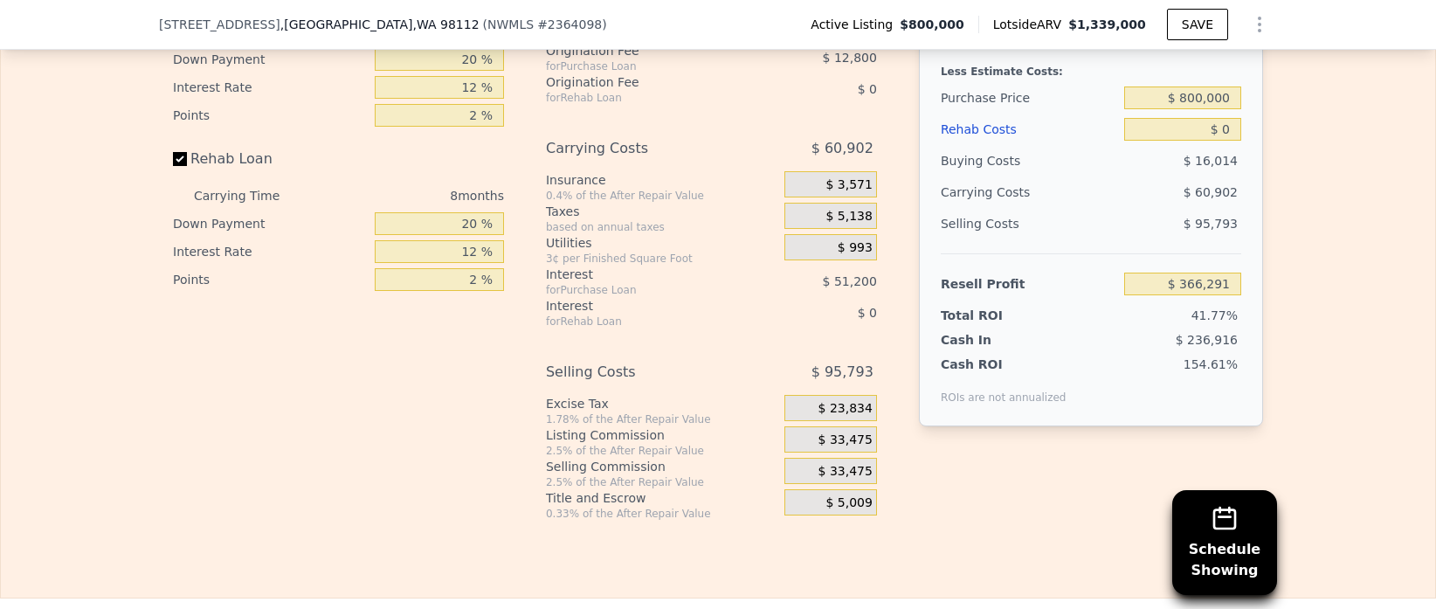
scroll to position [3073, 0]
click at [847, 441] on span "$ 33,475" at bounding box center [845, 441] width 54 height 16
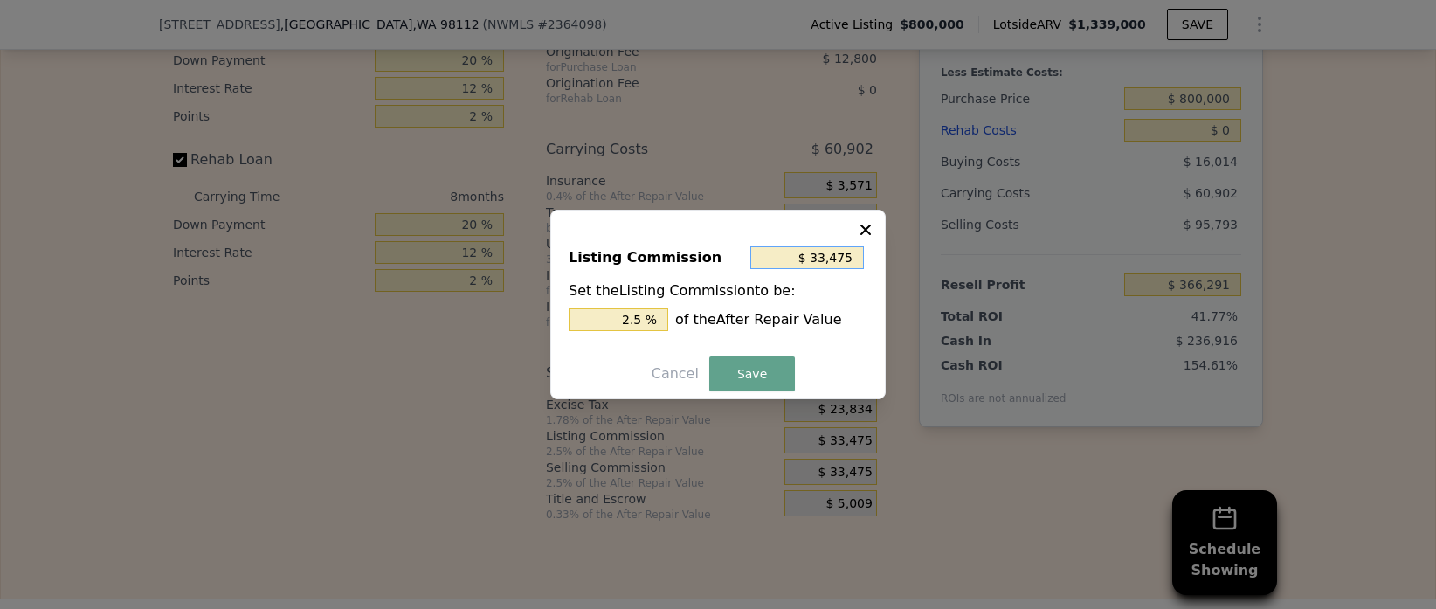
click at [837, 258] on input "$ 33,475" at bounding box center [807, 257] width 114 height 23
type input "$ 0"
type input "0 %"
type input "$ 0"
click at [750, 386] on button "Save" at bounding box center [752, 373] width 86 height 35
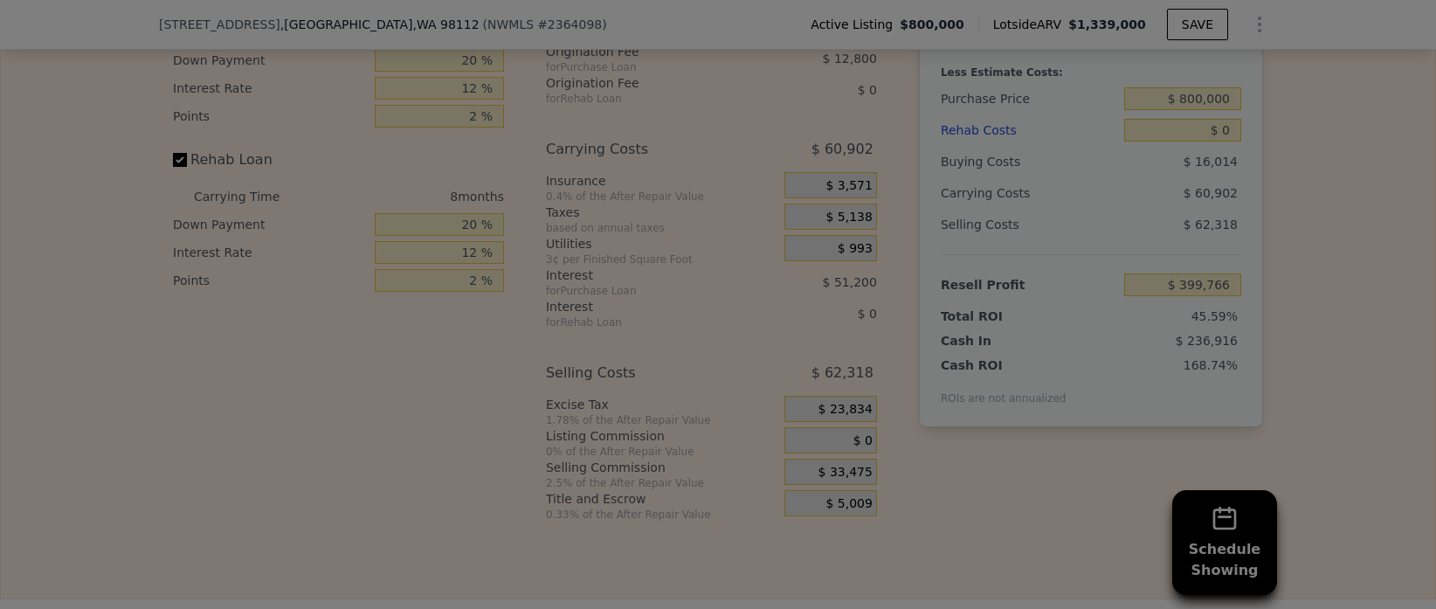
type input "$ 399,766"
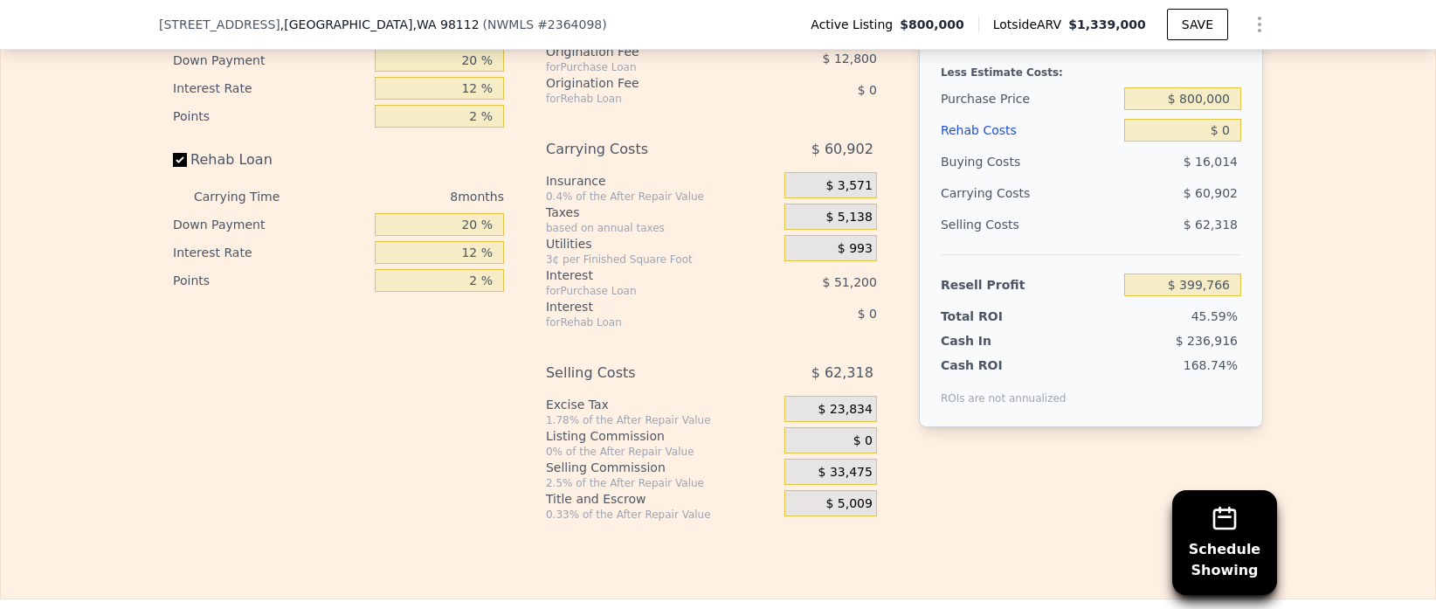
scroll to position [3041, 0]
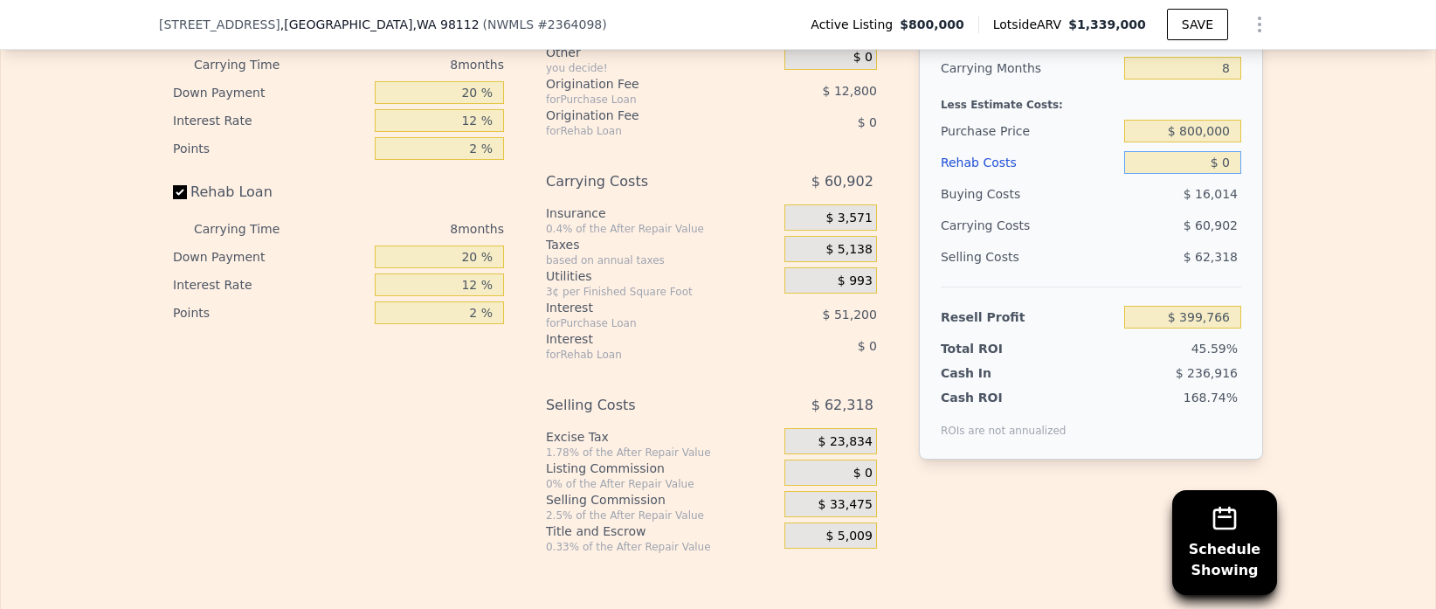
click at [1238, 158] on input "$ 0" at bounding box center [1182, 162] width 117 height 23
type input "$ 20"
type input "$ 399,746"
type input "$ 2,000"
type input "$ 397,606"
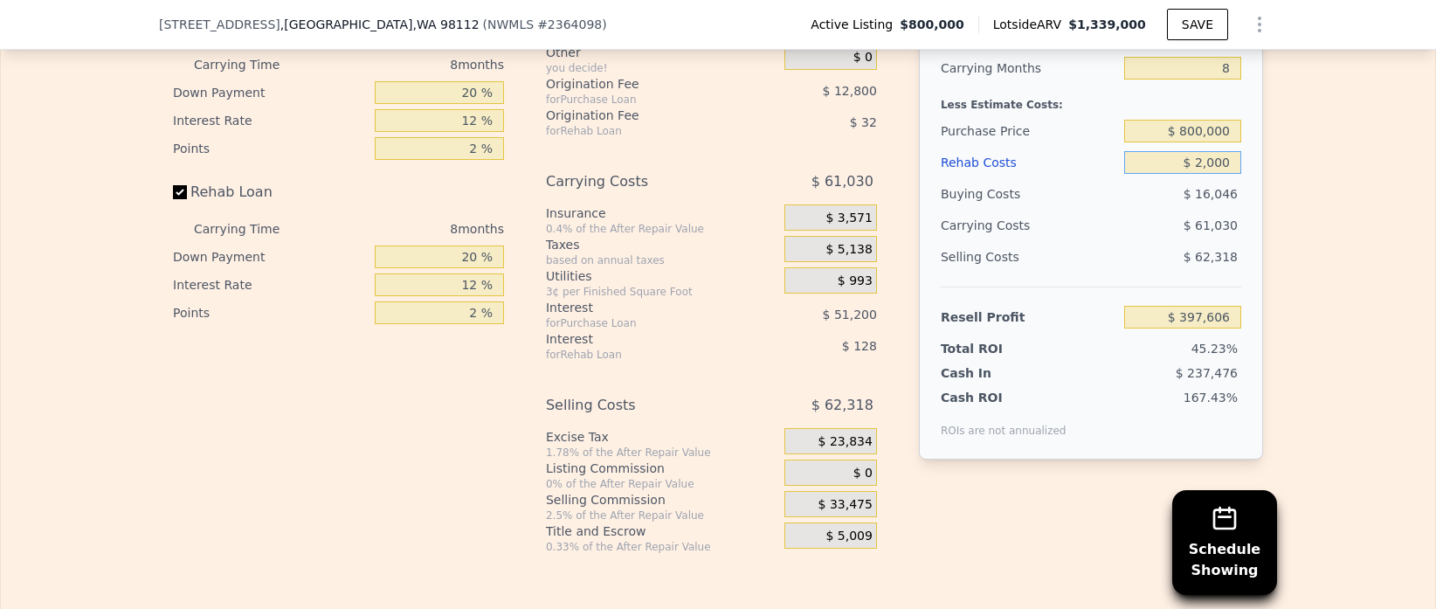
type input "$ 20,000"
type input "$ 378,166"
type input "$ 200,000"
type input "$ 183,766"
type input "$ 200,000"
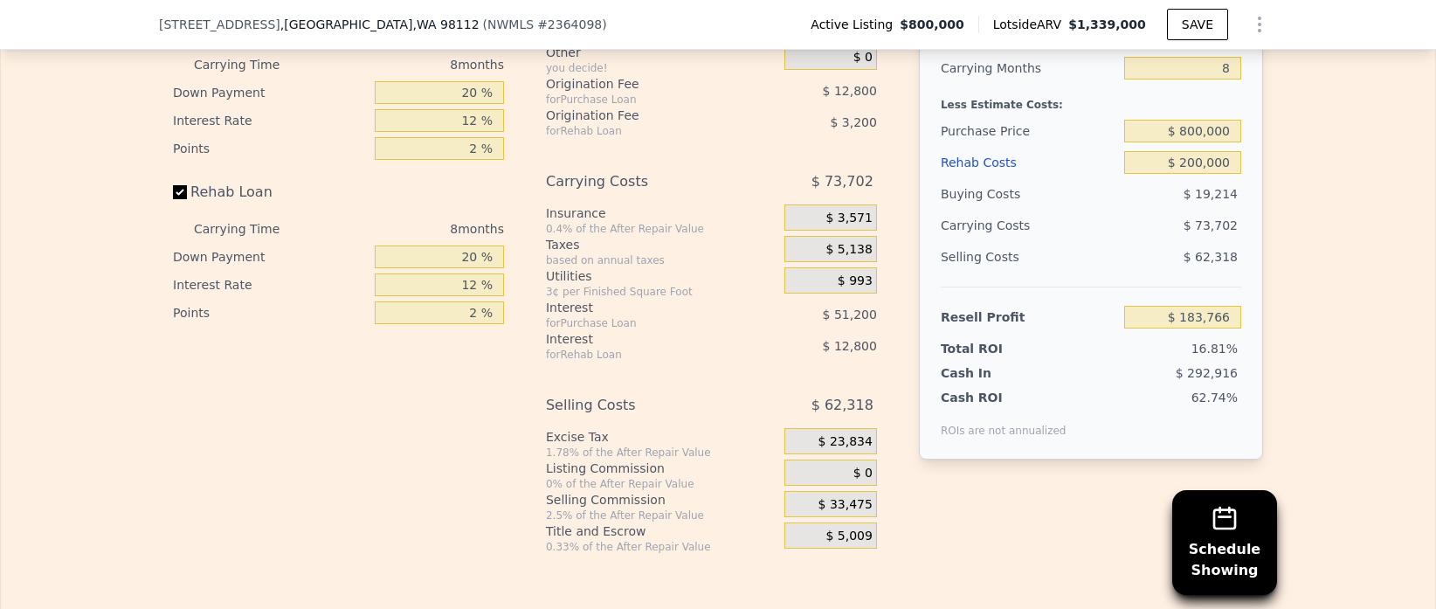
click at [1376, 394] on div "Edit the assumptions in yellow boxes. Input profit to calculate an offer price.…" at bounding box center [718, 229] width 1434 height 650
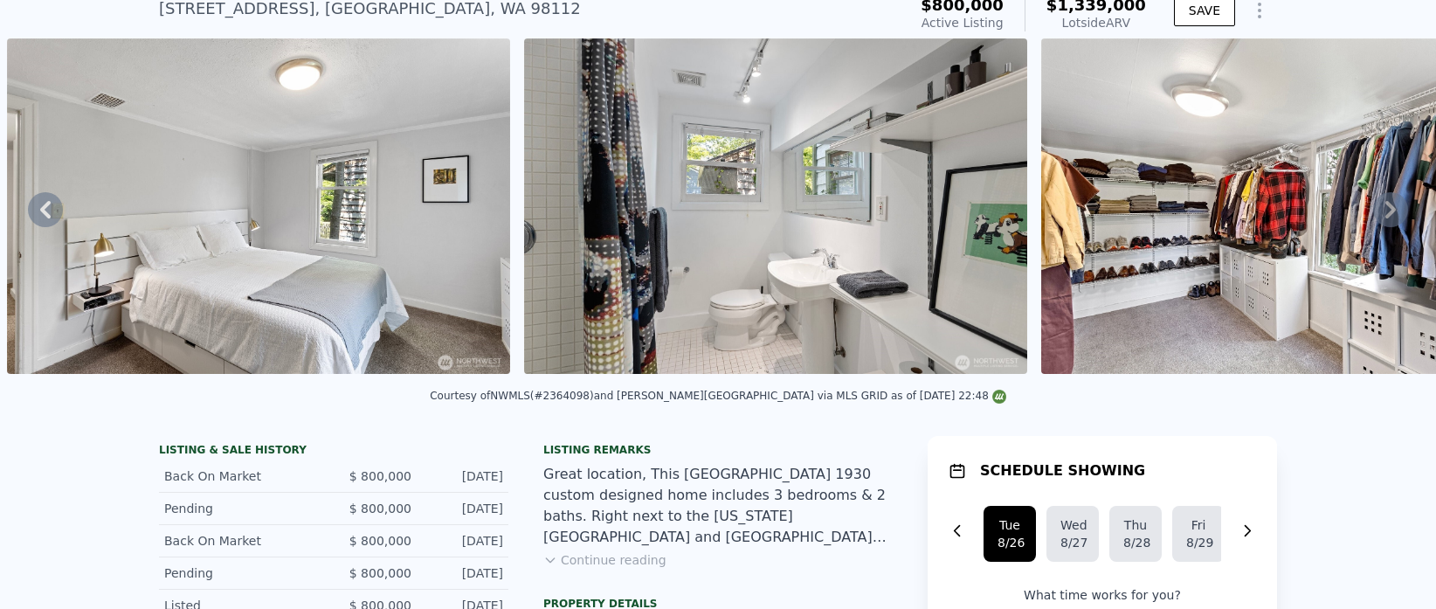
scroll to position [0, 0]
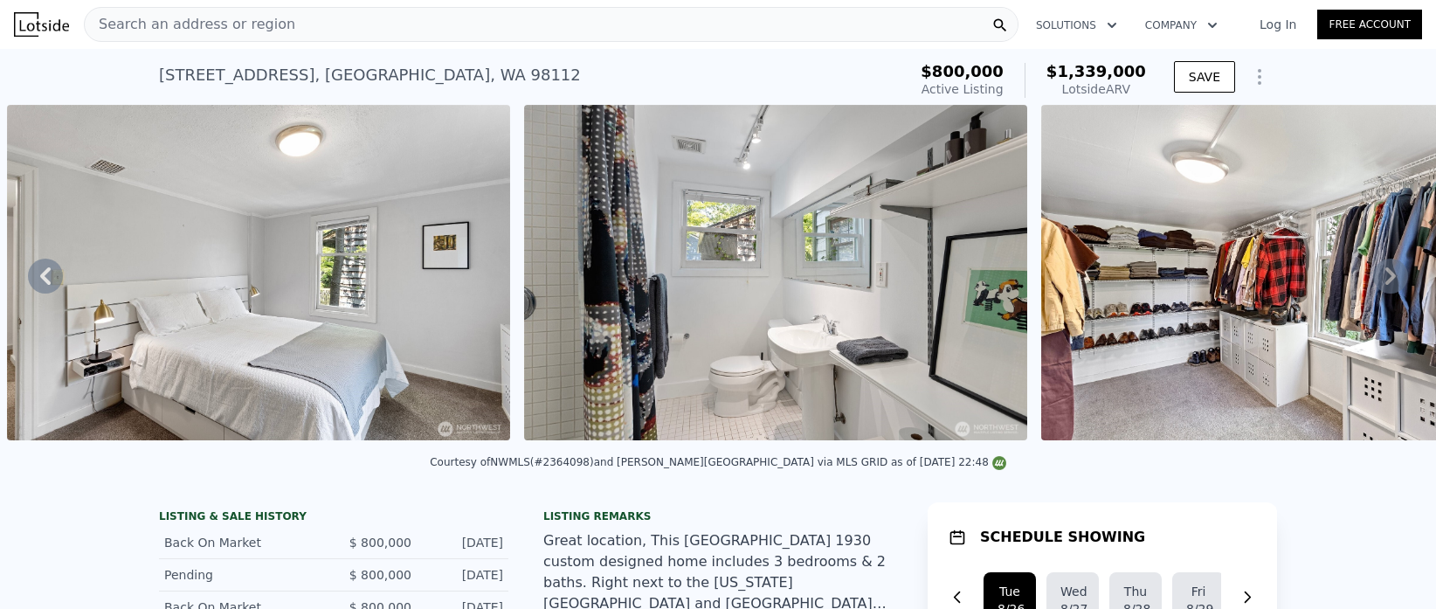
click at [1400, 275] on icon at bounding box center [1390, 275] width 35 height 35
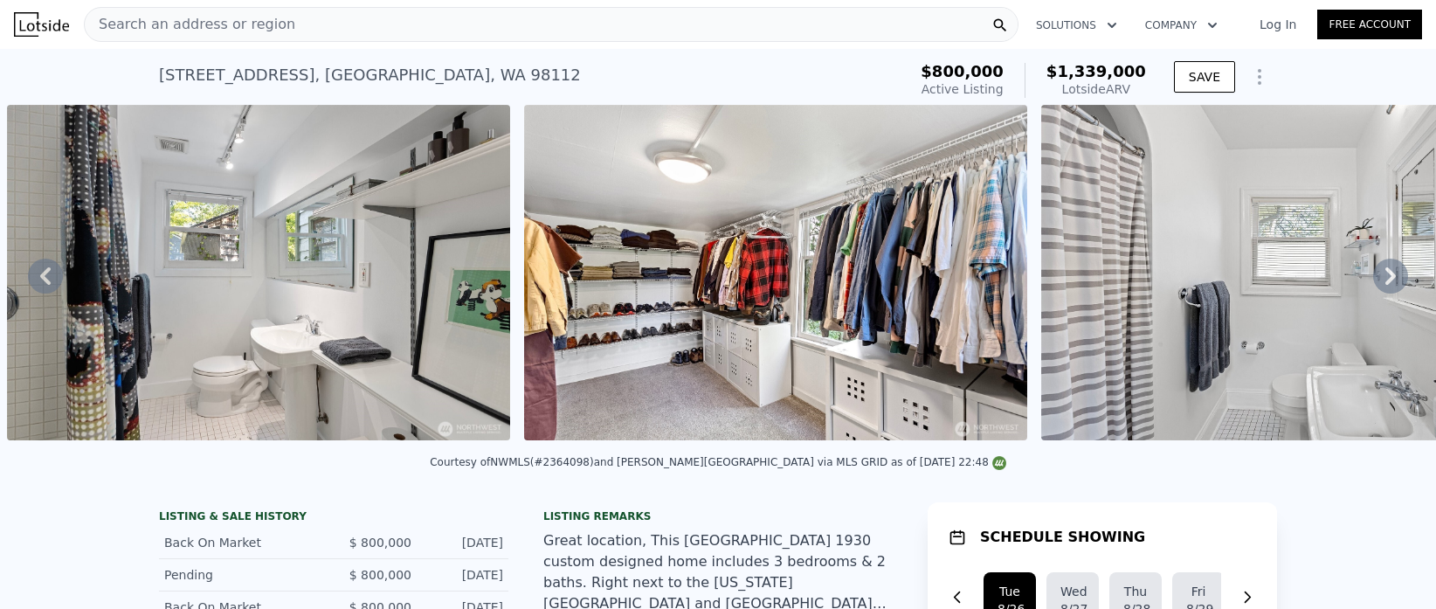
click at [1400, 275] on icon at bounding box center [1390, 275] width 35 height 35
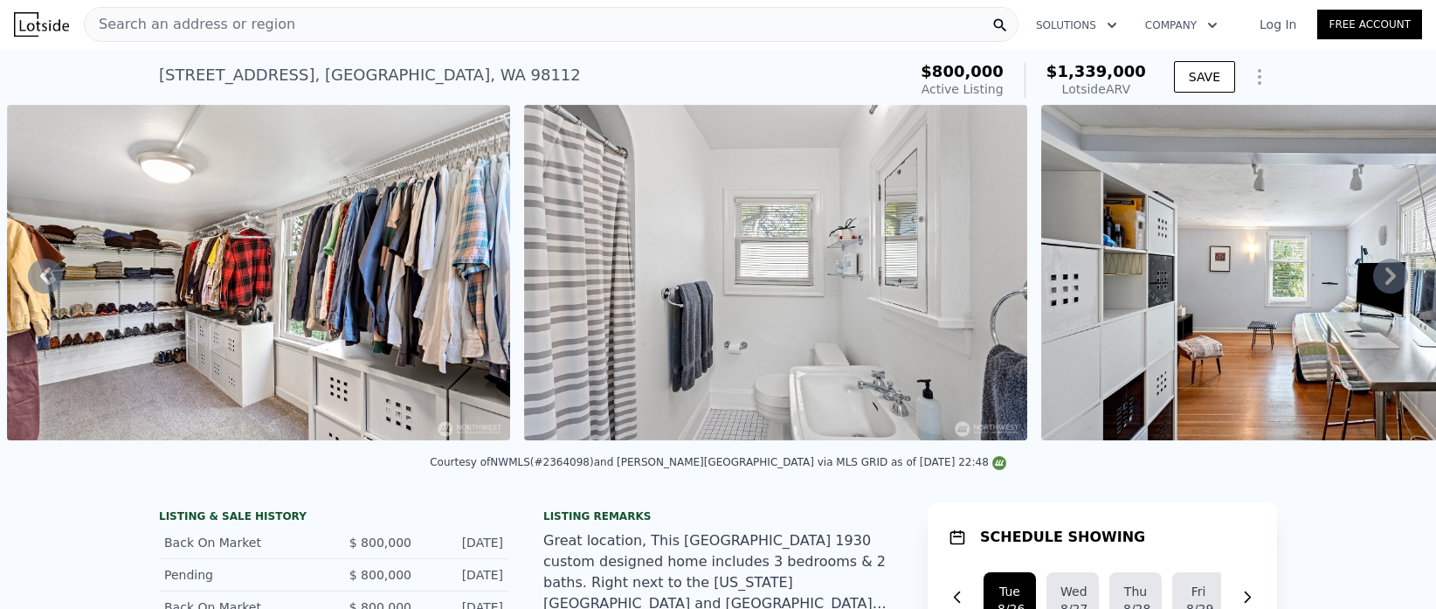
click at [1400, 275] on icon at bounding box center [1390, 275] width 35 height 35
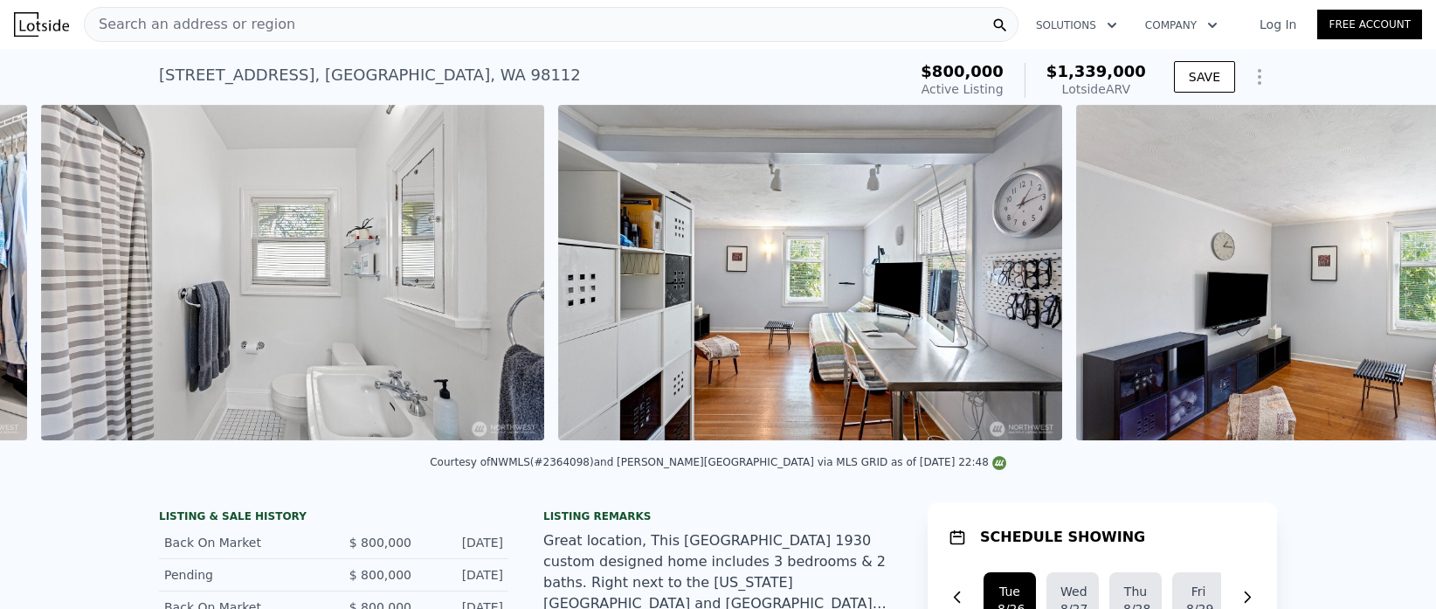
scroll to position [0, 9261]
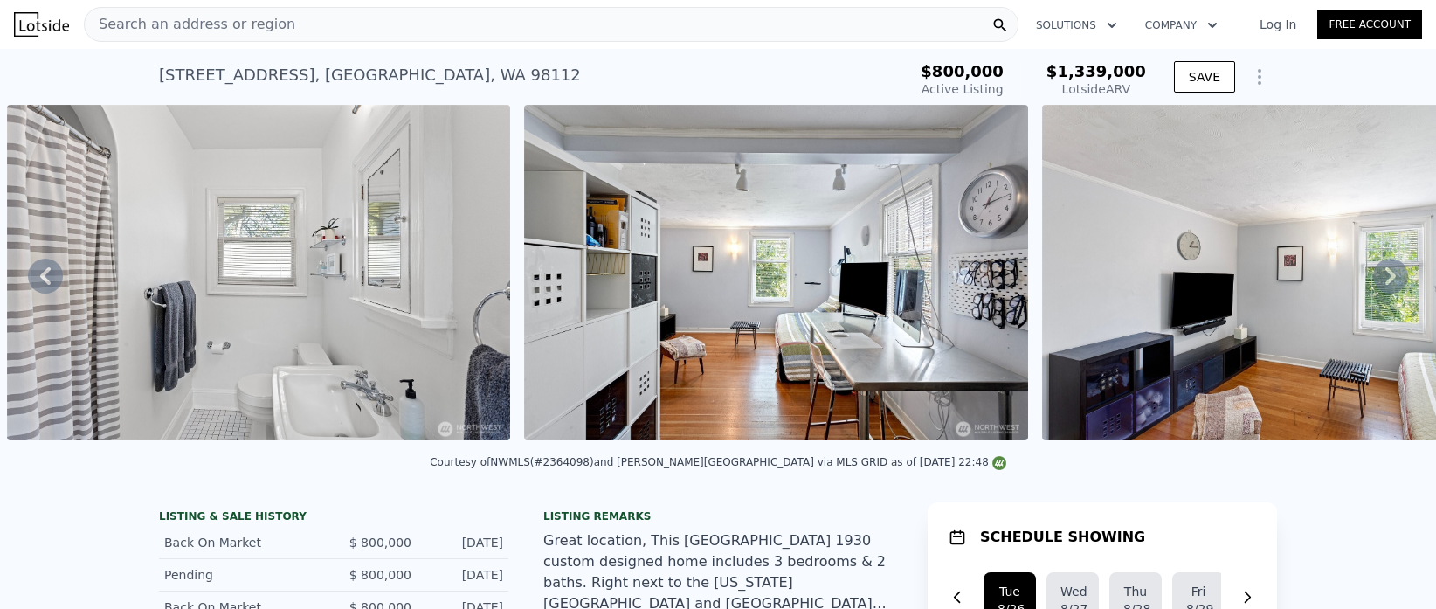
click at [1400, 275] on icon at bounding box center [1390, 275] width 35 height 35
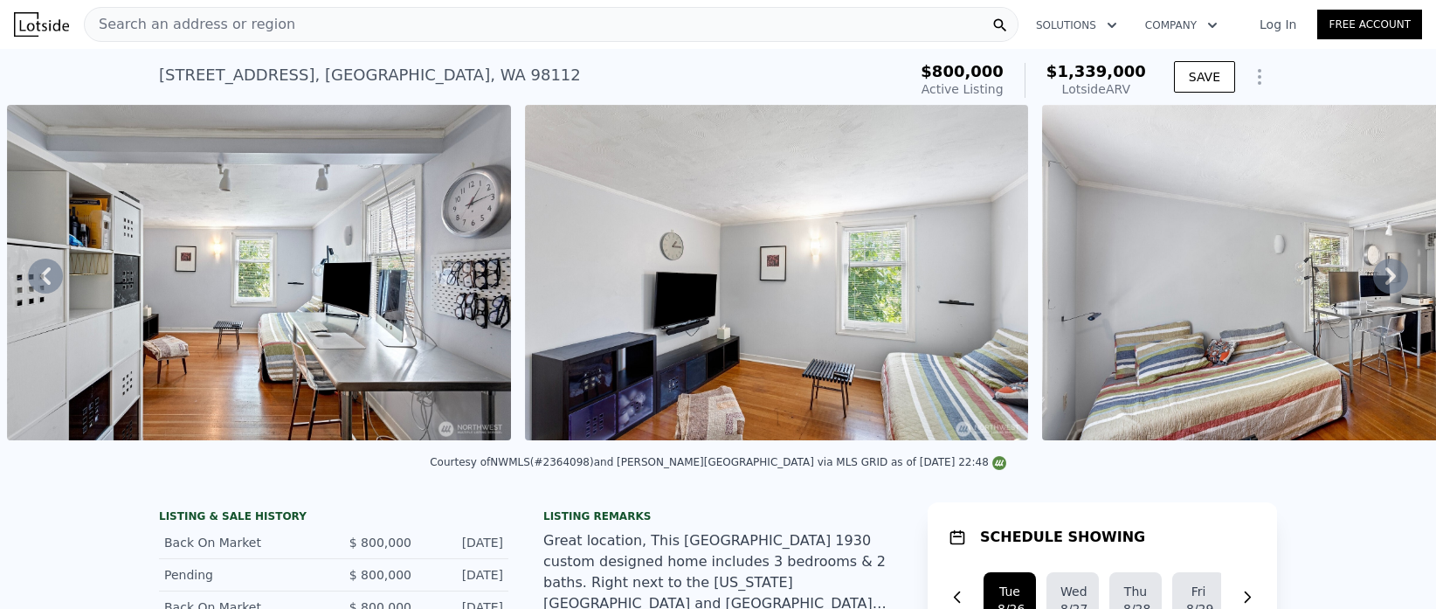
click at [1400, 275] on icon at bounding box center [1390, 275] width 35 height 35
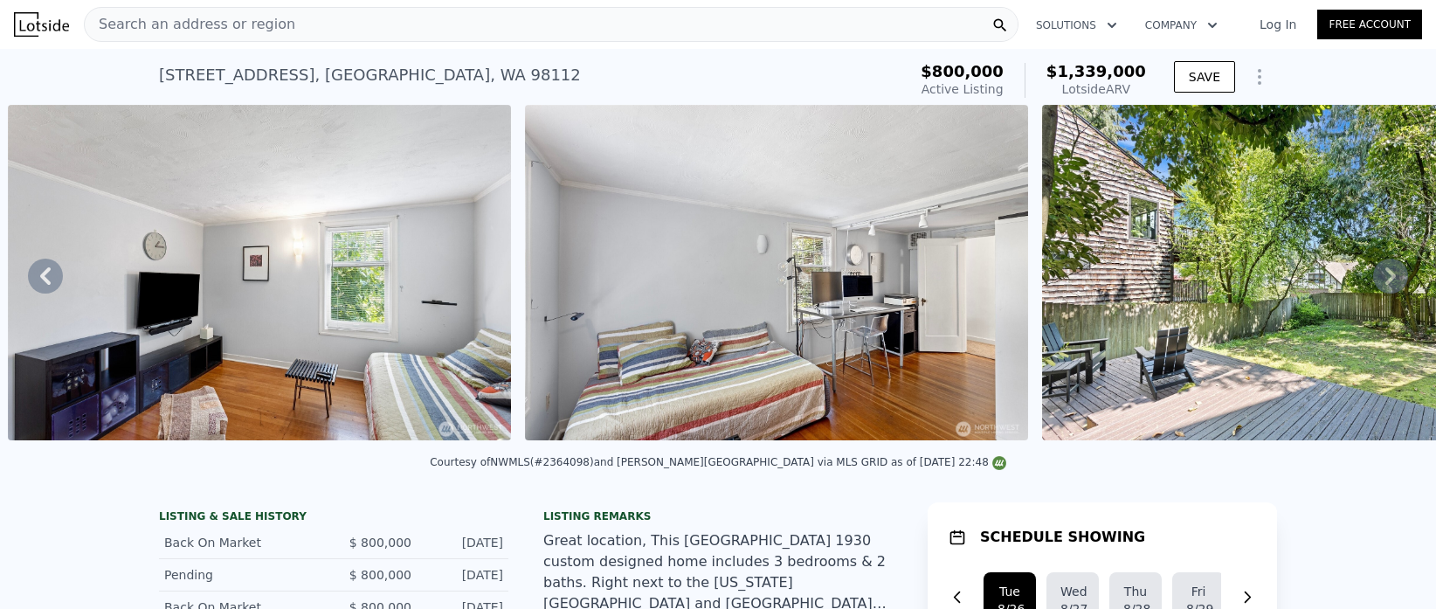
click at [1400, 275] on icon at bounding box center [1390, 275] width 35 height 35
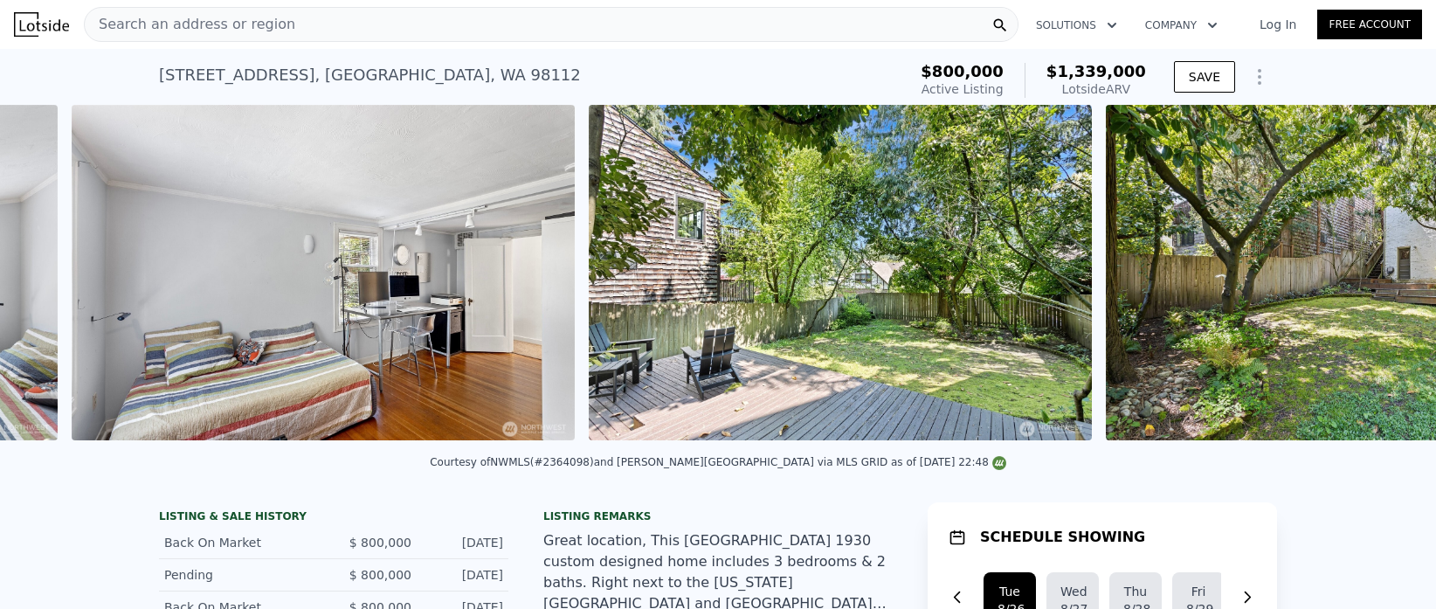
scroll to position [0, 10813]
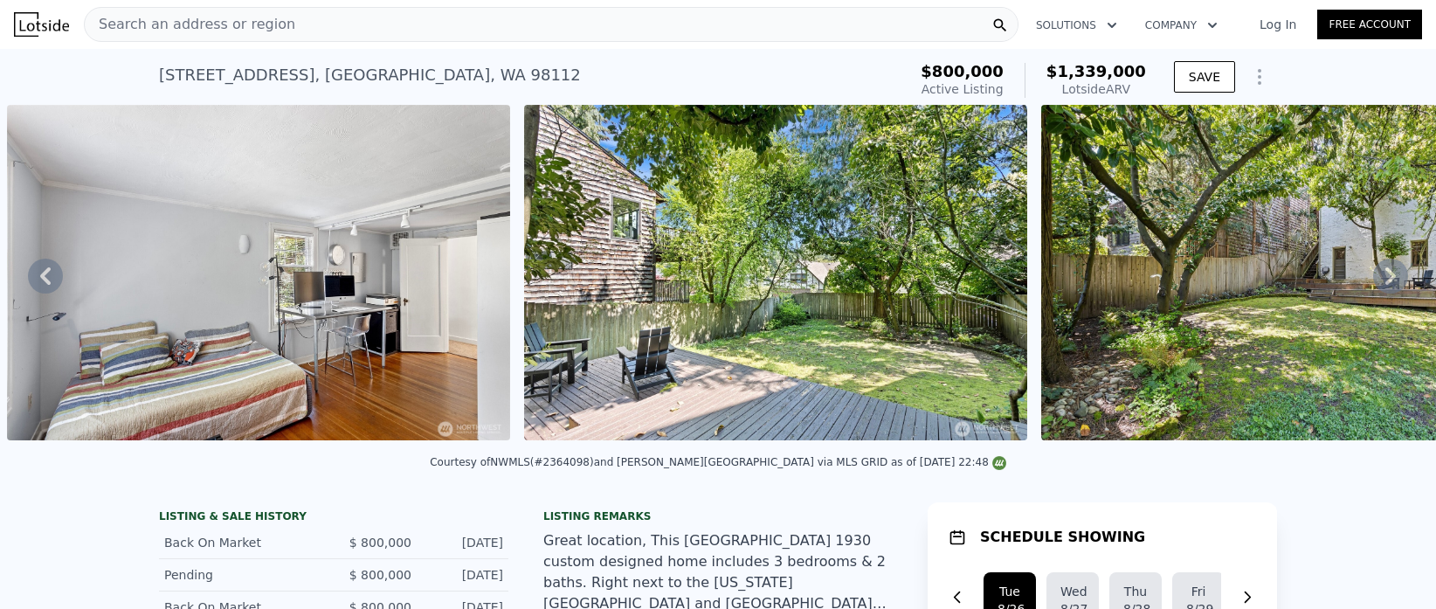
click at [1393, 272] on icon at bounding box center [1390, 275] width 35 height 35
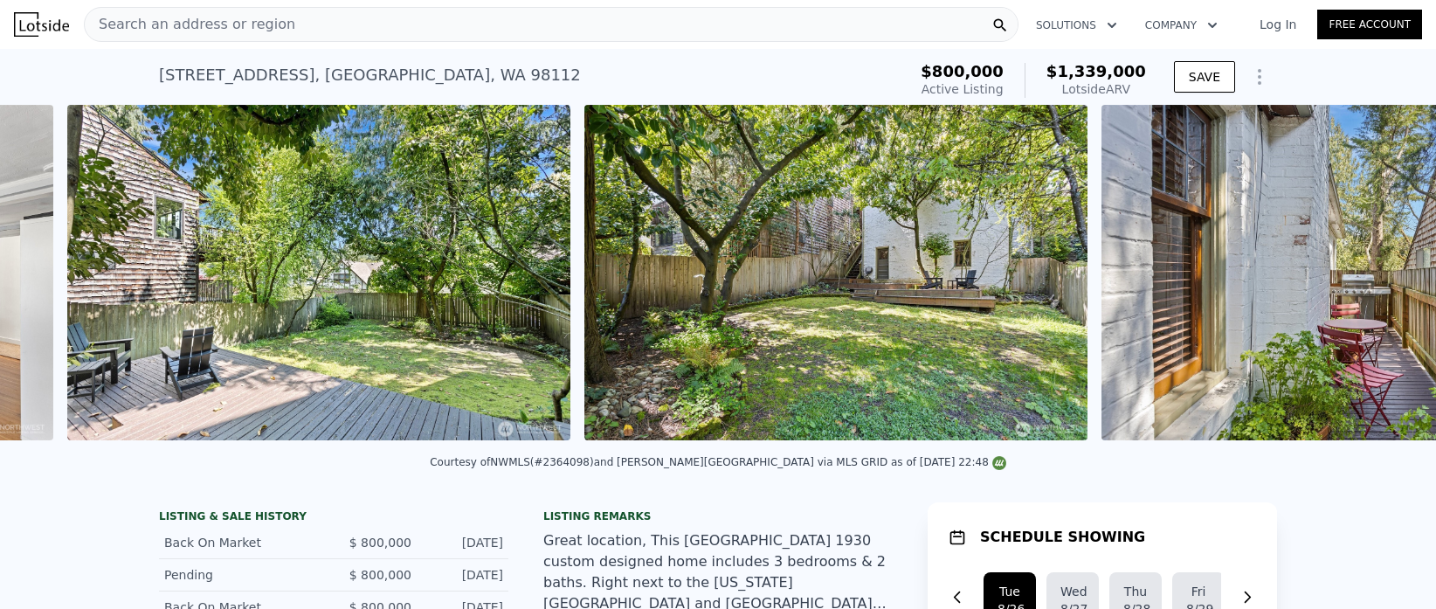
scroll to position [0, 11328]
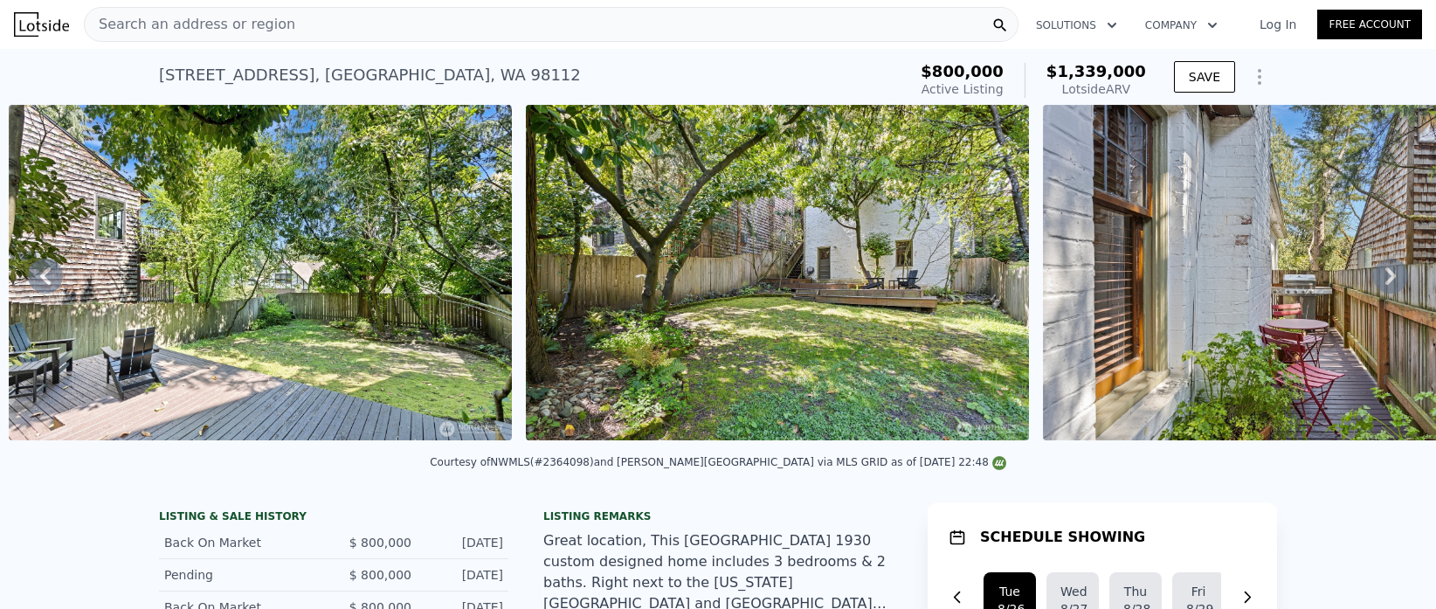
click at [1389, 265] on icon at bounding box center [1390, 275] width 35 height 35
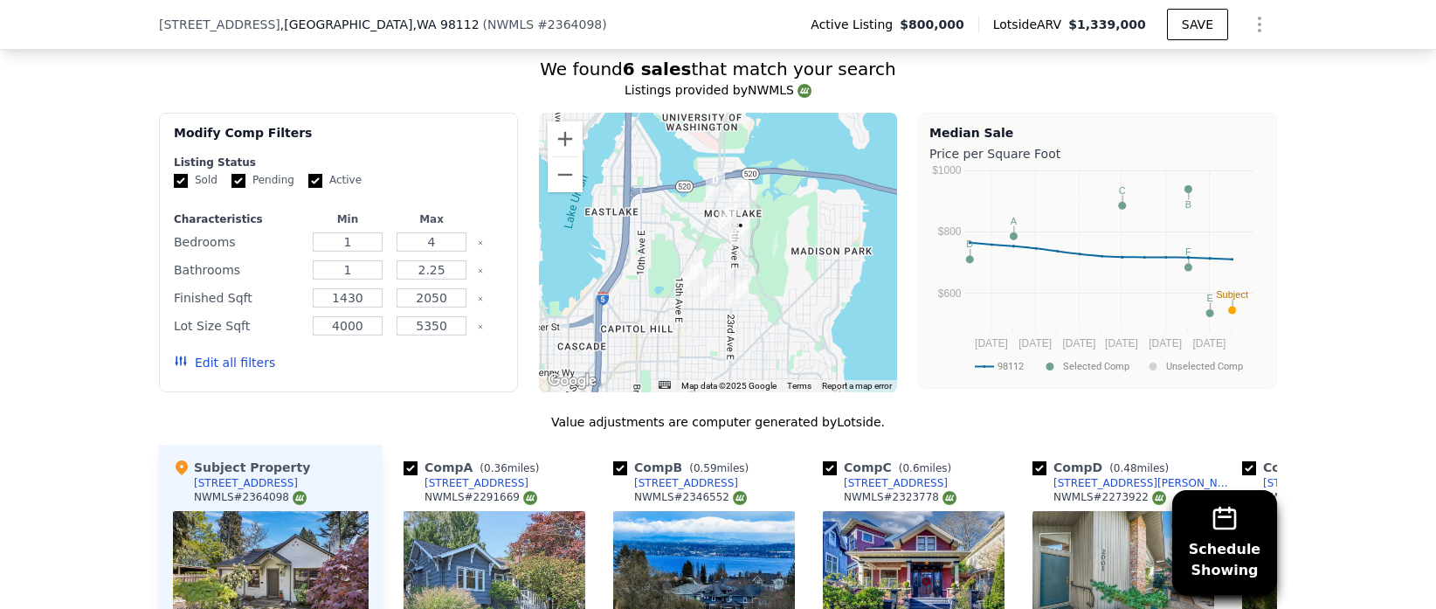
scroll to position [1767, 0]
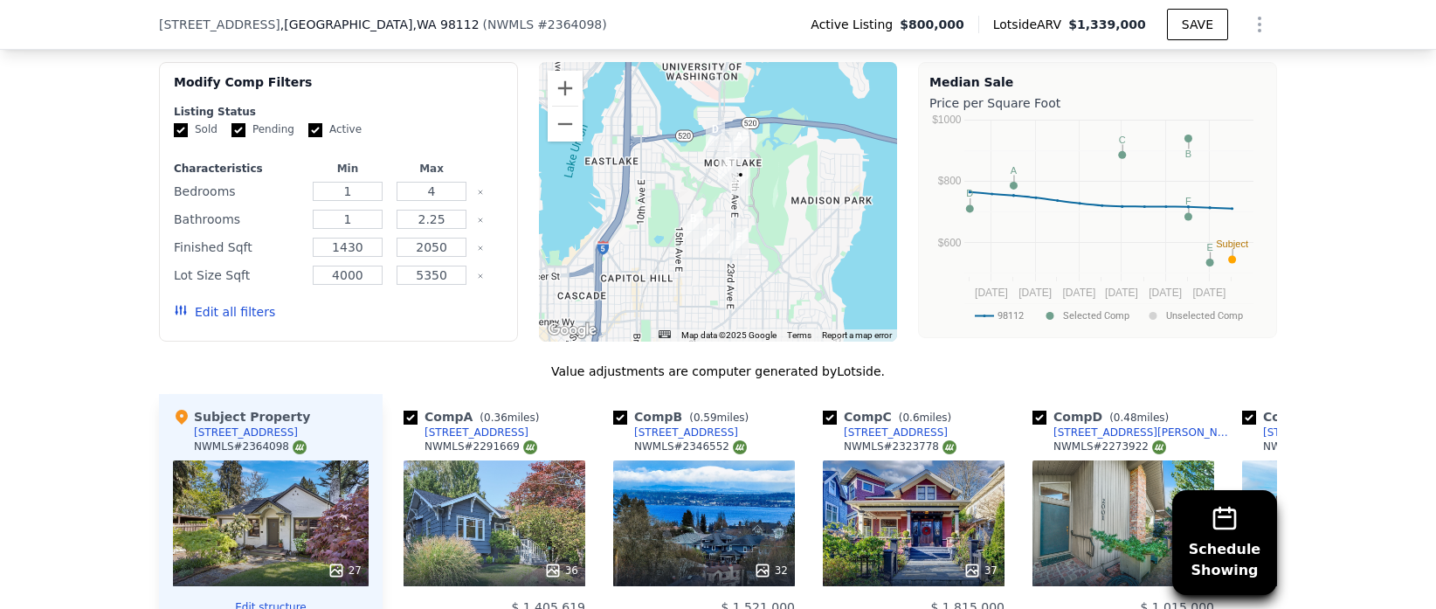
click at [751, 192] on div at bounding box center [718, 201] width 359 height 279
click at [558, 96] on button "Zoom in" at bounding box center [565, 88] width 35 height 35
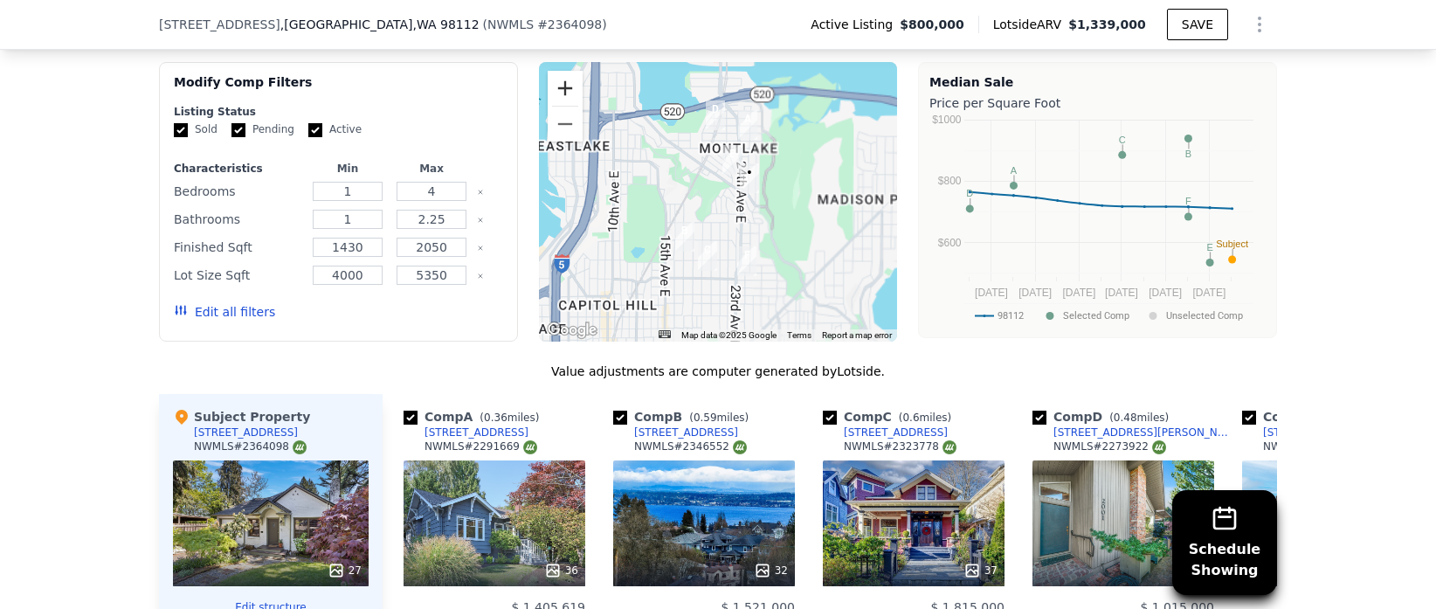
click at [558, 96] on button "Zoom in" at bounding box center [565, 88] width 35 height 35
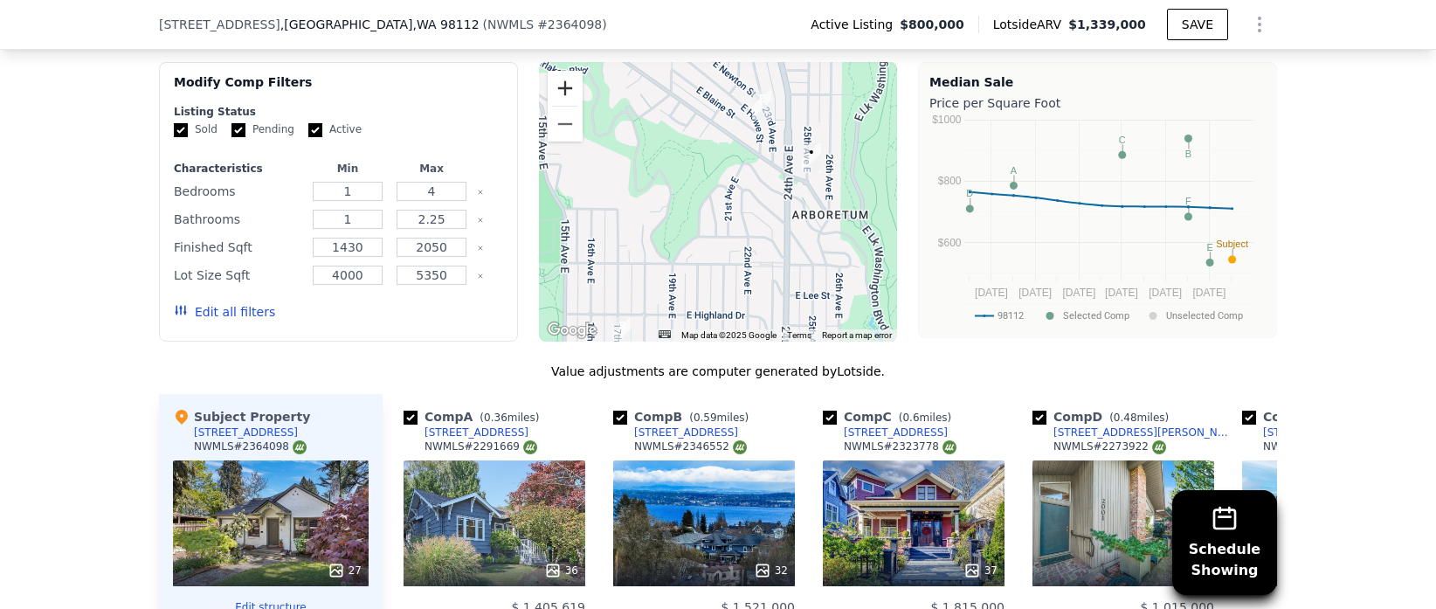
click at [558, 96] on button "Zoom in" at bounding box center [565, 88] width 35 height 35
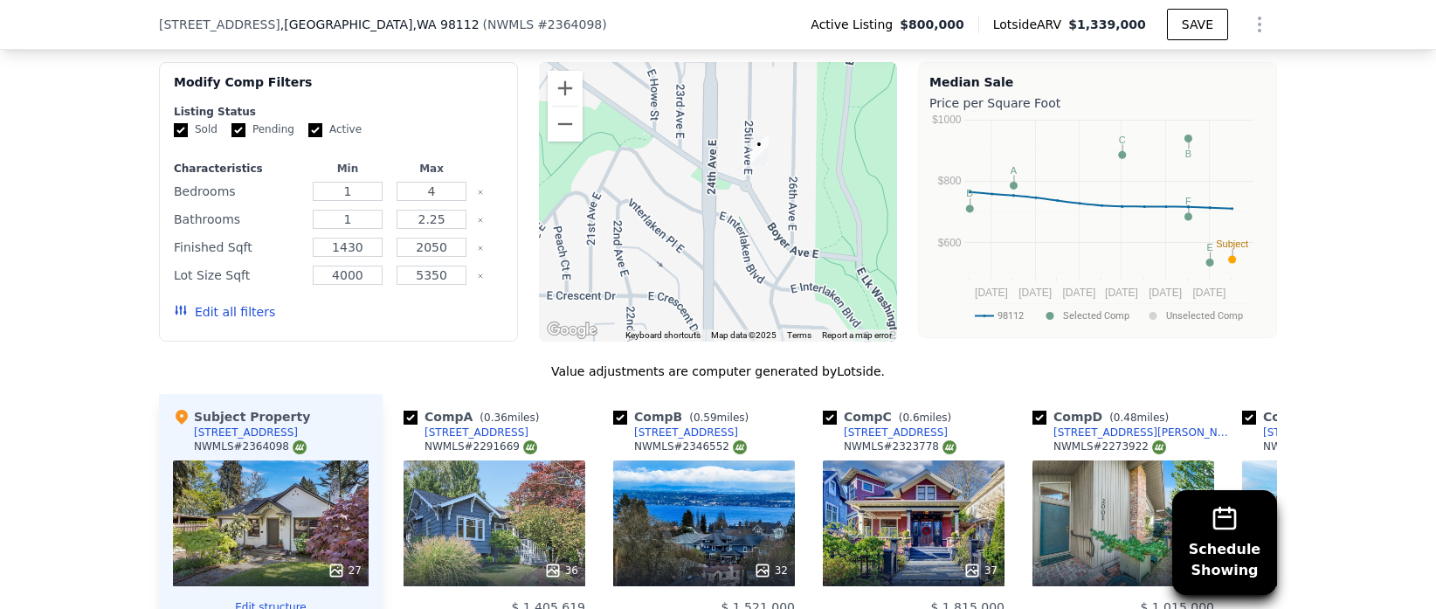
drag, startPoint x: 782, startPoint y: 217, endPoint x: 633, endPoint y: 241, distance: 151.2
click at [633, 241] on div at bounding box center [718, 201] width 359 height 279
click at [563, 88] on button "Zoom in" at bounding box center [565, 88] width 35 height 35
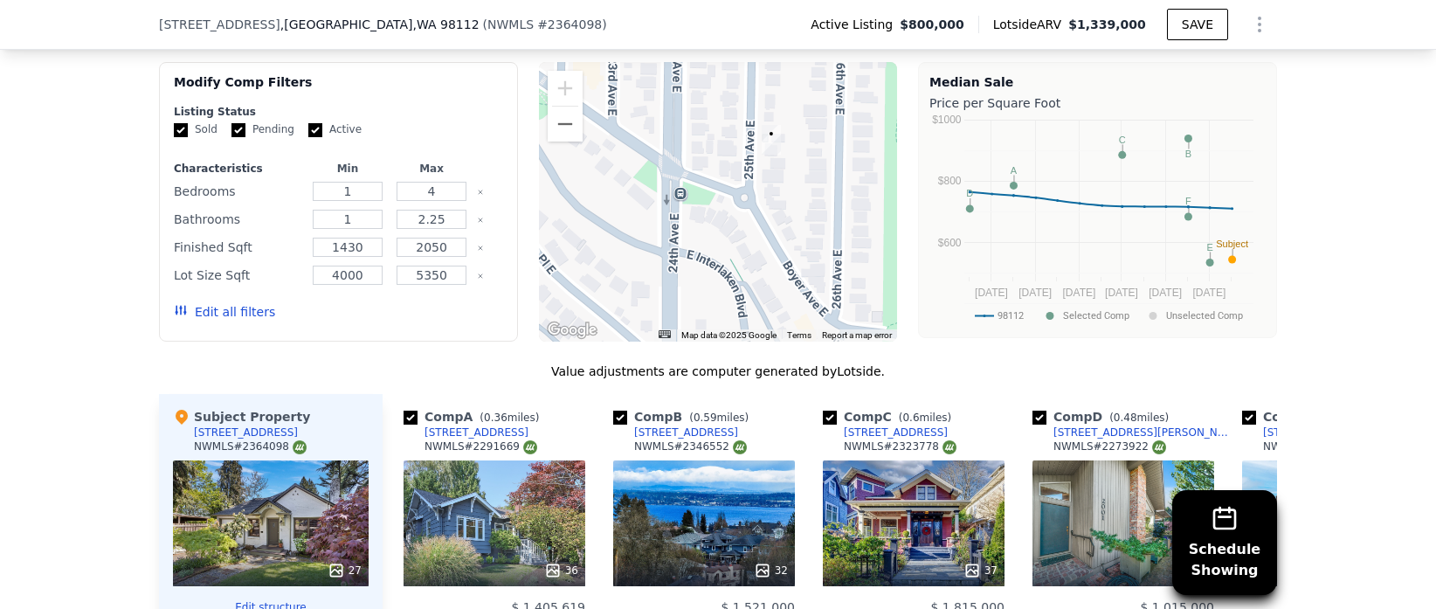
drag, startPoint x: 828, startPoint y: 288, endPoint x: 795, endPoint y: 320, distance: 46.3
click at [795, 320] on div at bounding box center [718, 201] width 359 height 279
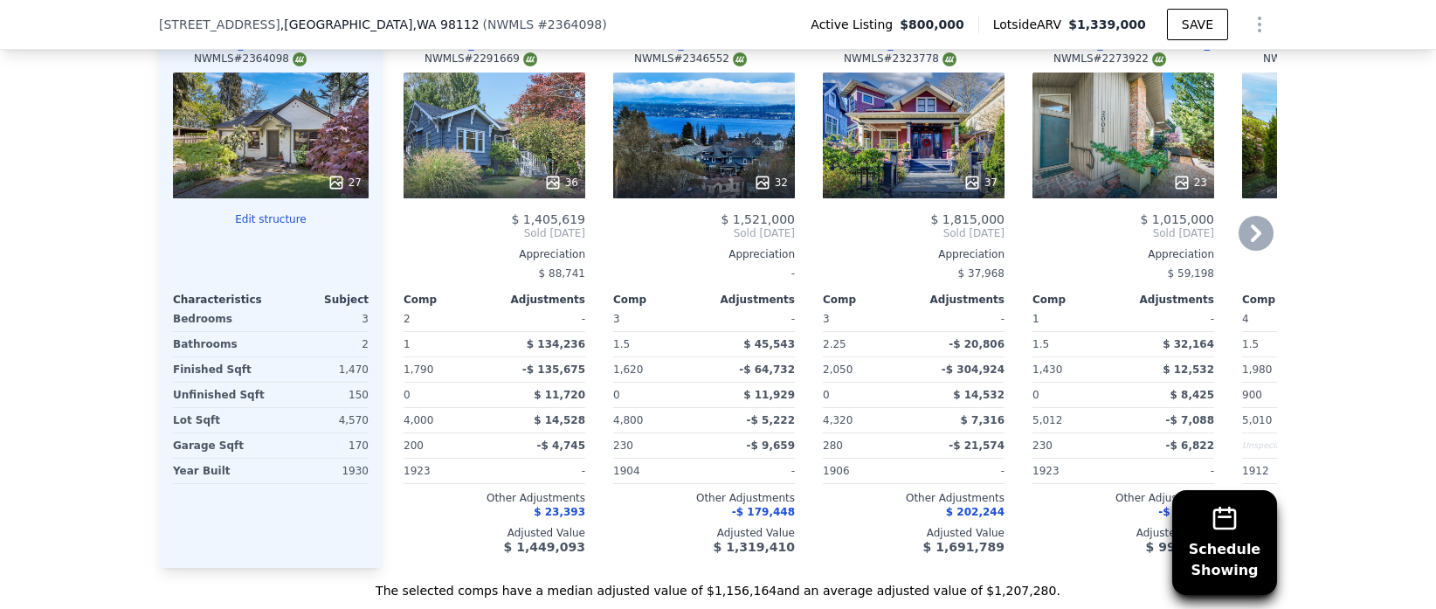
scroll to position [2179, 0]
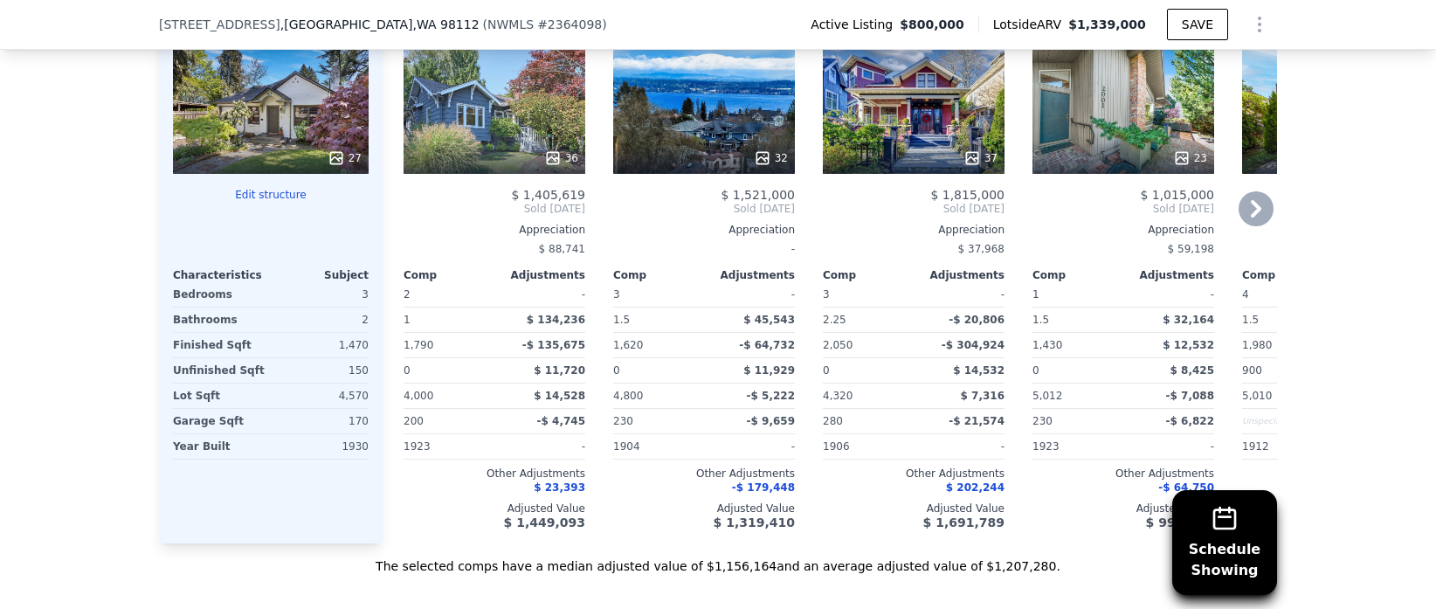
click at [1172, 69] on div "23" at bounding box center [1123, 111] width 182 height 126
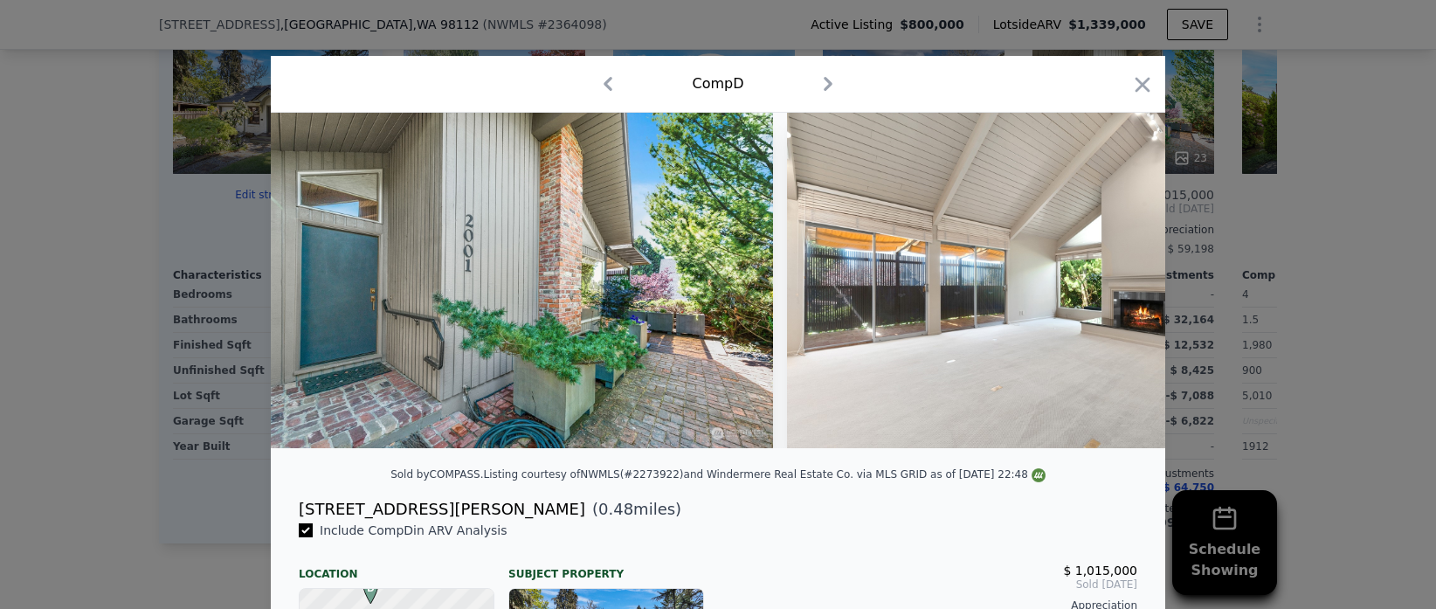
click at [819, 77] on icon "button" at bounding box center [828, 84] width 28 height 28
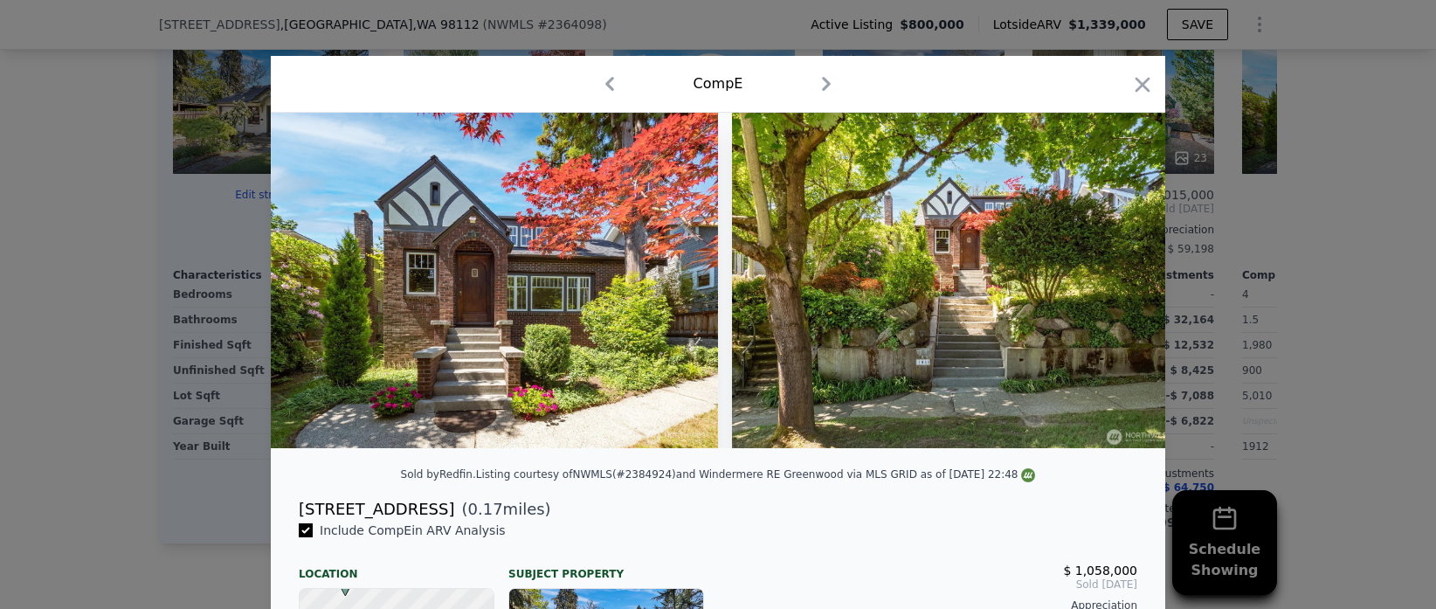
click at [607, 82] on icon "button" at bounding box center [609, 84] width 9 height 14
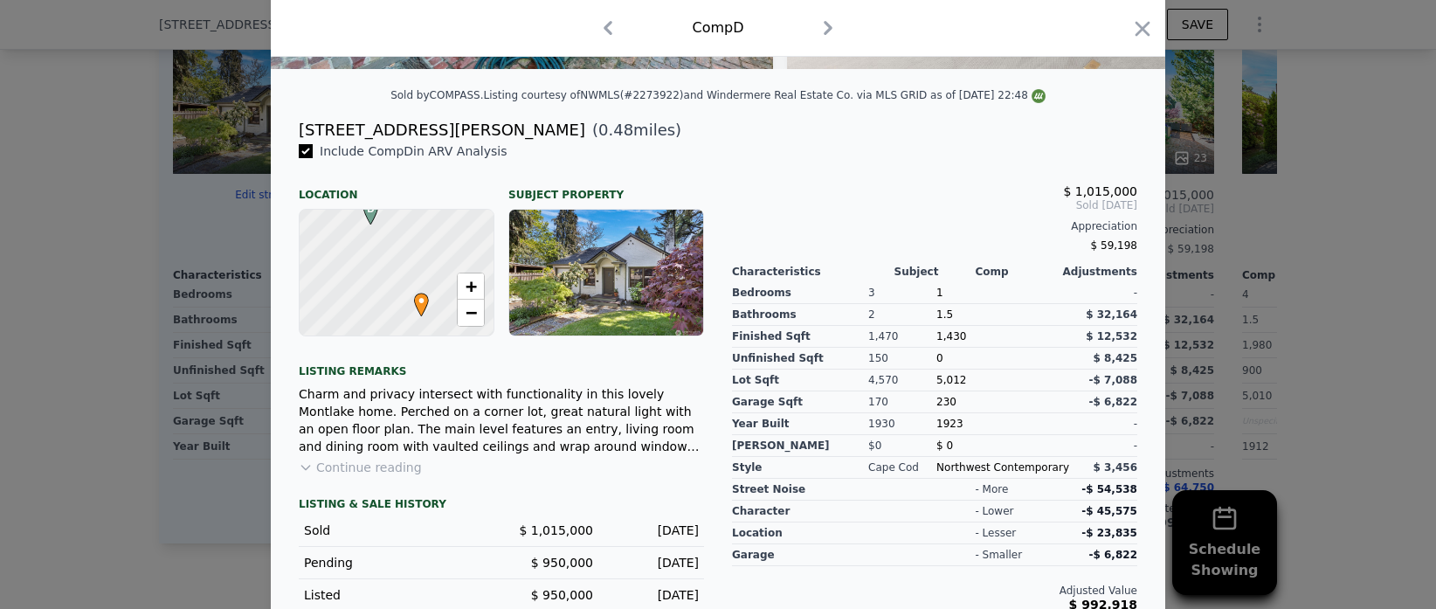
scroll to position [396, 0]
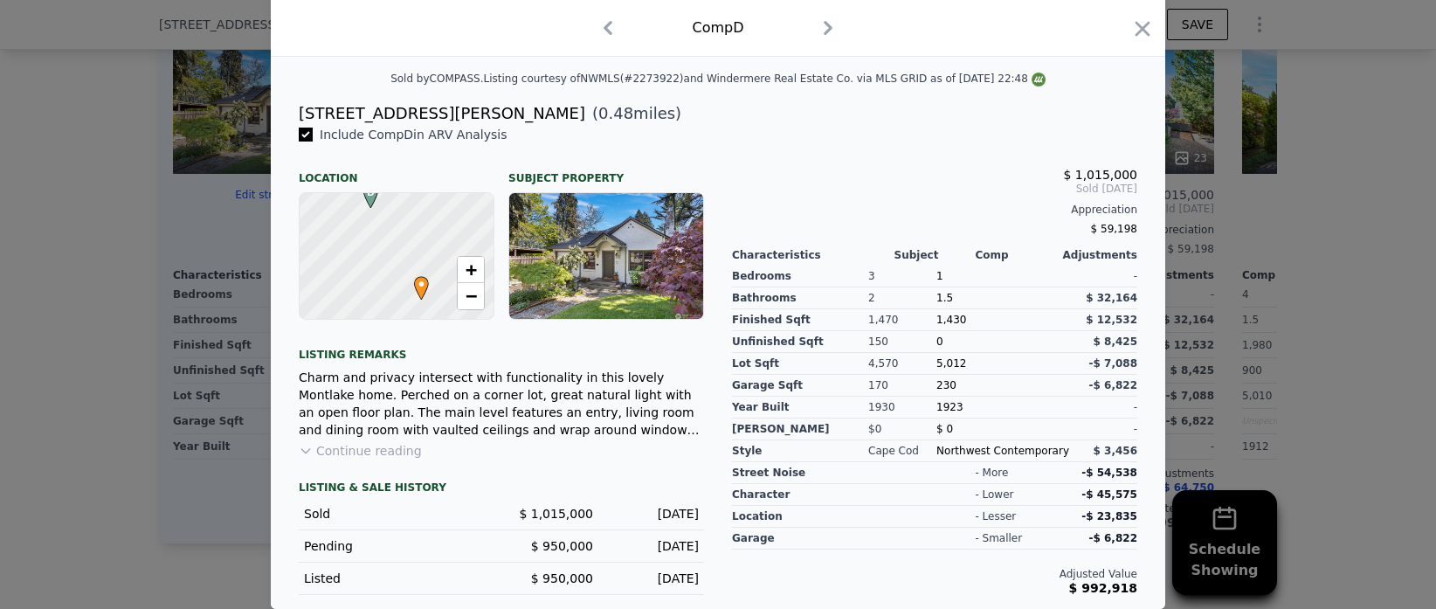
click at [396, 448] on button "Continue reading" at bounding box center [360, 450] width 123 height 17
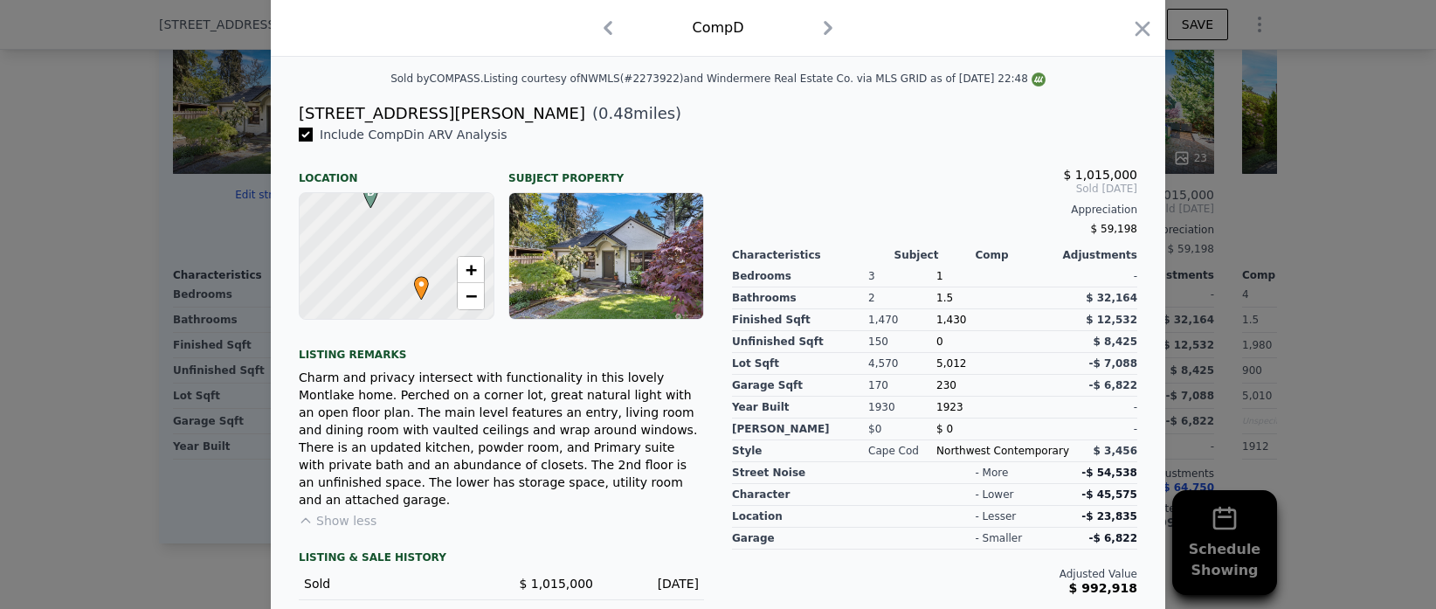
scroll to position [448, 0]
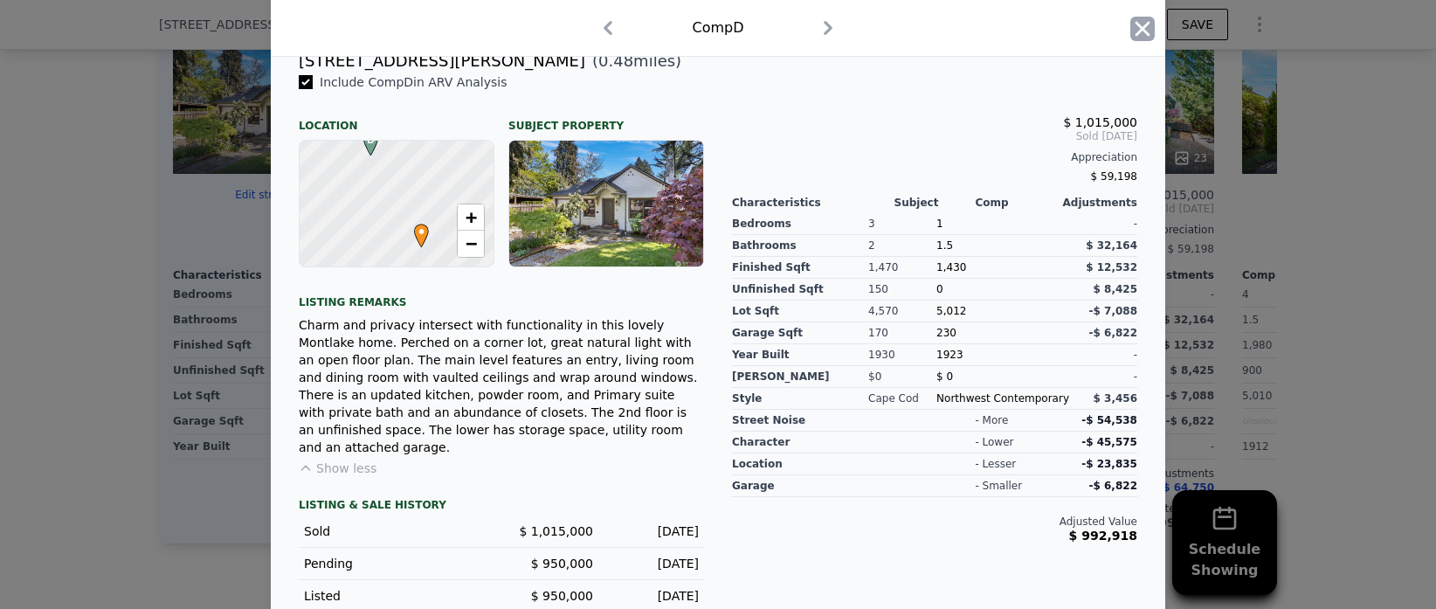
click at [1145, 36] on icon "button" at bounding box center [1142, 29] width 24 height 24
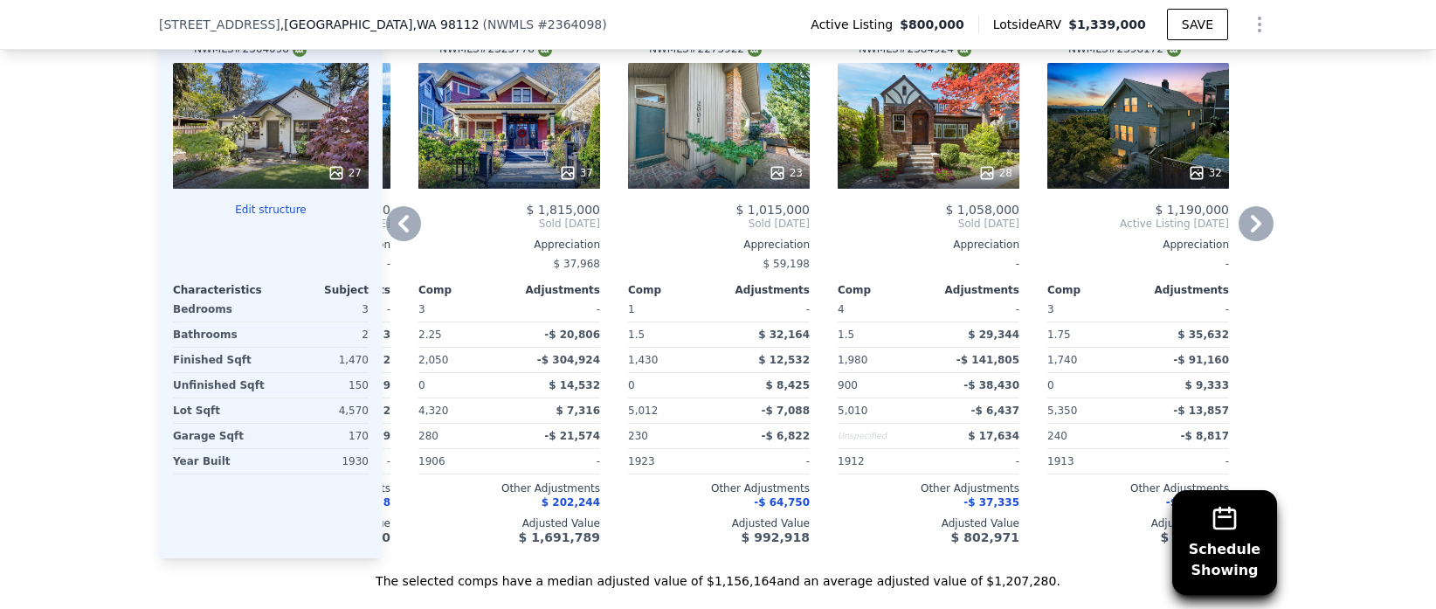
scroll to position [2167, 0]
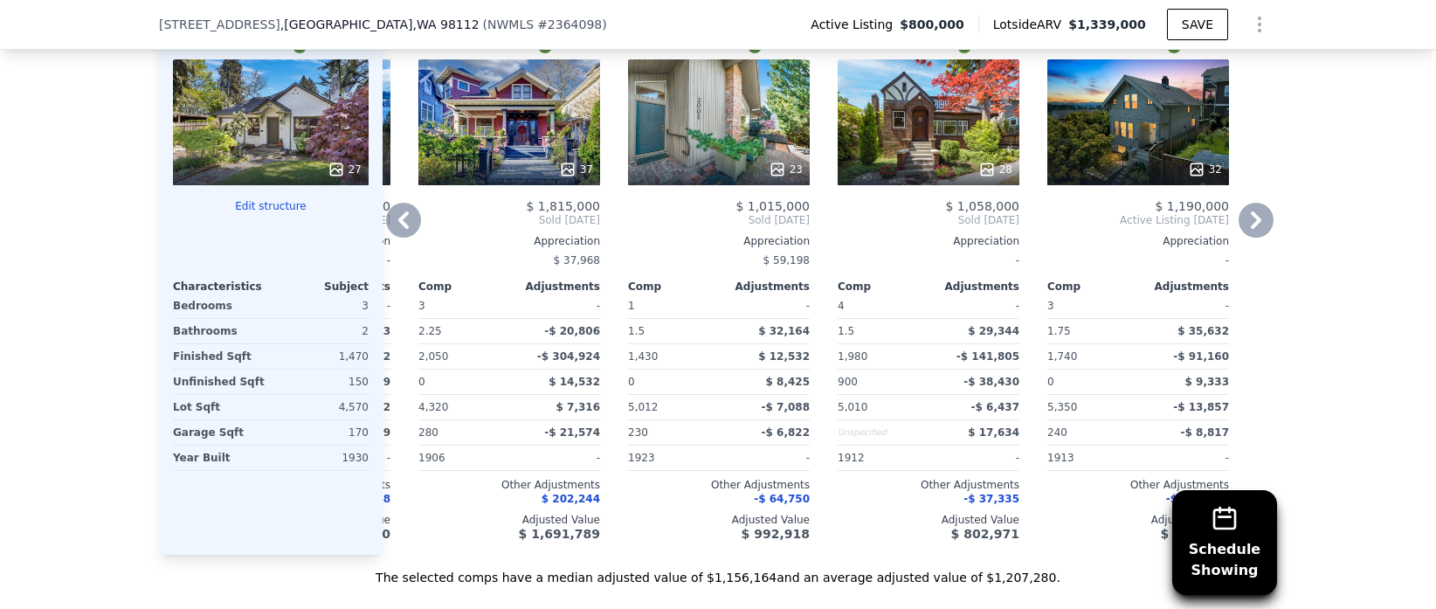
click at [1172, 133] on div "32" at bounding box center [1138, 122] width 182 height 126
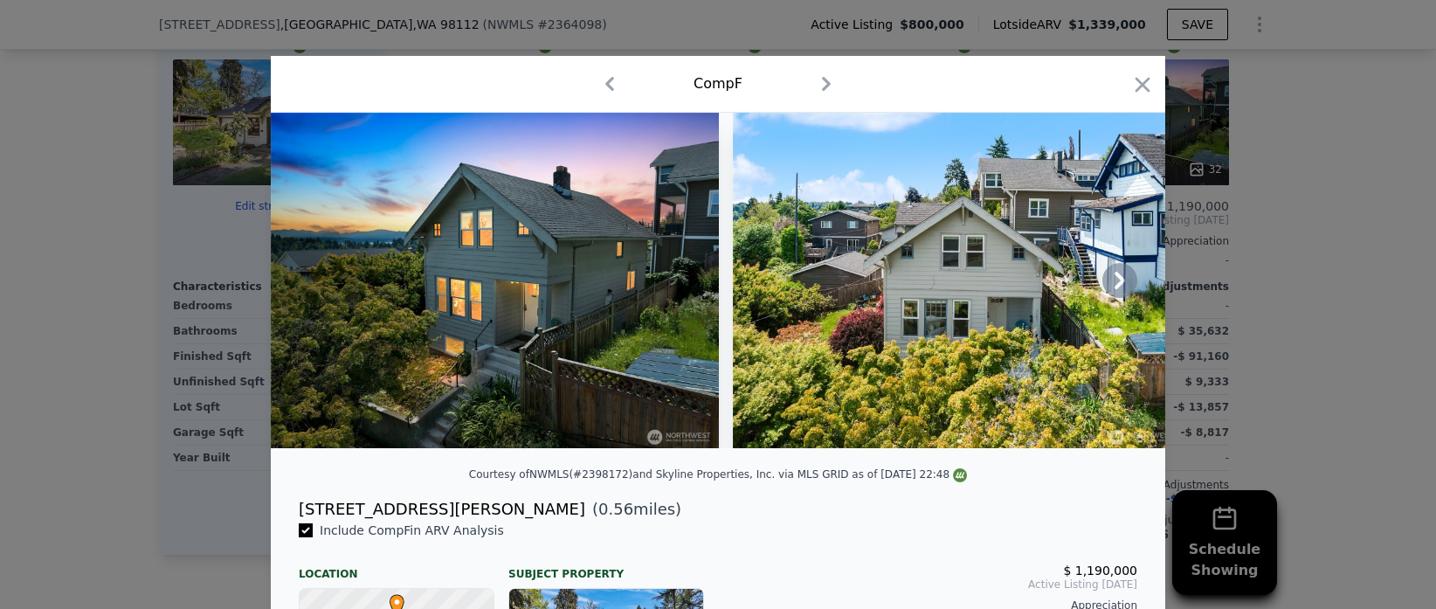
click at [1117, 294] on icon at bounding box center [1119, 280] width 35 height 35
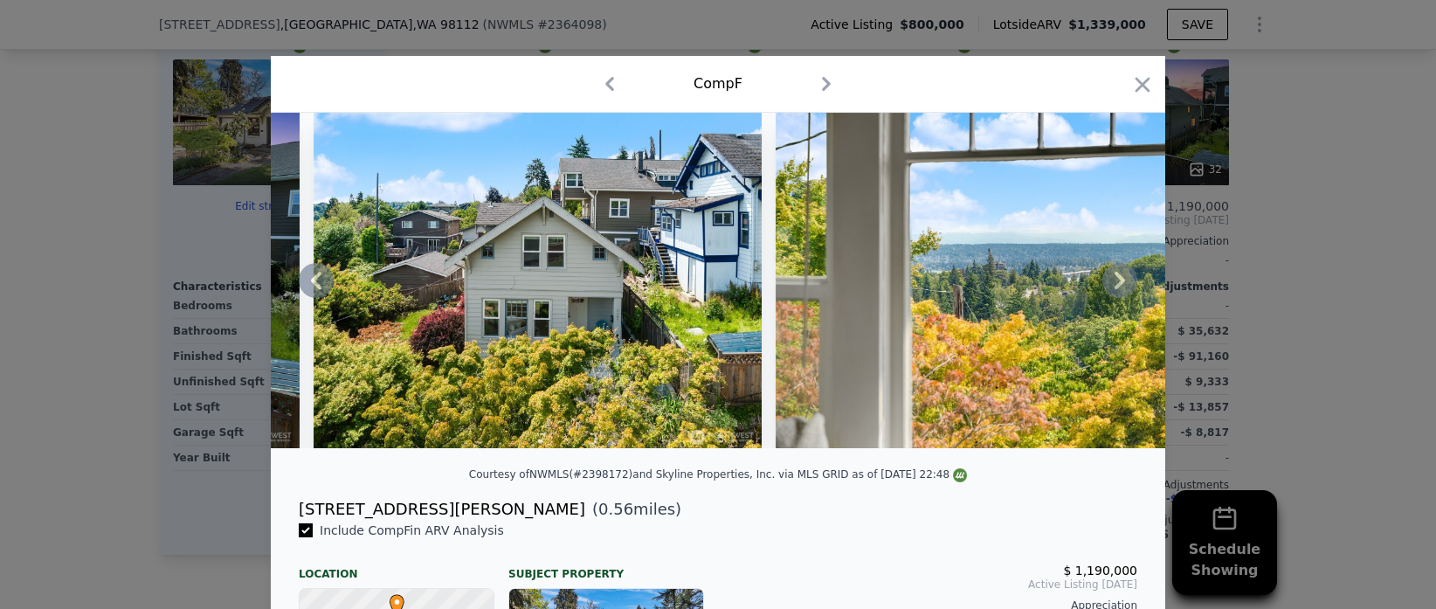
click at [1117, 294] on icon at bounding box center [1119, 280] width 35 height 35
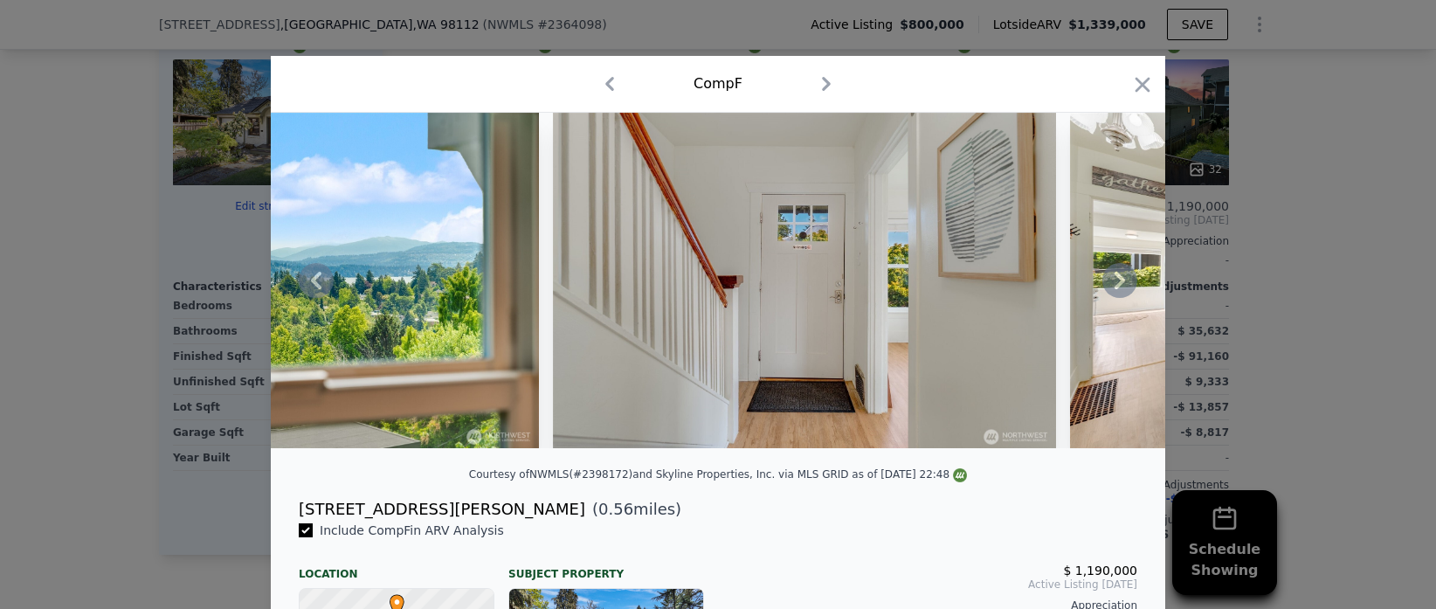
click at [1117, 294] on icon at bounding box center [1119, 280] width 35 height 35
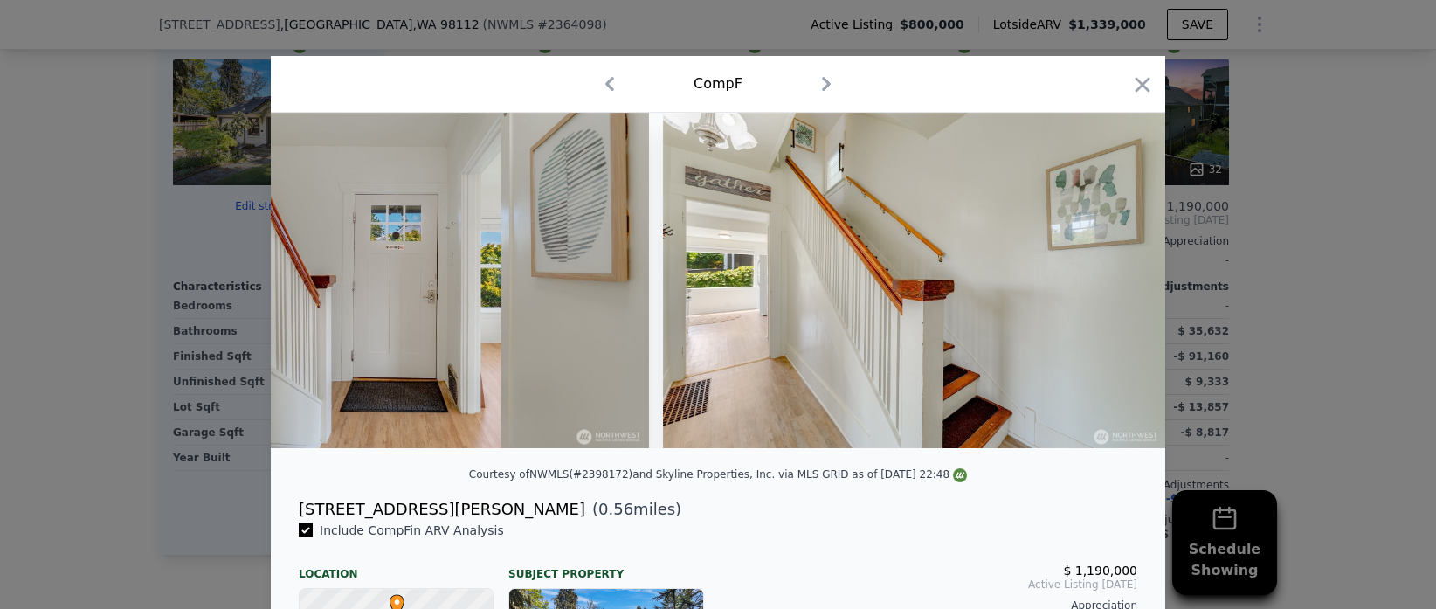
scroll to position [0, 2096]
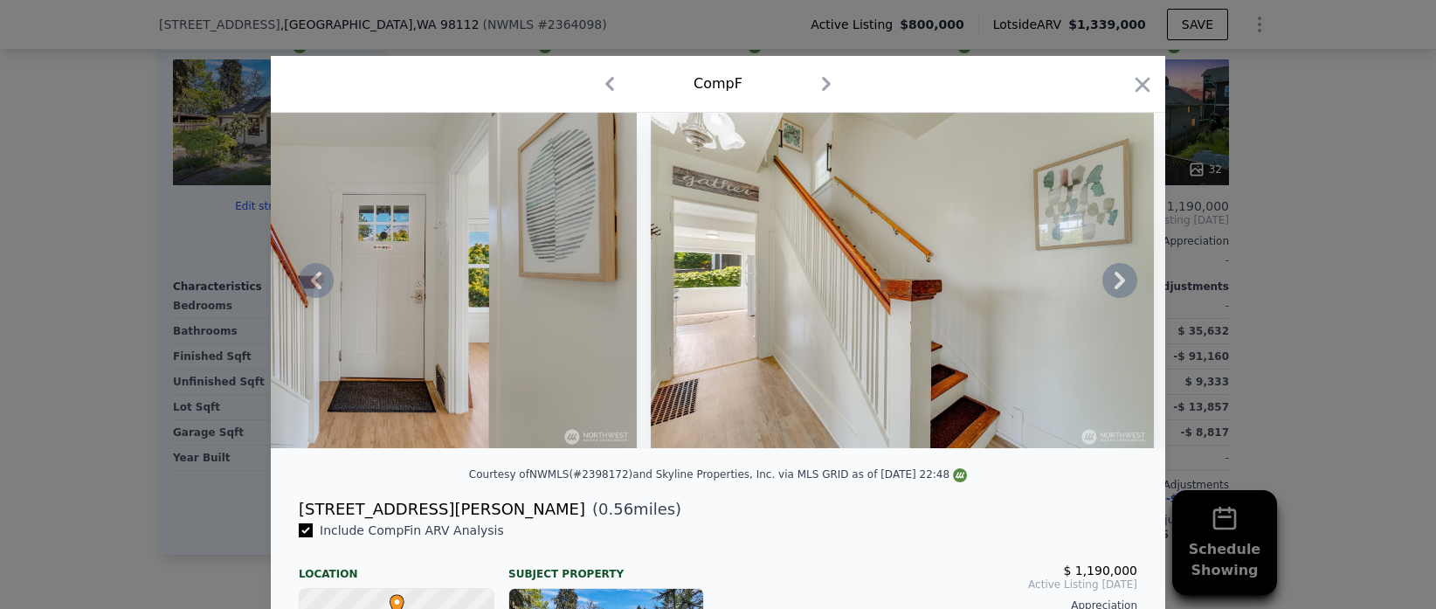
click at [1122, 293] on icon at bounding box center [1119, 280] width 35 height 35
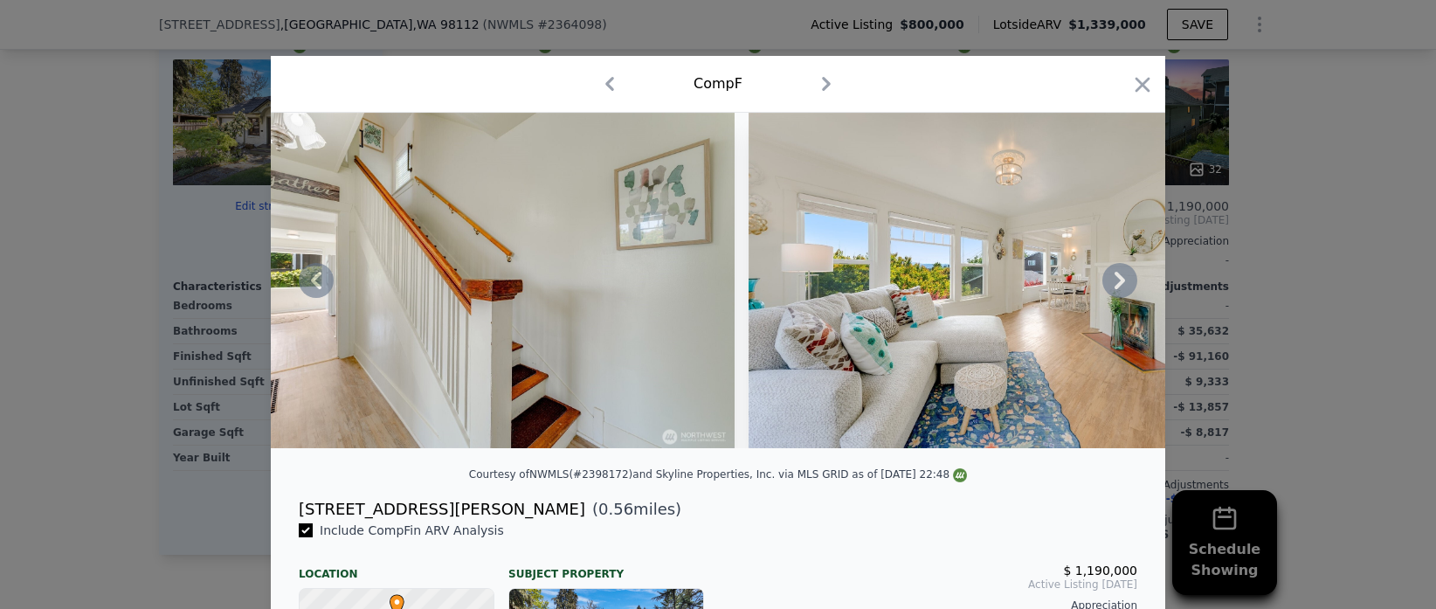
click at [1122, 293] on icon at bounding box center [1119, 280] width 35 height 35
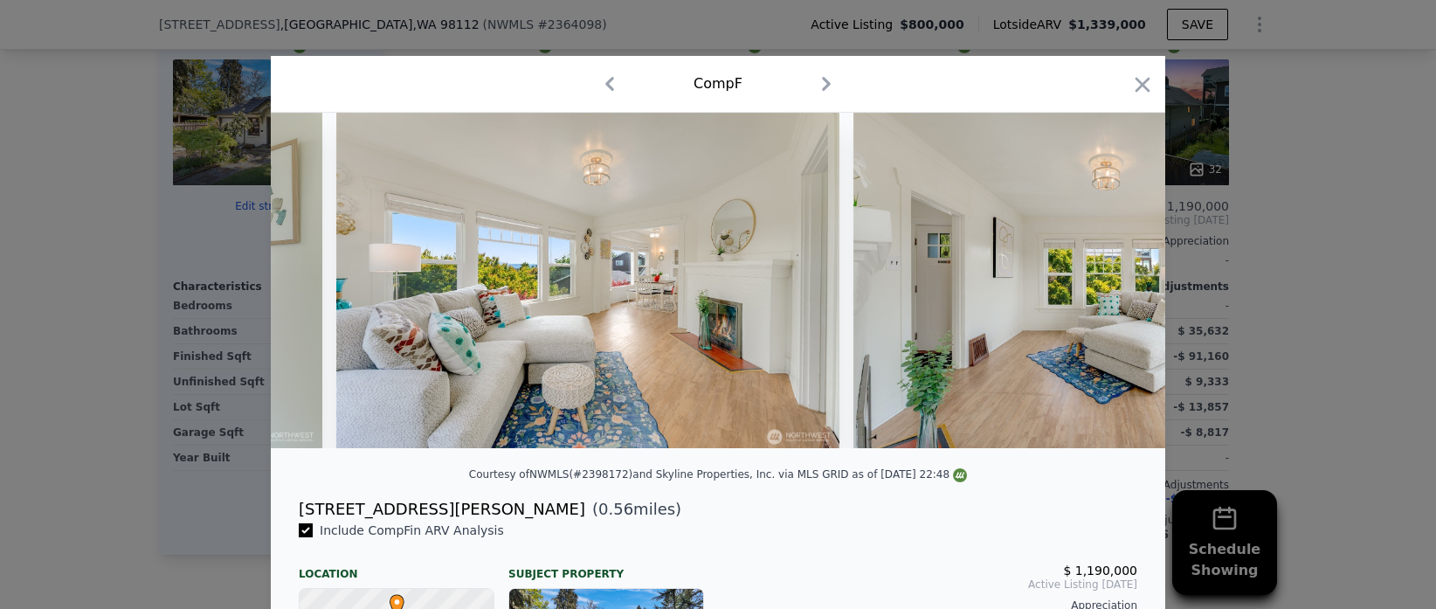
scroll to position [0, 2934]
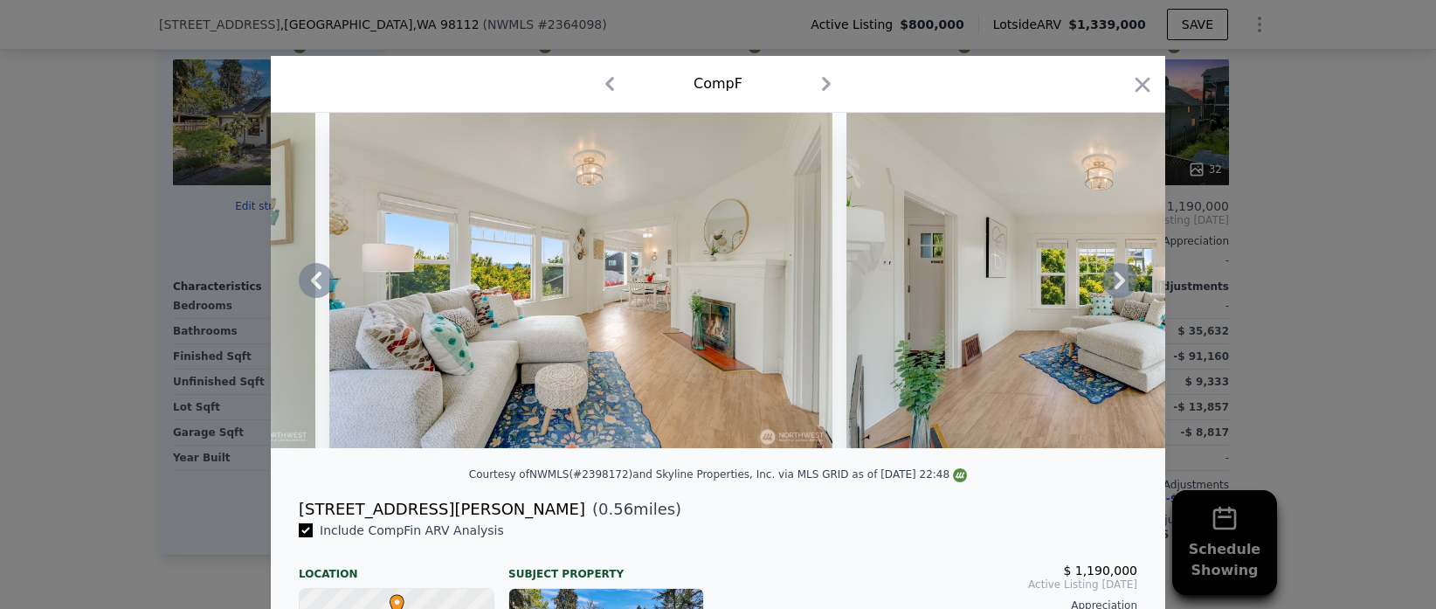
click at [1122, 293] on icon at bounding box center [1119, 280] width 35 height 35
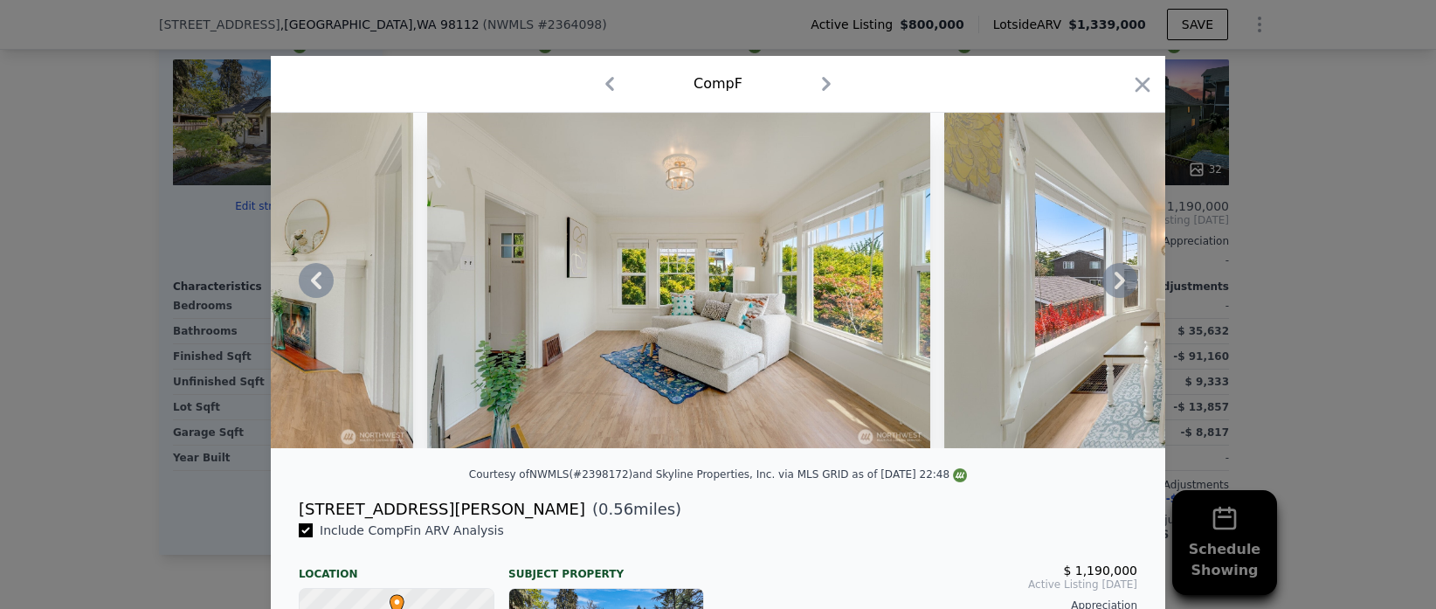
click at [1122, 293] on icon at bounding box center [1119, 280] width 35 height 35
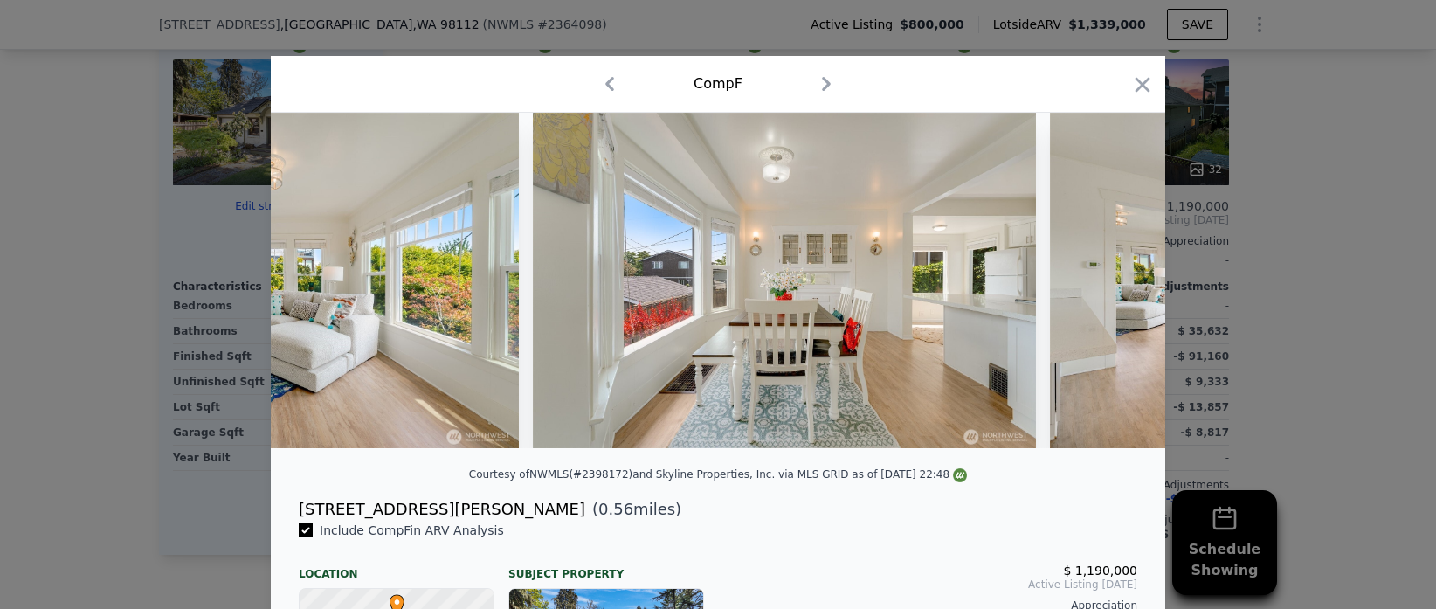
scroll to position [0, 3773]
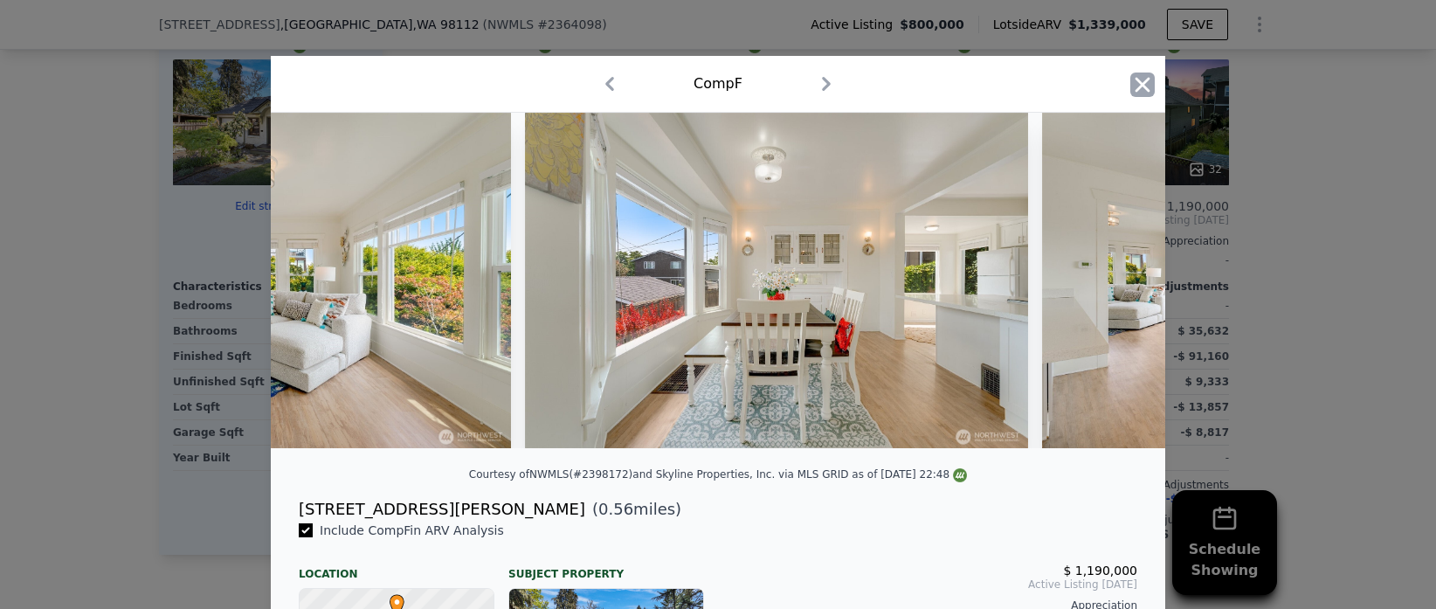
click at [1147, 93] on icon "button" at bounding box center [1142, 84] width 24 height 24
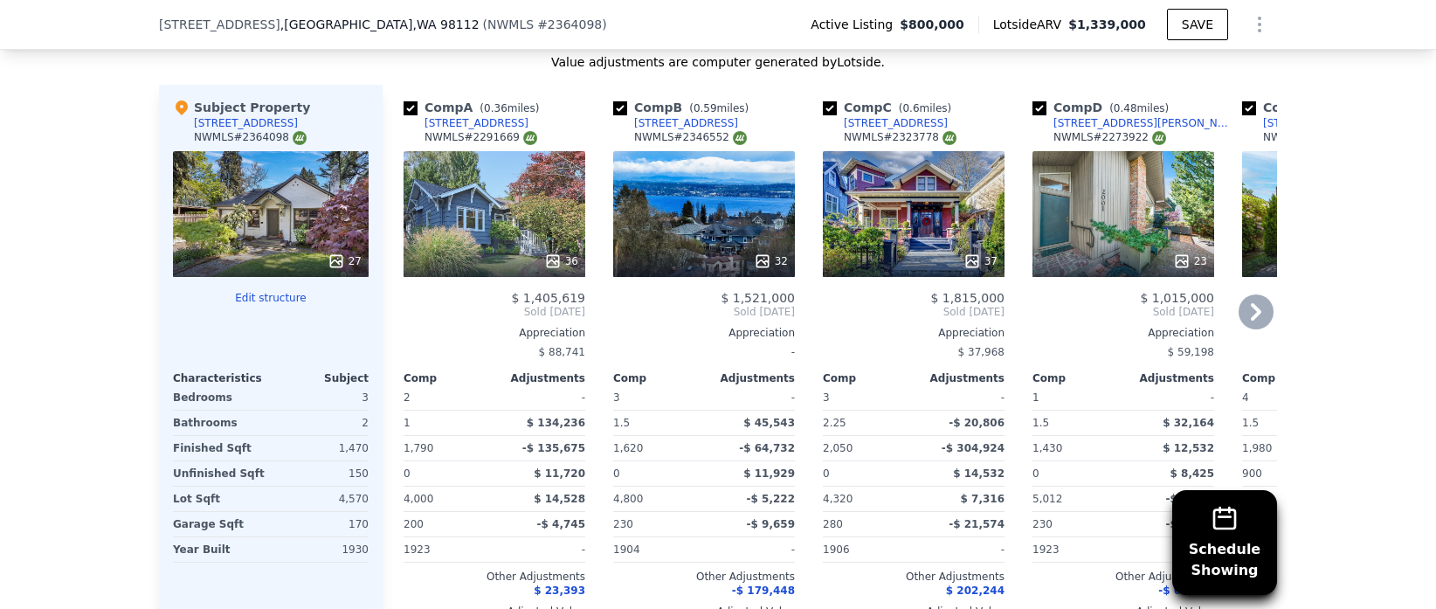
scroll to position [2072, 0]
